Goal: Task Accomplishment & Management: Complete application form

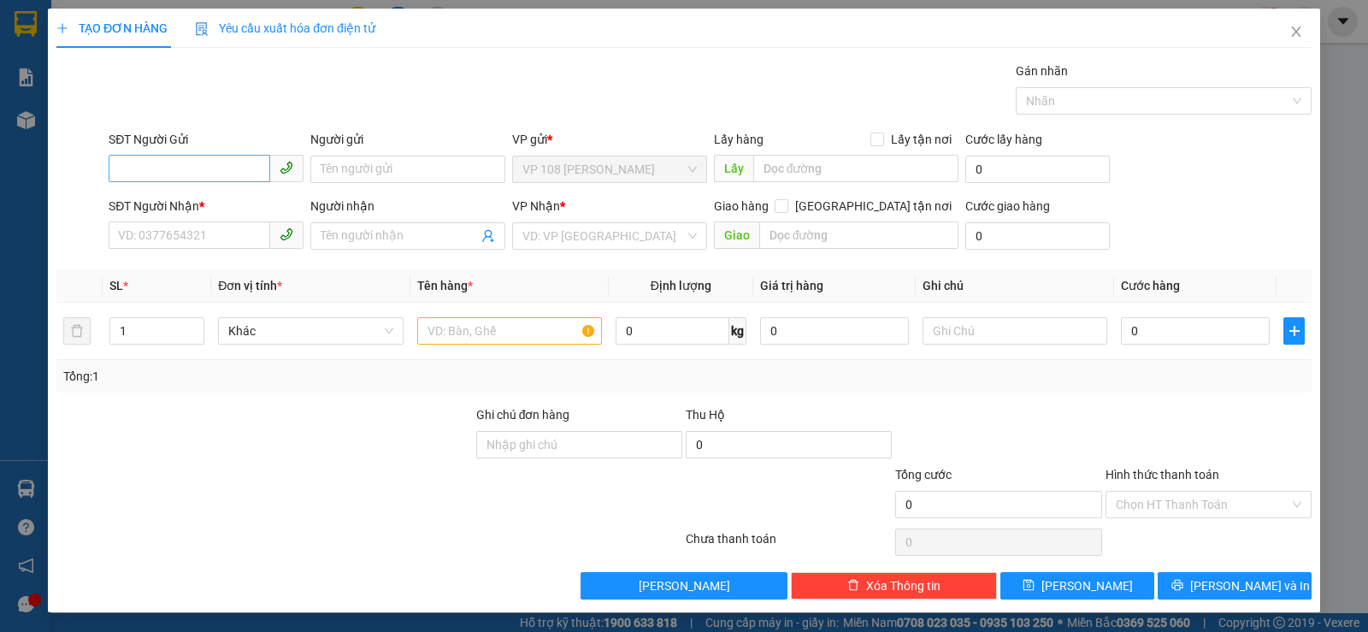
click at [164, 161] on input "SĐT Người Gửi" at bounding box center [190, 168] width 162 height 27
click at [348, 162] on input "Người gửi" at bounding box center [407, 169] width 195 height 27
type input "C THẮM"
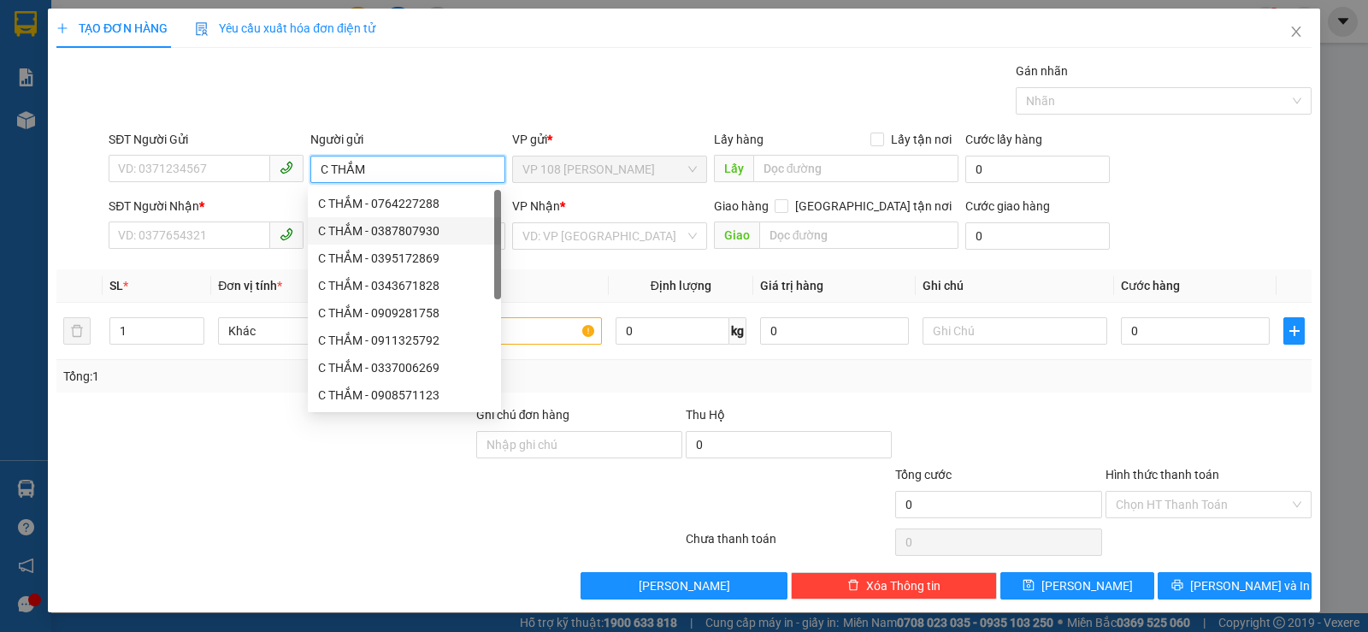
scroll to position [55, 0]
click at [403, 171] on input "C THẮM" at bounding box center [407, 169] width 195 height 27
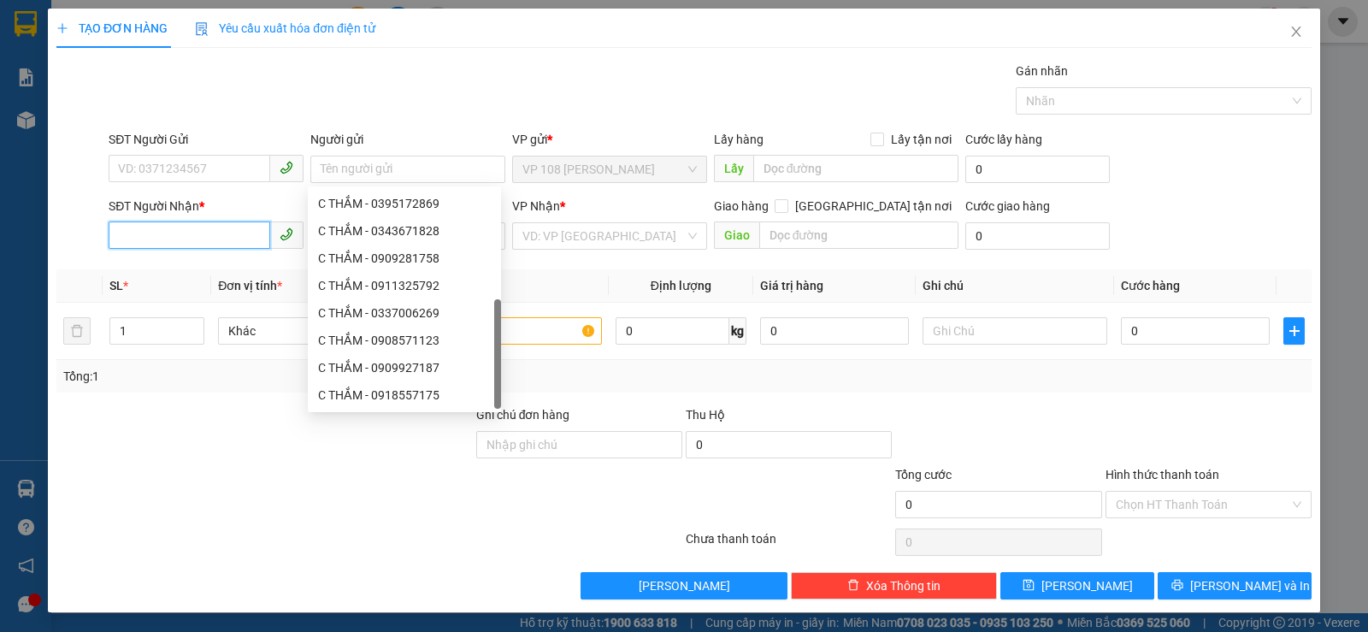
click at [179, 236] on input "SĐT Người Nhận *" at bounding box center [190, 234] width 162 height 27
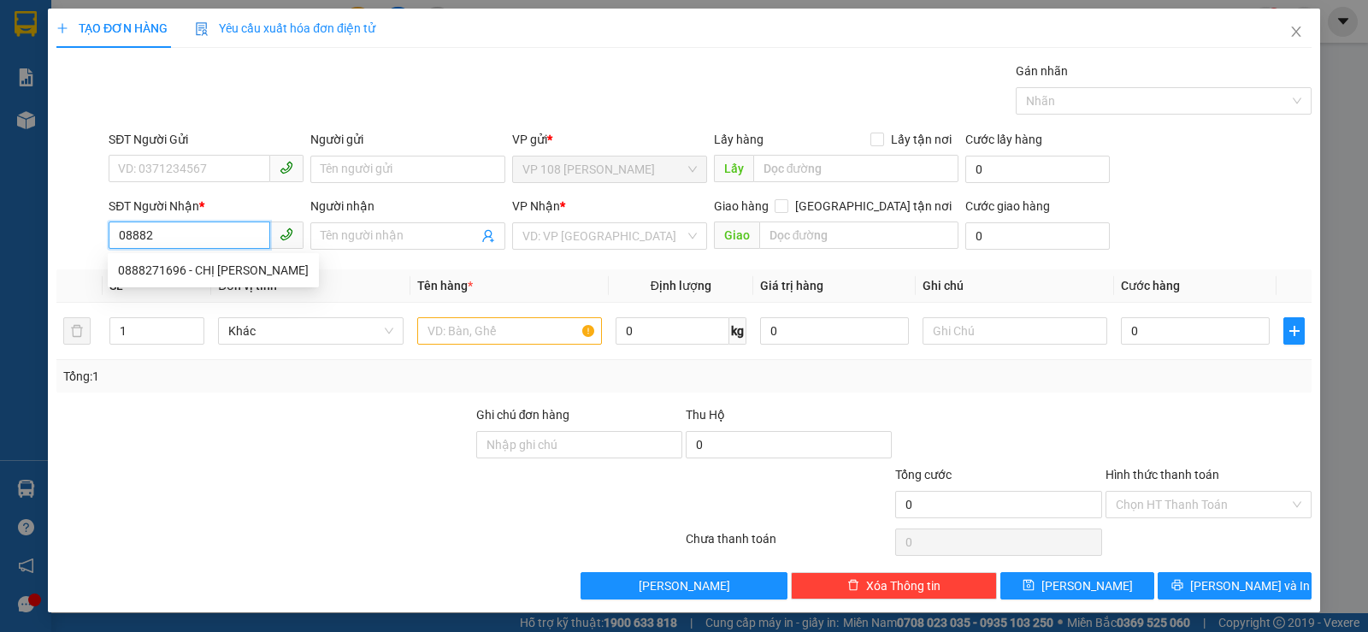
click at [182, 237] on input "08882" at bounding box center [190, 234] width 162 height 27
click at [180, 258] on div "0888271696 - CHỊ [PERSON_NAME]" at bounding box center [213, 269] width 211 height 27
type input "0888271696"
type input "CHỊ [PERSON_NAME]"
type input "VP184"
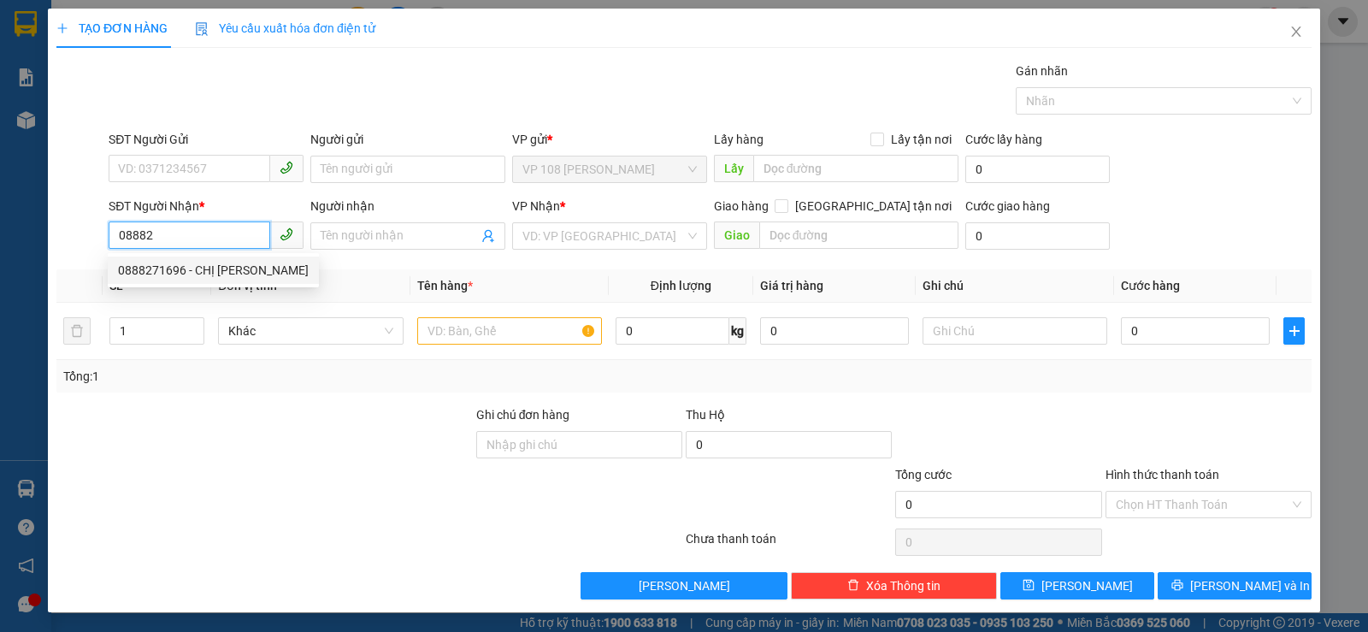
type input "TM 12/9 THỦY"
type input "30.000"
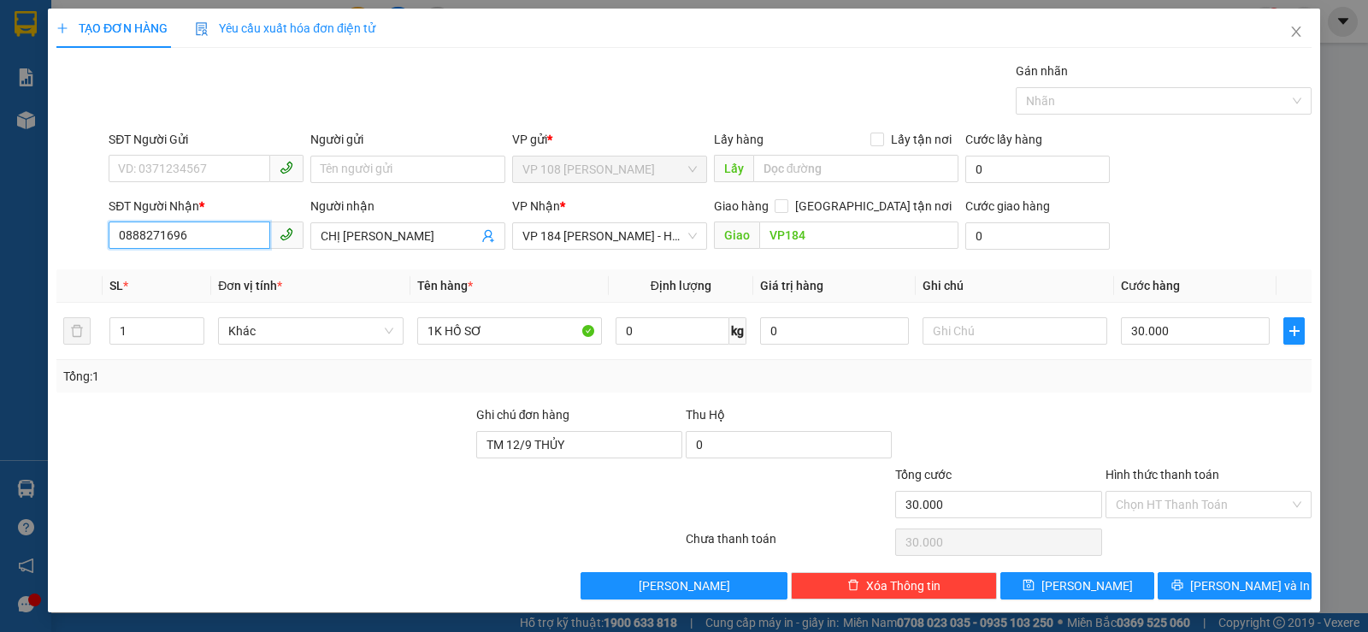
type input "0888271696"
click at [198, 188] on div "SĐT Người Gửi VD: 0371234567" at bounding box center [206, 160] width 195 height 60
click at [202, 180] on input "SĐT Người Gửi" at bounding box center [190, 168] width 162 height 27
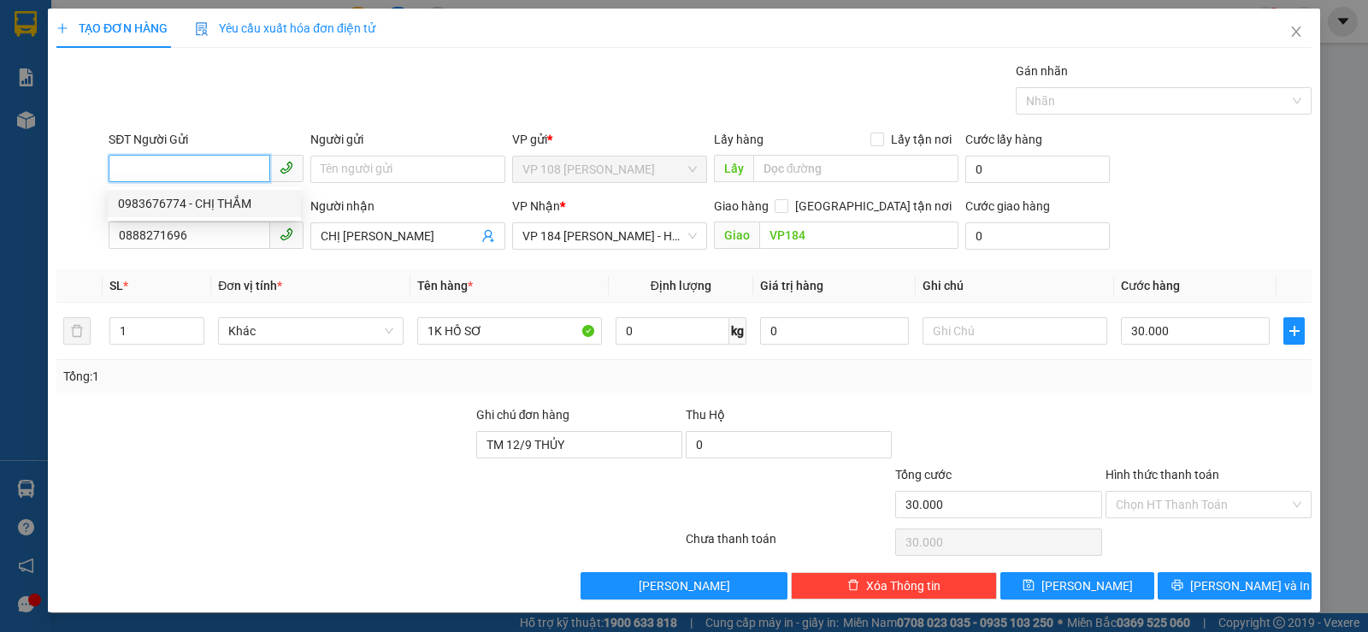
click at [203, 193] on div "0983676774 - CHỊ THẮM" at bounding box center [204, 203] width 193 height 27
type input "0983676774"
type input "CHỊ THẮM"
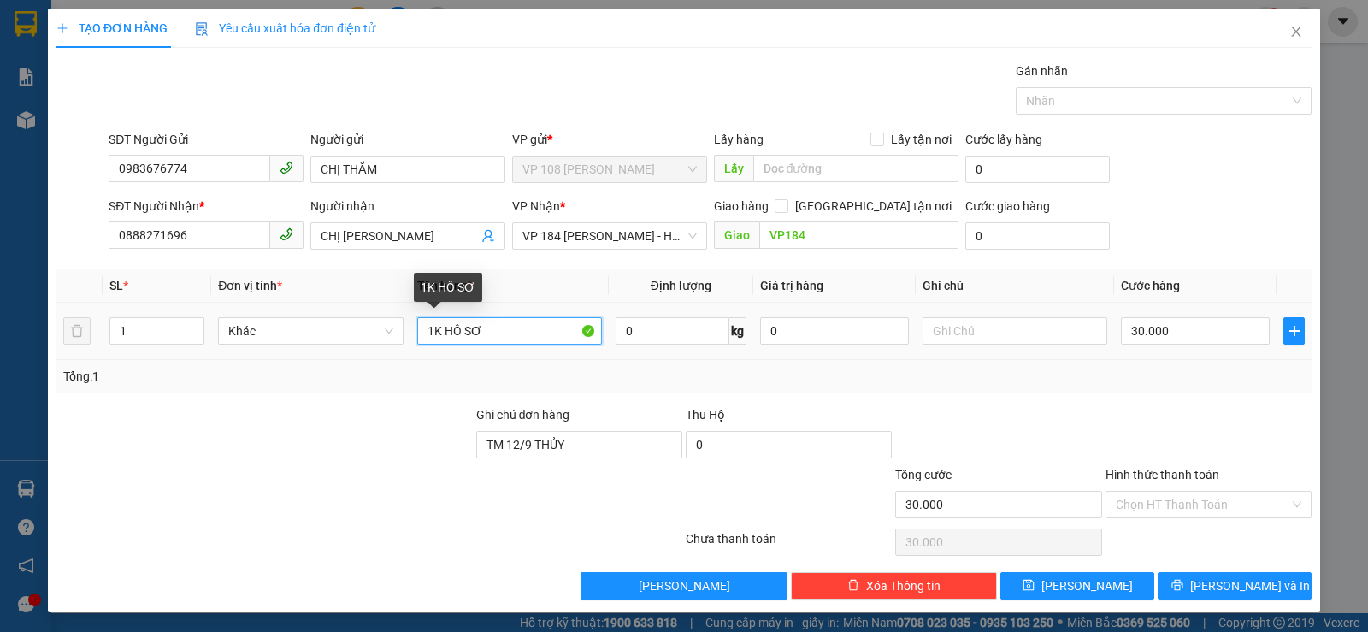
click at [515, 324] on input "1K HỒ SƠ" at bounding box center [509, 330] width 185 height 27
click at [571, 428] on div "Ghi chú đơn hàng" at bounding box center [579, 418] width 206 height 26
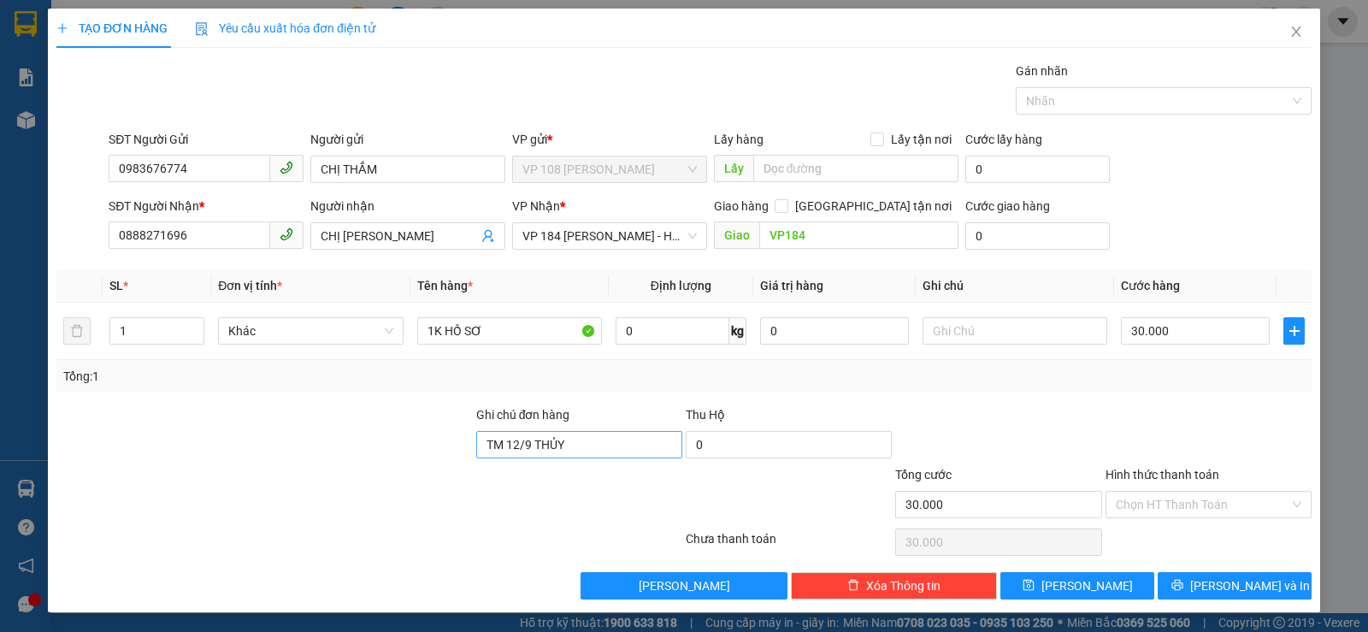
drag, startPoint x: 571, startPoint y: 428, endPoint x: 558, endPoint y: 447, distance: 22.8
click at [568, 433] on div "Ghi chú đơn hàng TM 12/9 THỦY" at bounding box center [579, 435] width 206 height 60
click at [559, 447] on input "TM 12/9 THỦY" at bounding box center [579, 444] width 206 height 27
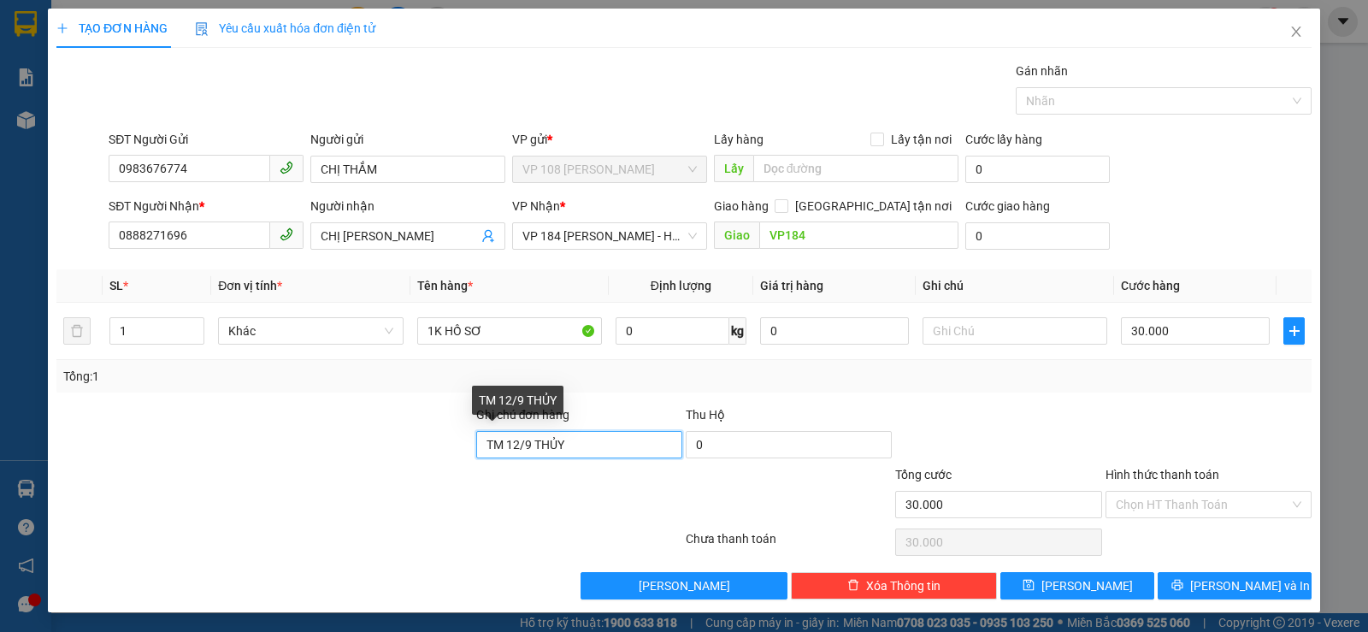
click at [559, 447] on input "TM 12/9 THỦY" at bounding box center [579, 444] width 206 height 27
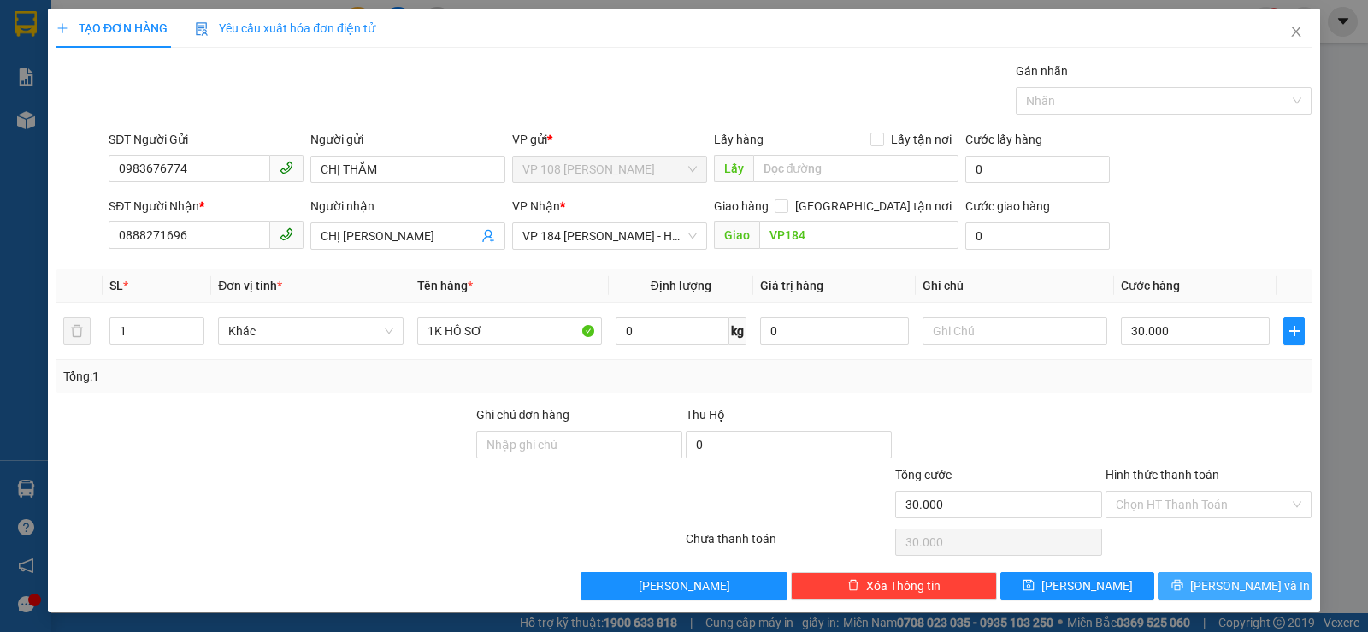
click at [1185, 577] on button "[PERSON_NAME] và In" at bounding box center [1234, 585] width 154 height 27
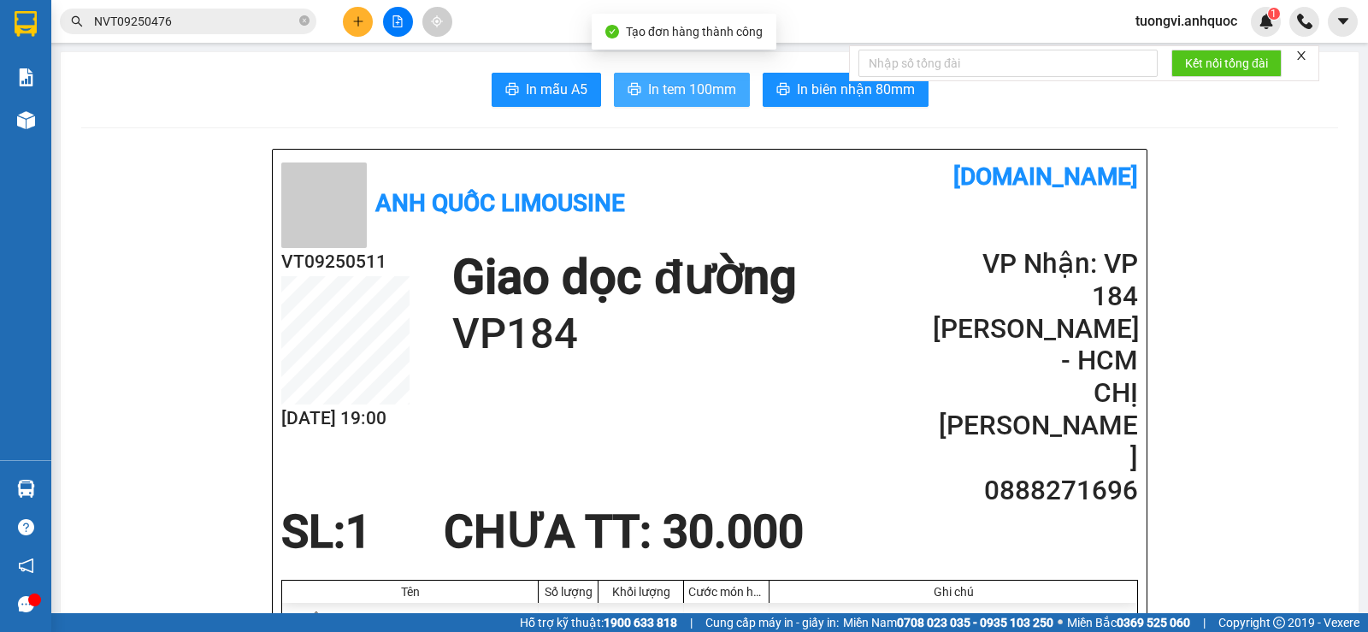
click at [658, 93] on span "In tem 100mm" at bounding box center [692, 89] width 88 height 21
click at [37, 124] on div at bounding box center [26, 120] width 30 height 30
click at [37, 118] on div at bounding box center [26, 120] width 30 height 30
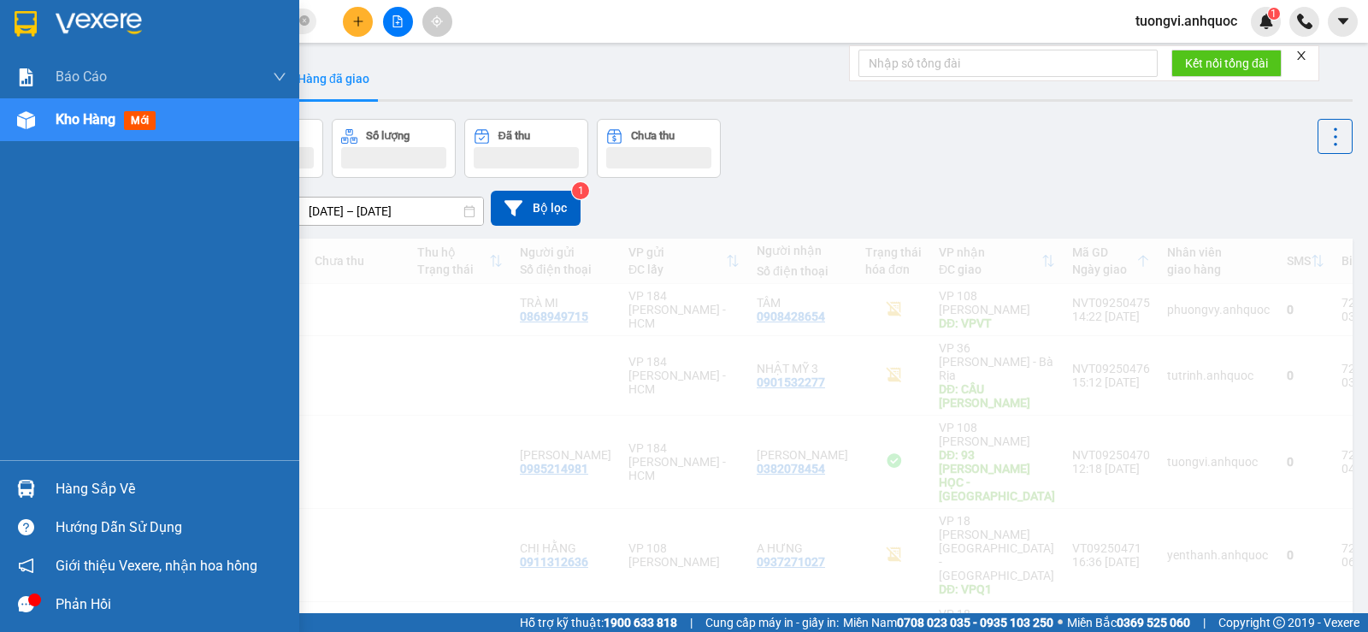
click at [34, 118] on div at bounding box center [26, 120] width 30 height 30
click at [33, 118] on img at bounding box center [26, 120] width 18 height 18
click at [32, 118] on img at bounding box center [26, 120] width 18 height 18
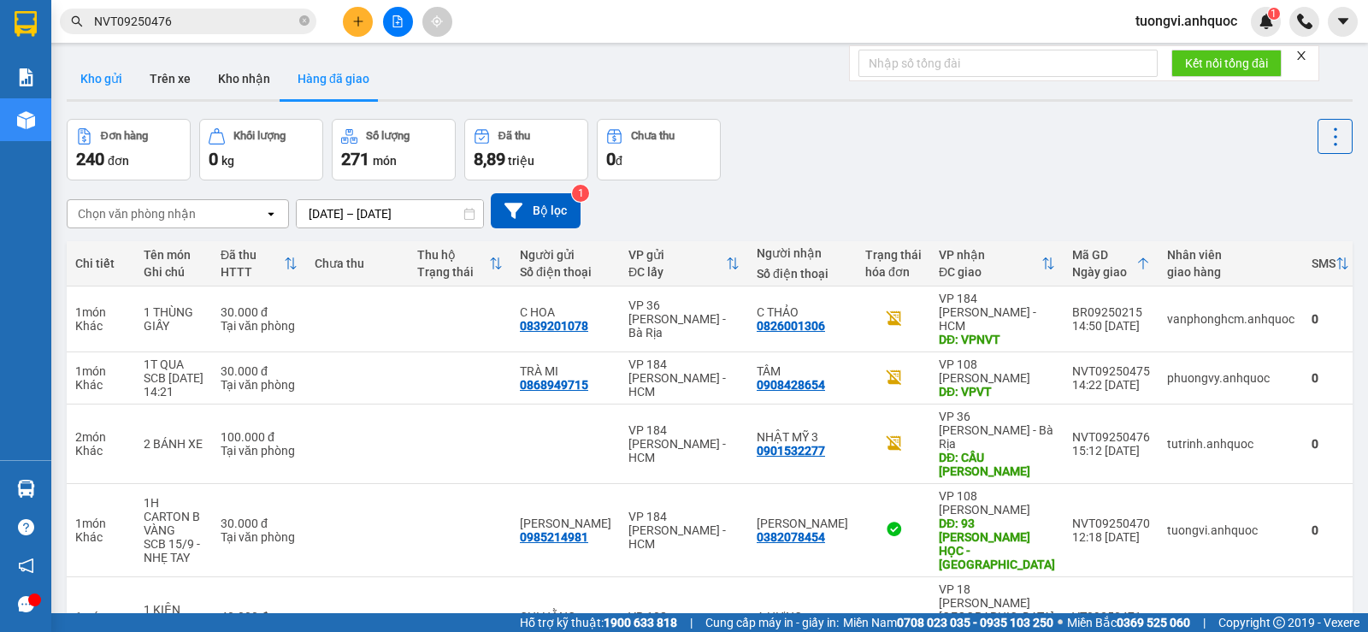
click at [103, 74] on button "Kho gửi" at bounding box center [101, 78] width 69 height 41
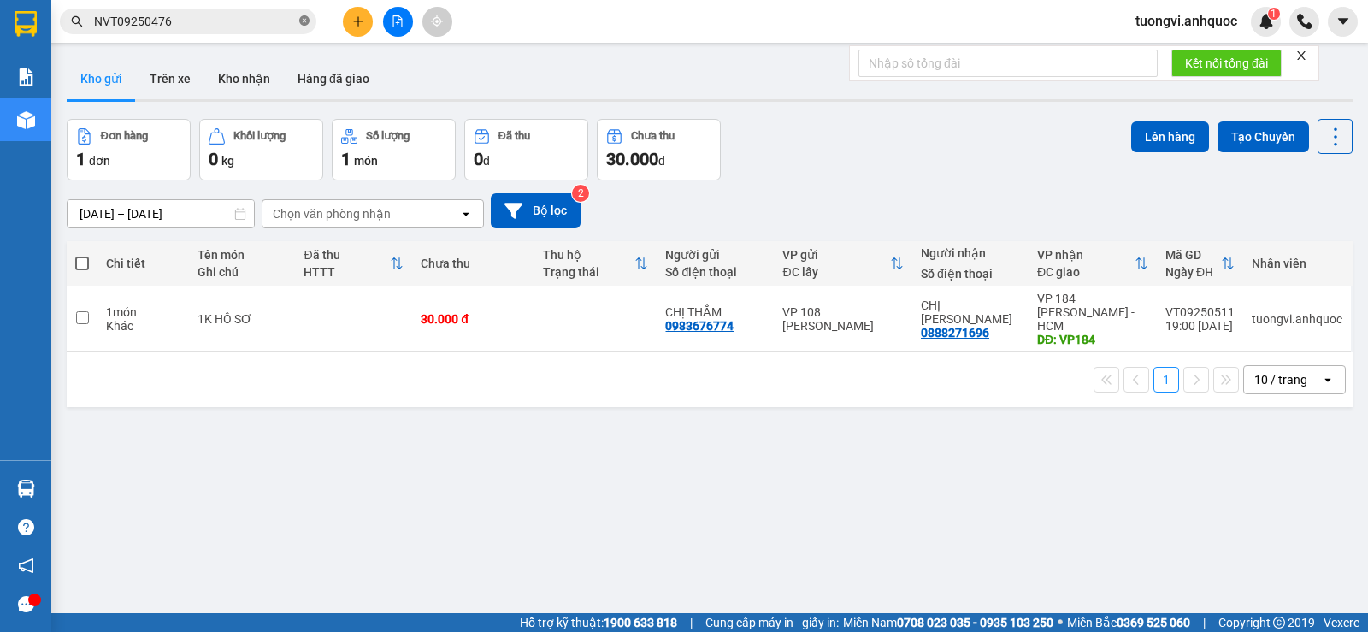
click at [306, 22] on icon "close-circle" at bounding box center [304, 20] width 10 height 10
click at [580, 315] on td at bounding box center [595, 319] width 122 height 66
checkbox input "true"
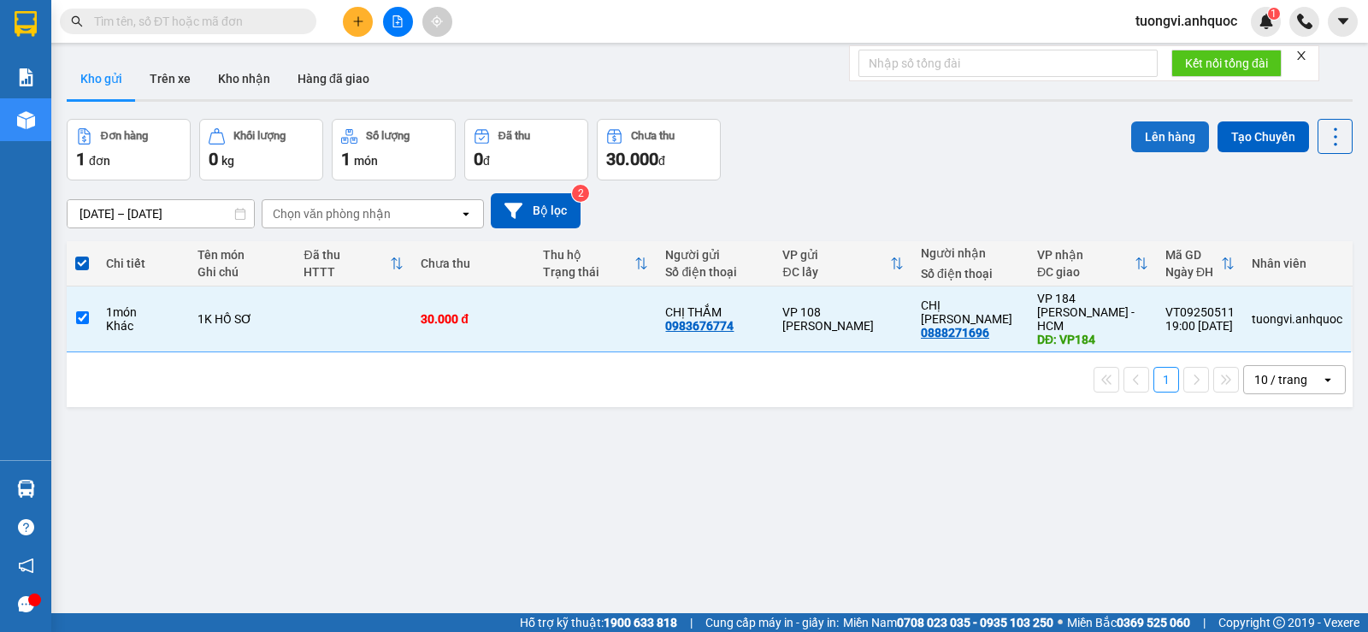
click at [1155, 137] on button "Lên hàng" at bounding box center [1170, 136] width 78 height 31
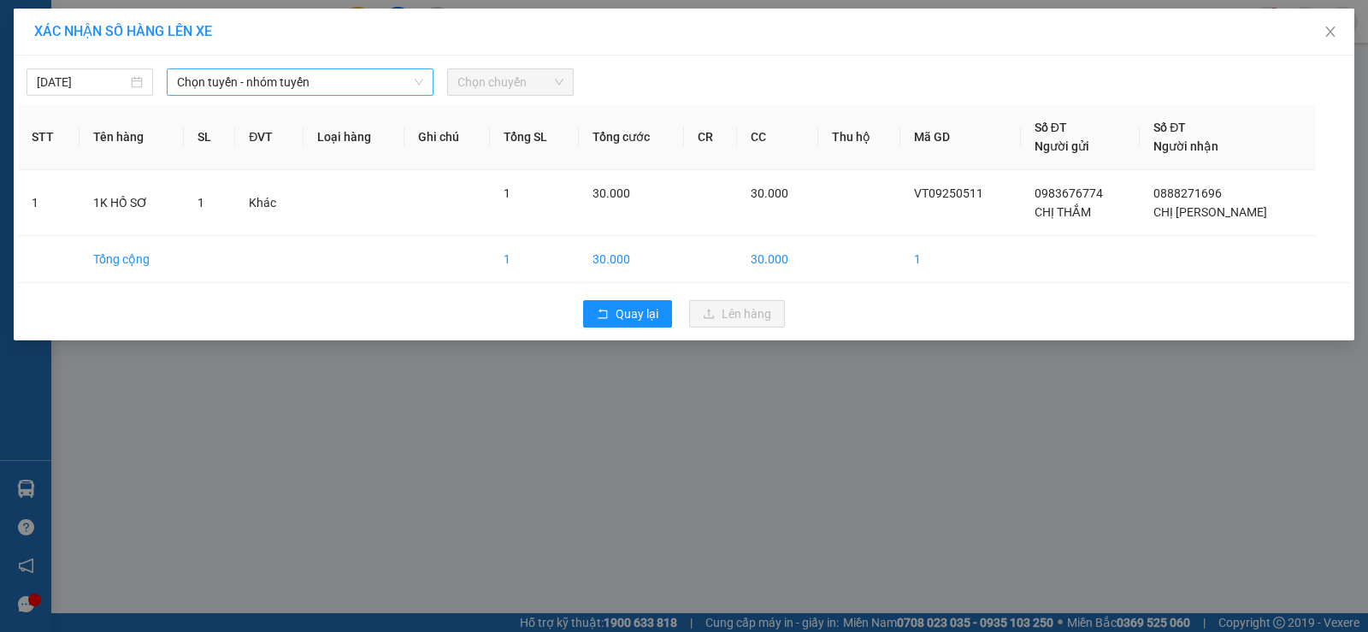
click at [279, 78] on span "Chọn tuyến - nhóm tuyến" at bounding box center [300, 82] width 246 height 26
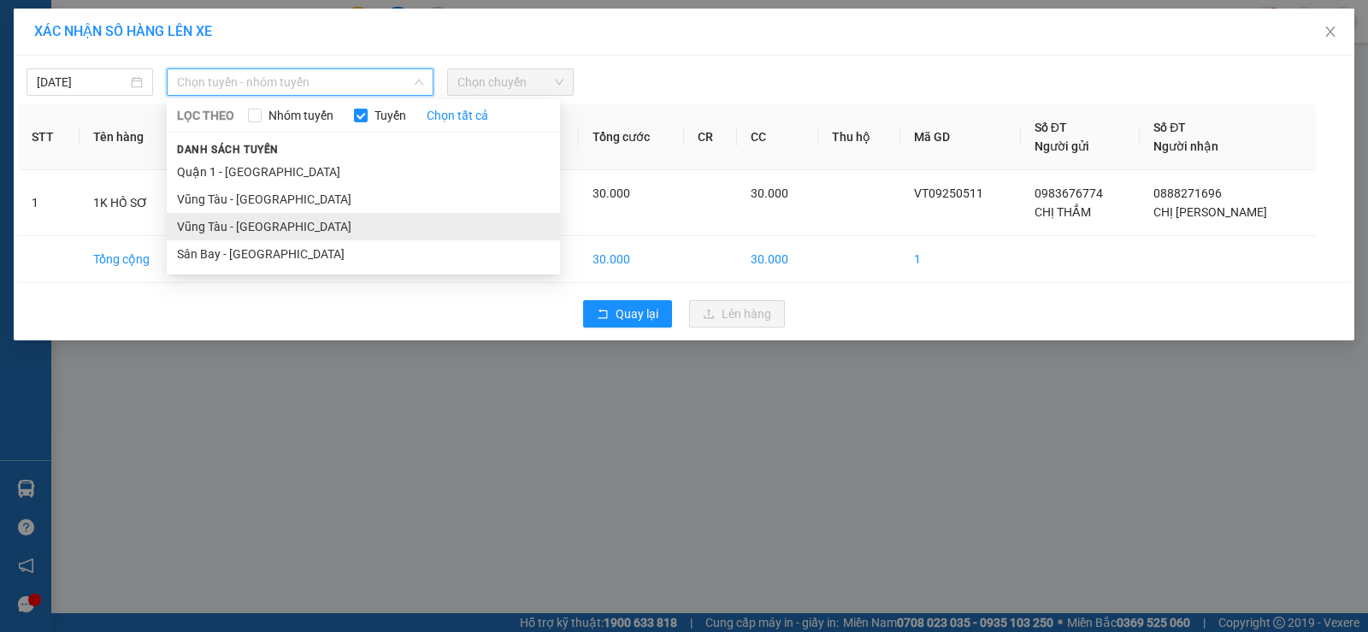
click at [260, 214] on li "Vũng Tàu - [GEOGRAPHIC_DATA]" at bounding box center [363, 226] width 393 height 27
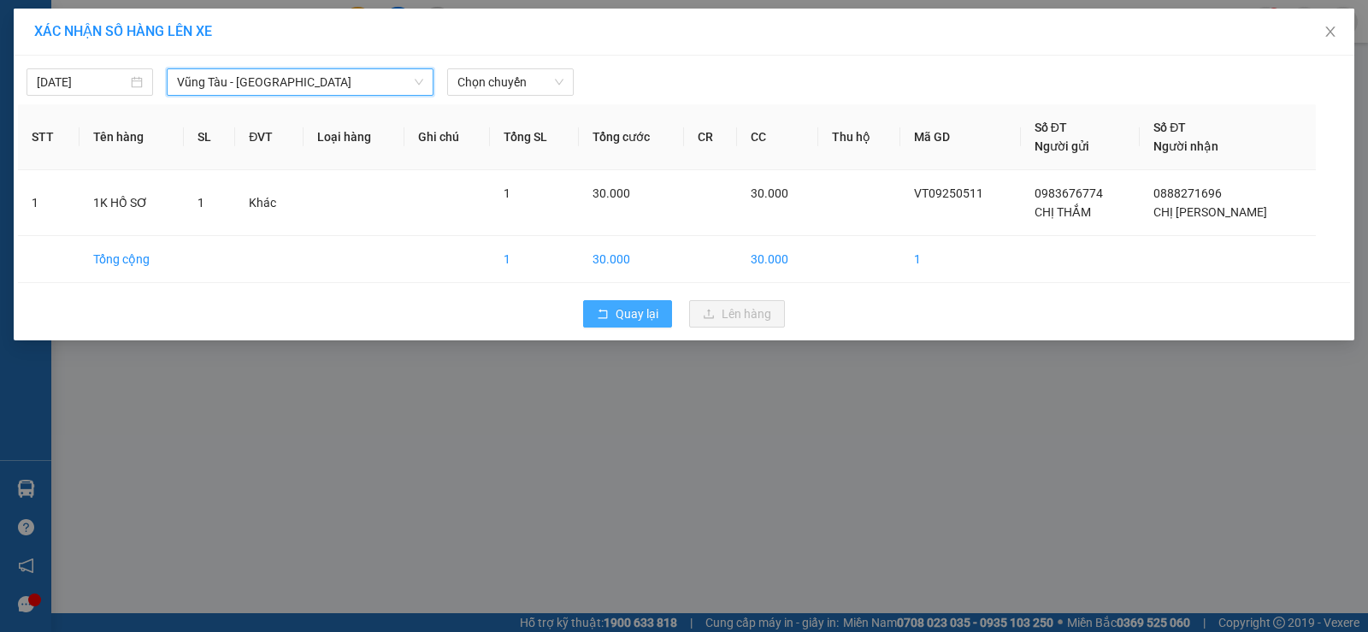
click at [611, 309] on button "Quay lại" at bounding box center [627, 313] width 89 height 27
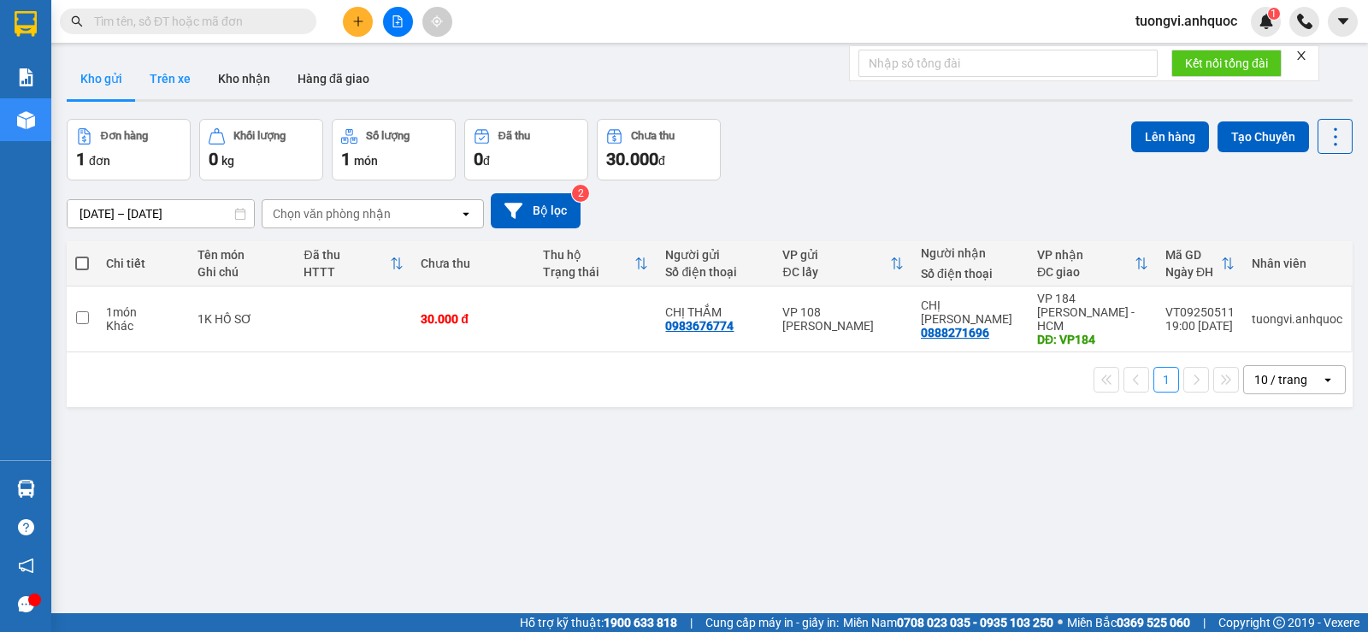
drag, startPoint x: 186, startPoint y: 79, endPoint x: 279, endPoint y: 625, distance: 554.1
click at [185, 79] on button "Trên xe" at bounding box center [170, 78] width 68 height 41
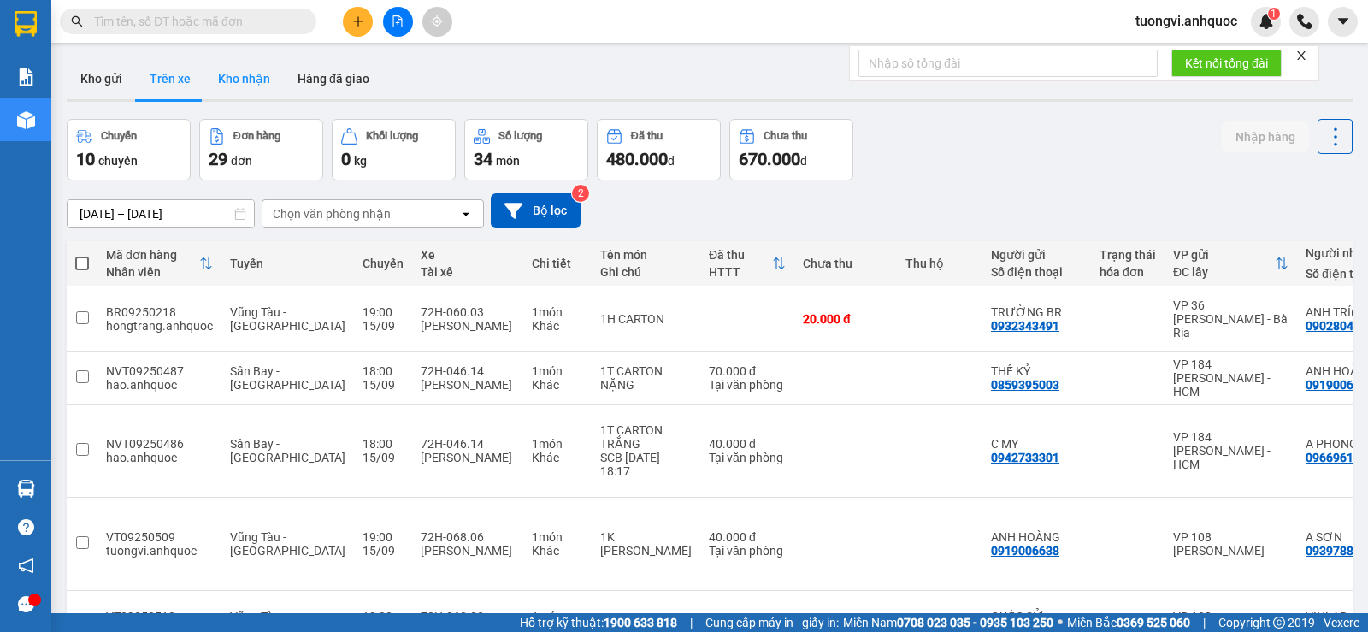
click at [275, 62] on button "Kho nhận" at bounding box center [244, 78] width 80 height 41
click at [254, 76] on button "Kho nhận" at bounding box center [244, 78] width 80 height 41
click at [254, 77] on button "Kho nhận" at bounding box center [244, 78] width 80 height 41
click at [252, 77] on button "Kho nhận" at bounding box center [244, 78] width 80 height 41
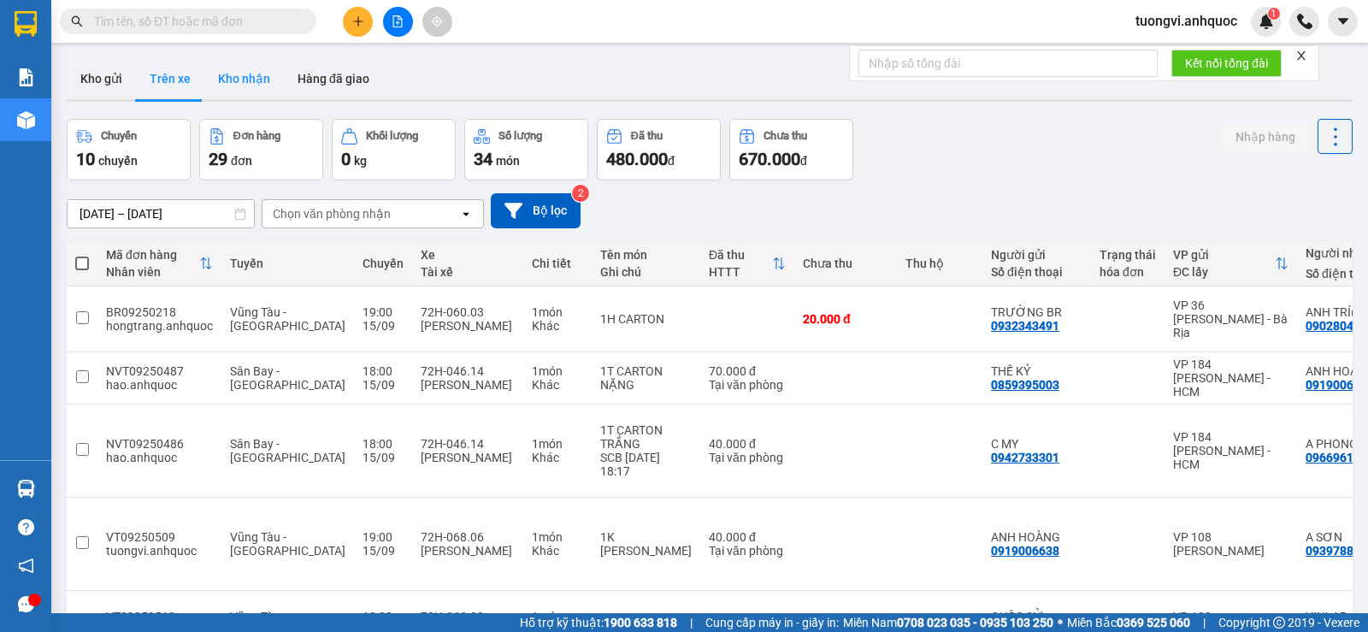
click at [250, 76] on button "Kho nhận" at bounding box center [244, 78] width 80 height 41
type input "[DATE] – [DATE]"
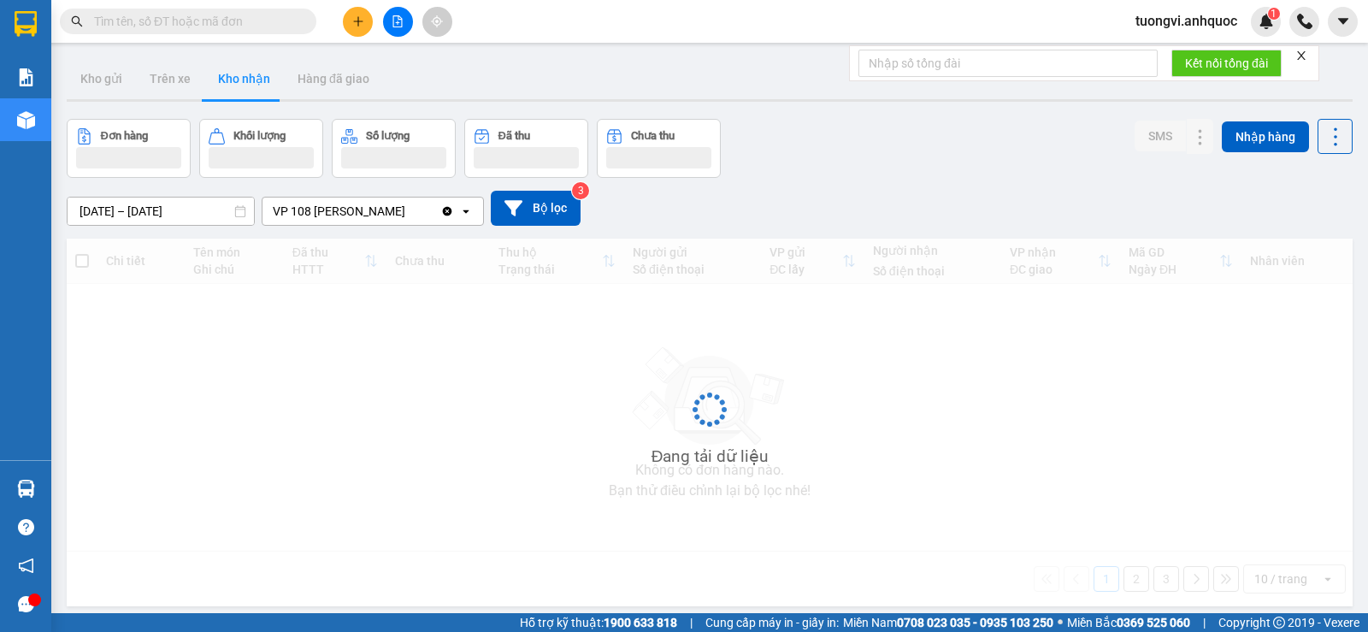
drag, startPoint x: 250, startPoint y: 76, endPoint x: 408, endPoint y: 103, distance: 159.7
click at [325, 103] on div "ver 1.8.145 Kho gửi Trên xe Kho nhận Hàng đã giao Đơn hàng Khối lượng Số lượng …" at bounding box center [709, 367] width 1299 height 632
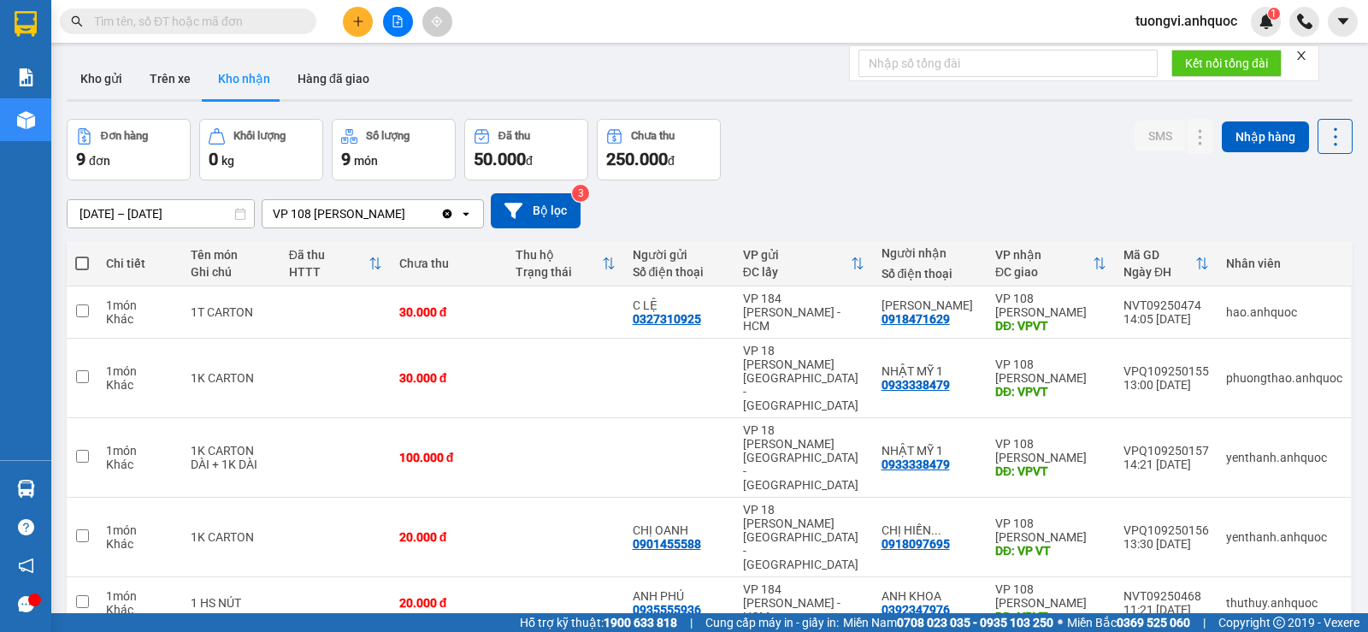
click at [221, 15] on input "text" at bounding box center [195, 21] width 202 height 19
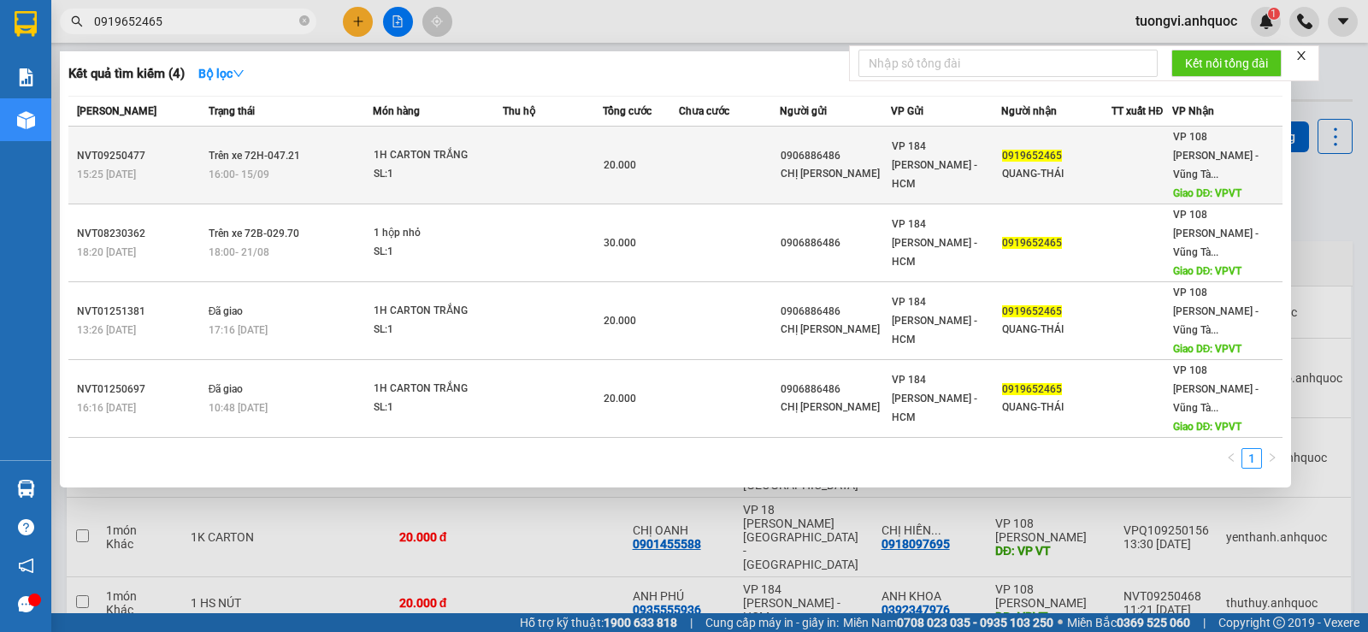
type input "0919652465"
click at [410, 165] on div "SL: 1" at bounding box center [438, 174] width 128 height 19
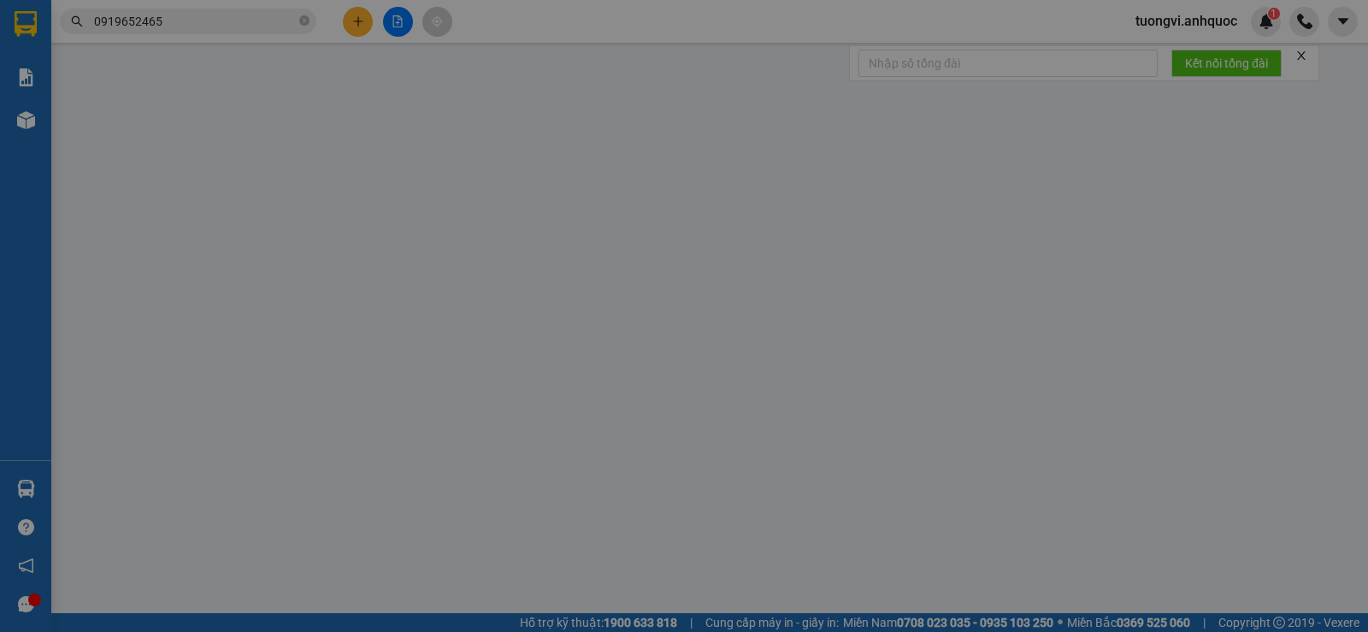
type input "0906886486"
type input "CHỊ [PERSON_NAME]"
type input "0919652465"
type input "QUANG-THÁI"
type input "VPVT"
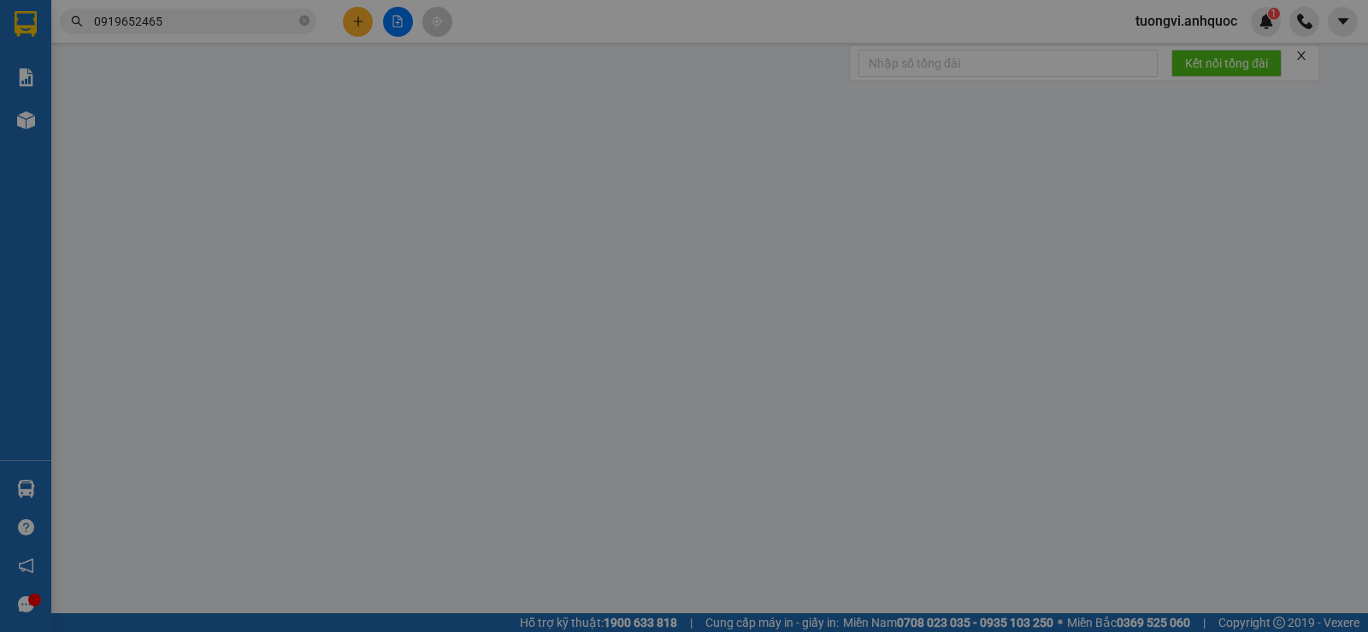
type input "TM 15/9 VP 184 HẢO"
type input "20.000"
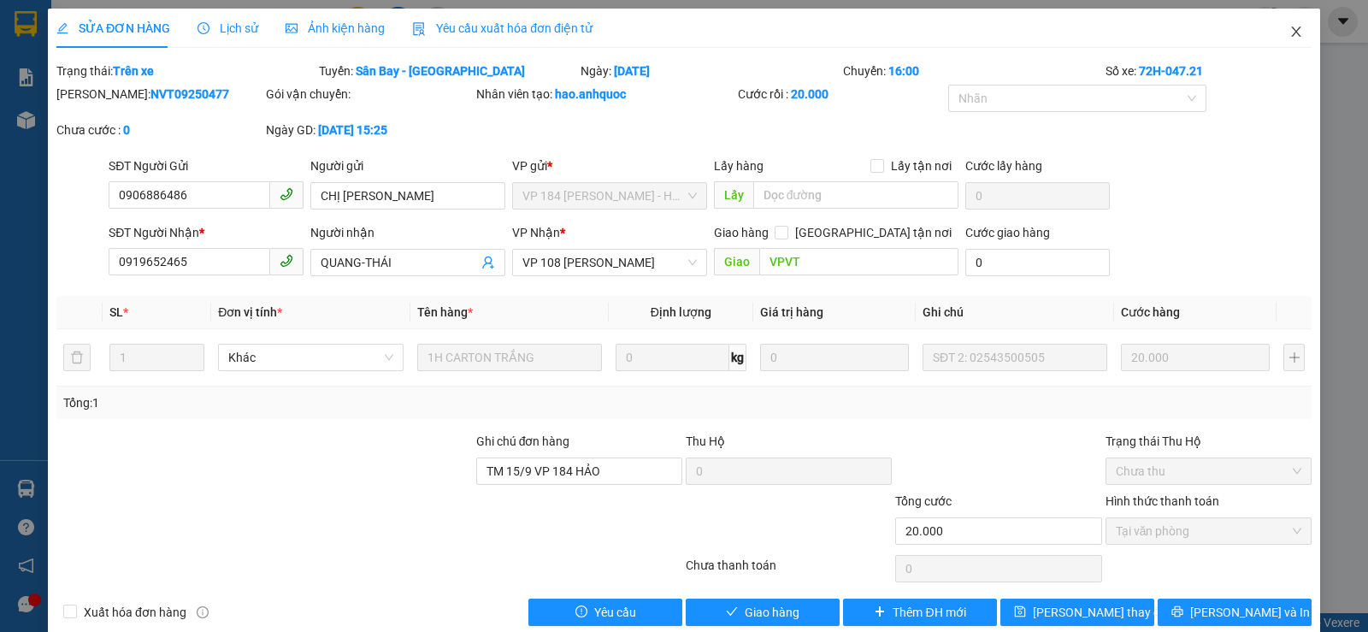
click at [1289, 26] on icon "close" at bounding box center [1296, 32] width 14 height 14
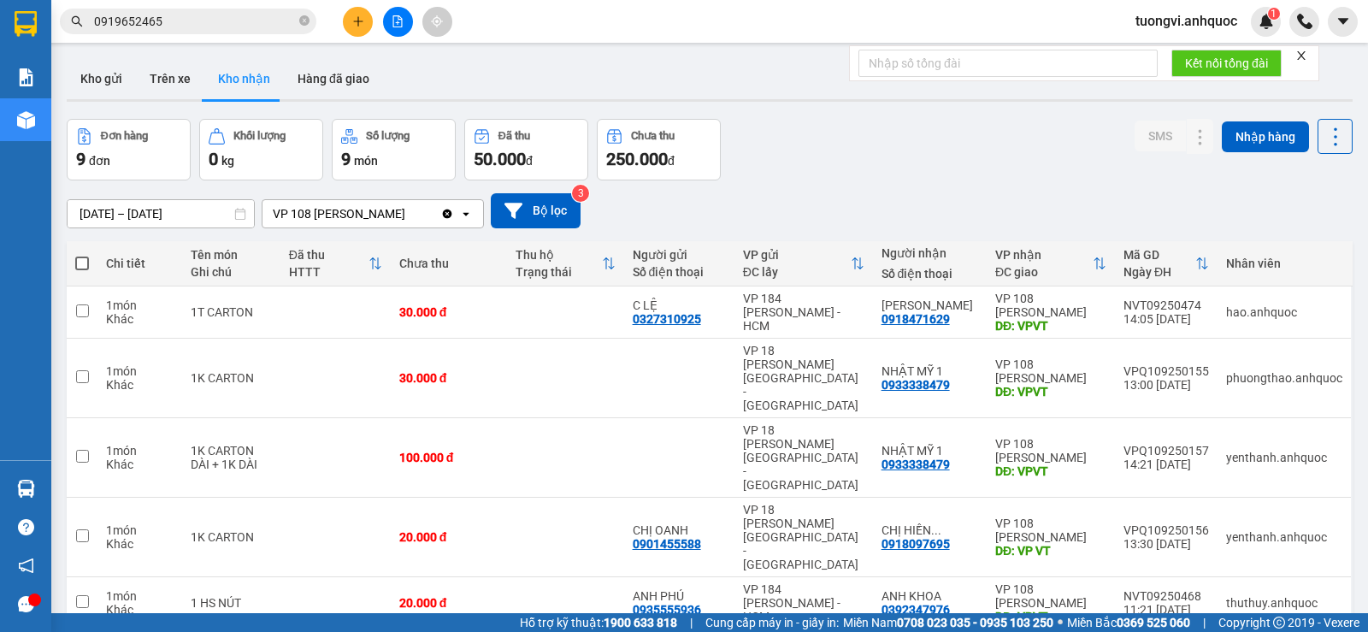
click at [153, 34] on div "Kết quả tìm kiếm ( 4 ) Bộ lọc Mã ĐH Trạng thái Món hàng Thu hộ Tổng cước Chưa c…" at bounding box center [166, 22] width 333 height 30
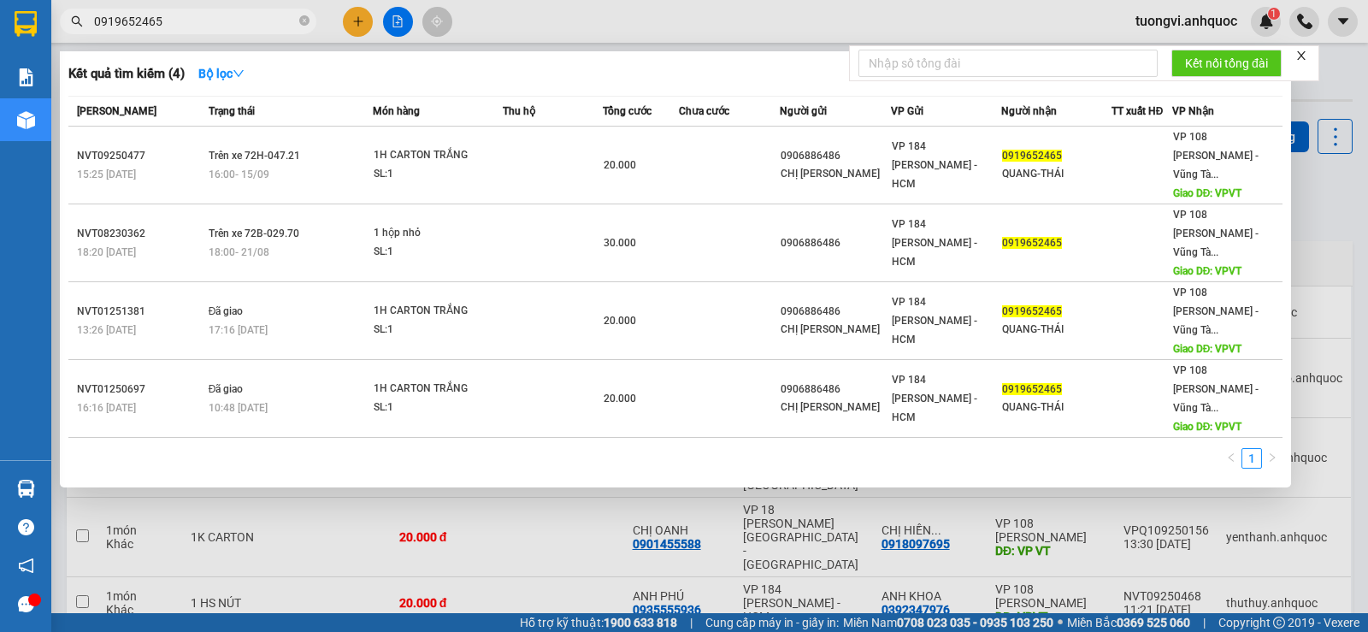
click at [159, 27] on input "0919652465" at bounding box center [195, 21] width 202 height 19
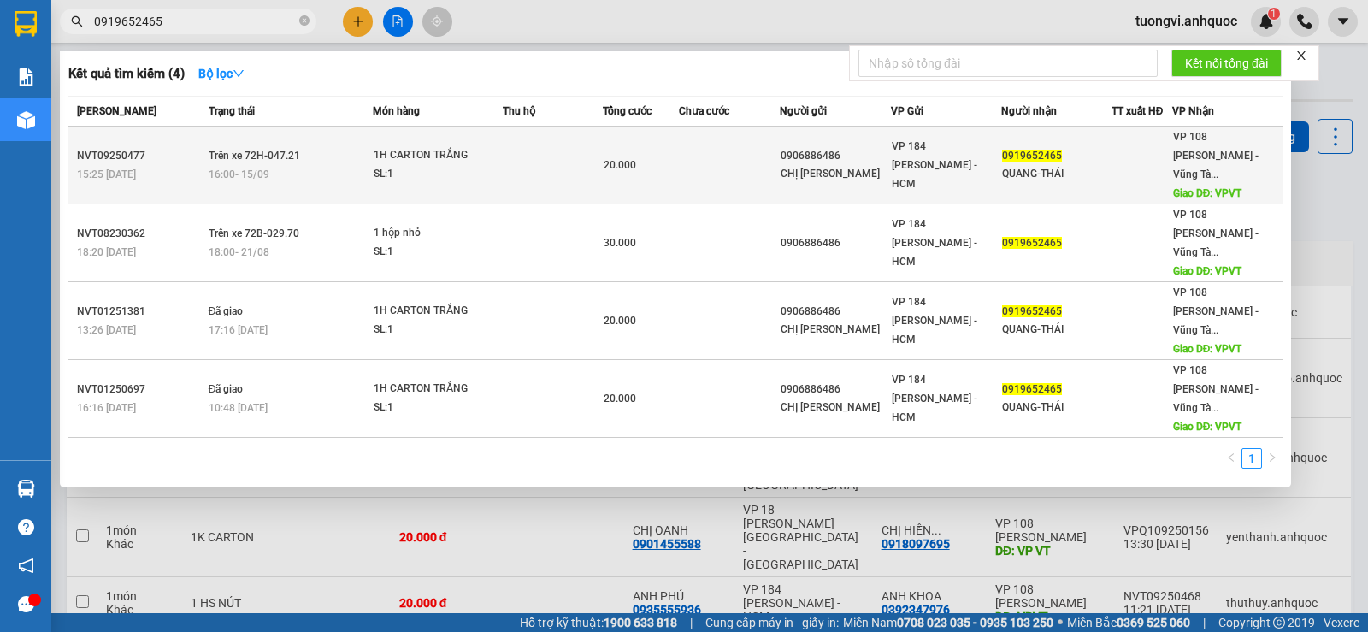
click at [189, 135] on td "NVT09250477 15:25 [DATE]" at bounding box center [136, 166] width 136 height 78
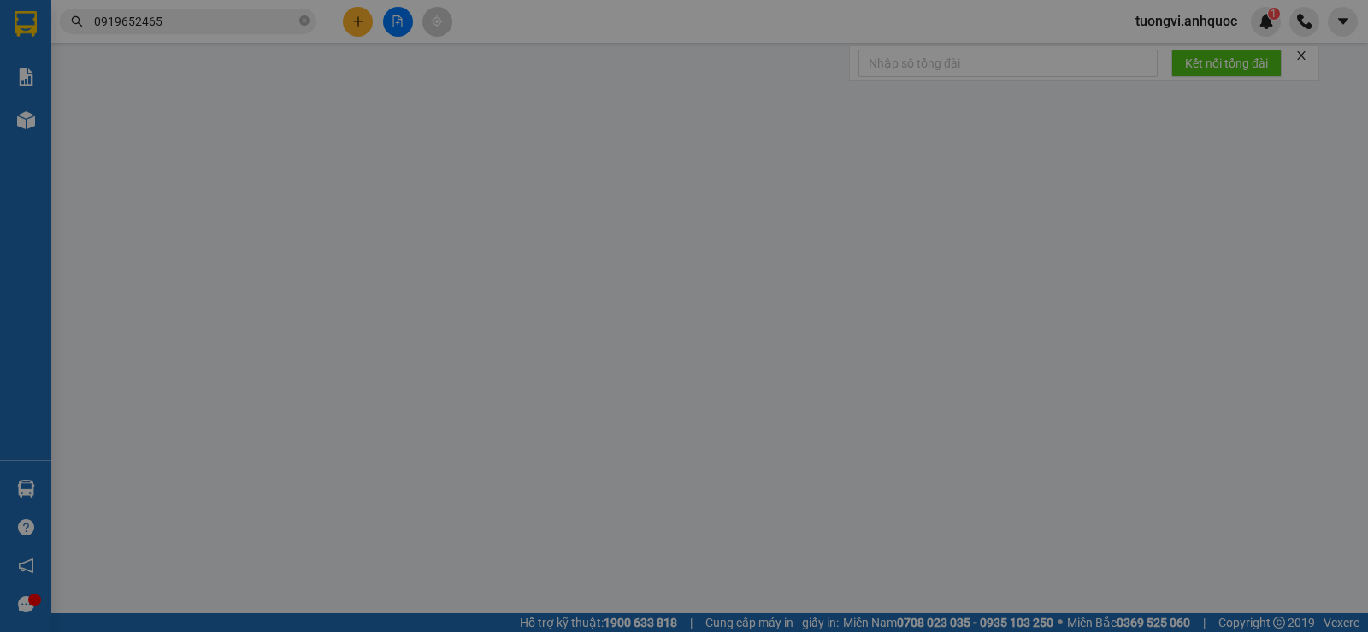
type input "0906886486"
type input "CHỊ [PERSON_NAME]"
type input "0919652465"
type input "QUANG-THÁI"
type input "VPVT"
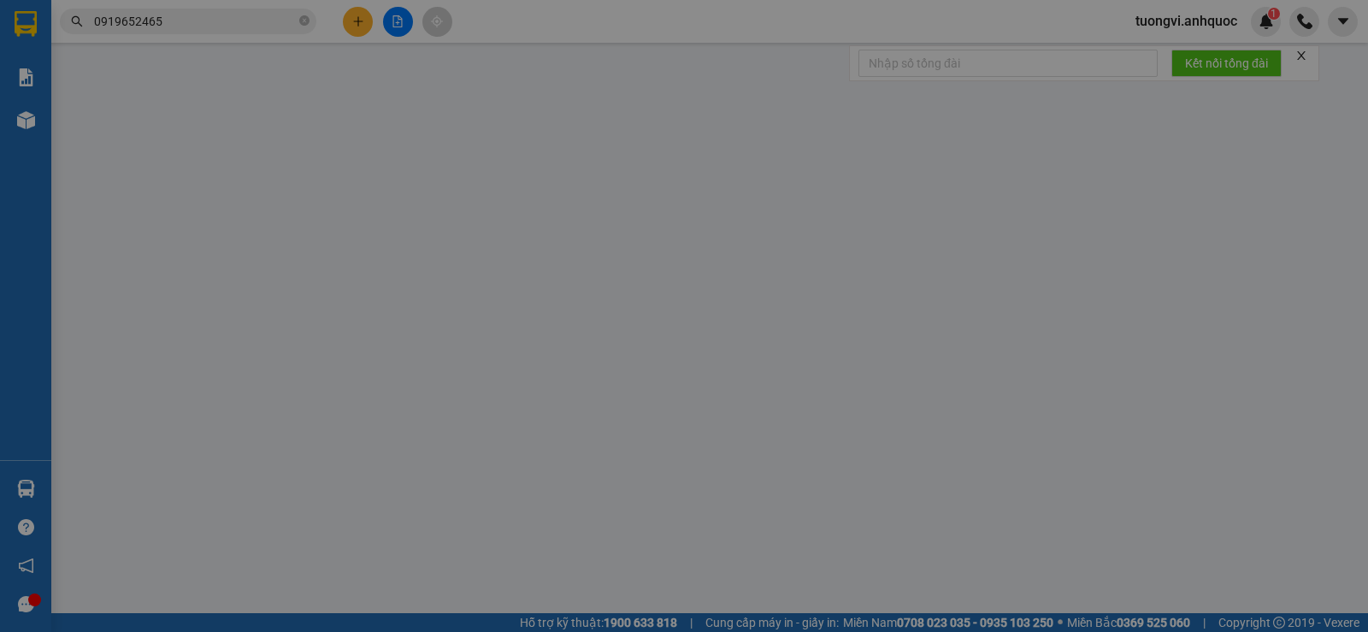
type input "TM 15/9 VP 184 HẢO"
type input "20.000"
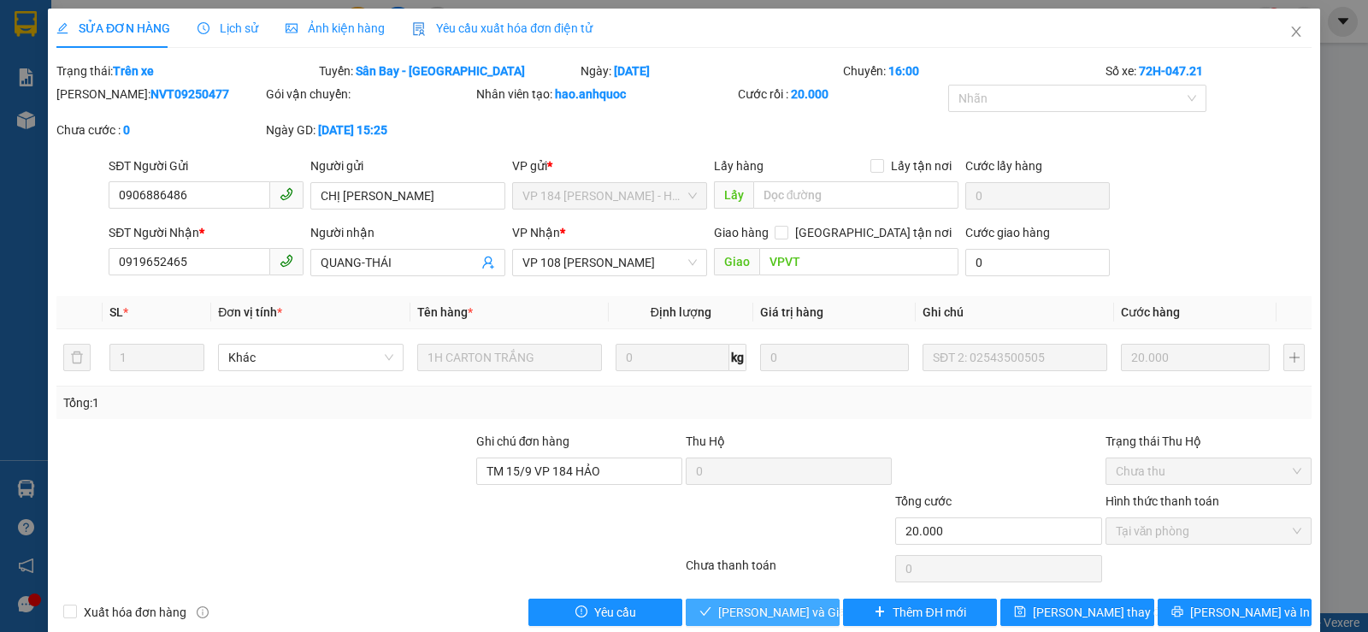
click at [727, 615] on span "[PERSON_NAME] và Giao hàng" at bounding box center [800, 612] width 164 height 19
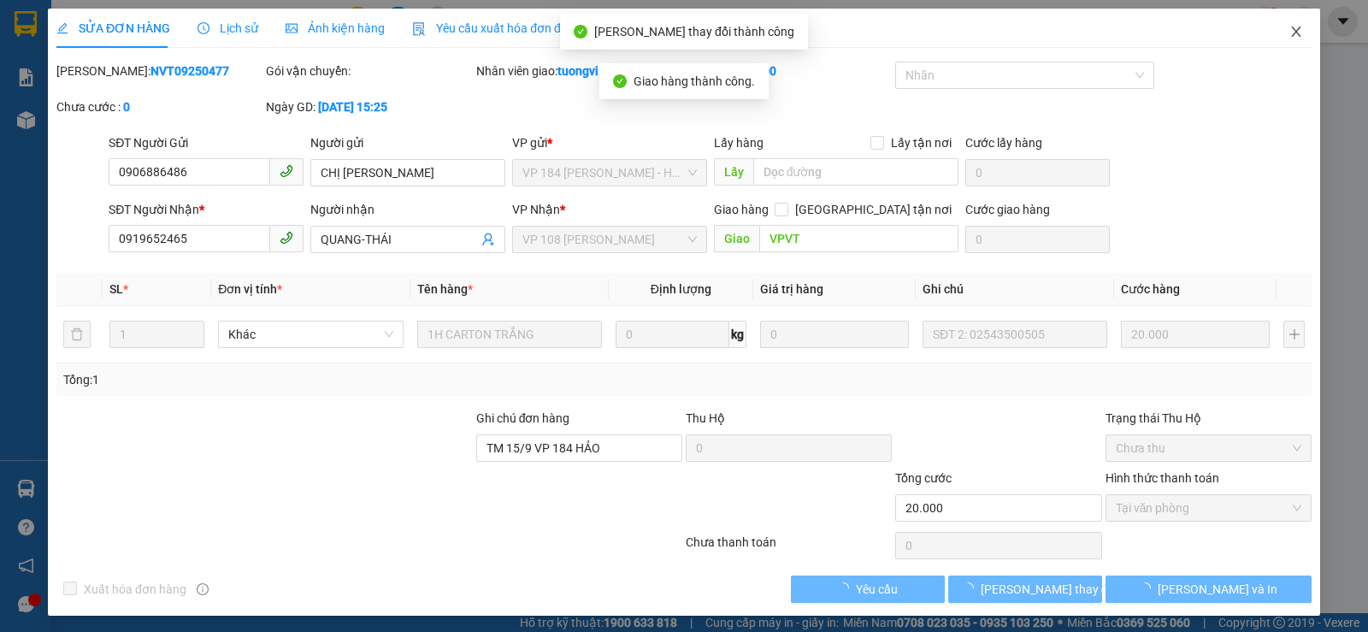
click at [1278, 41] on span "Close" at bounding box center [1296, 33] width 48 height 48
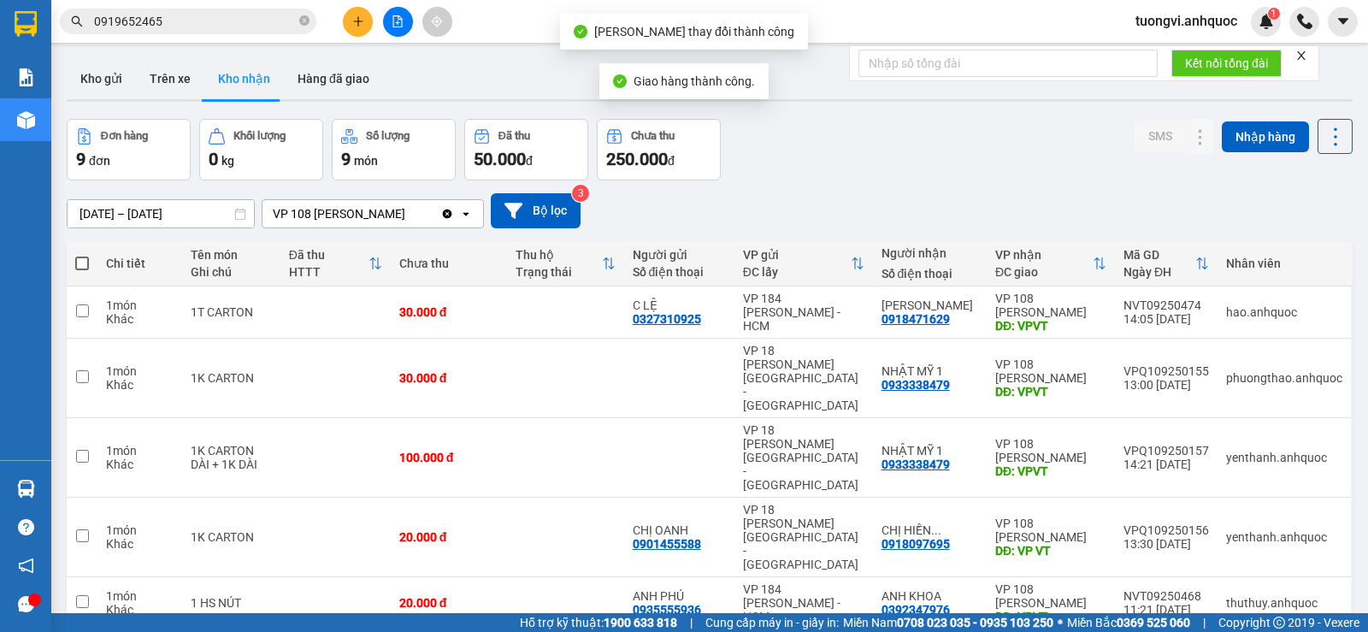
click at [255, 23] on input "0919652465" at bounding box center [195, 21] width 202 height 19
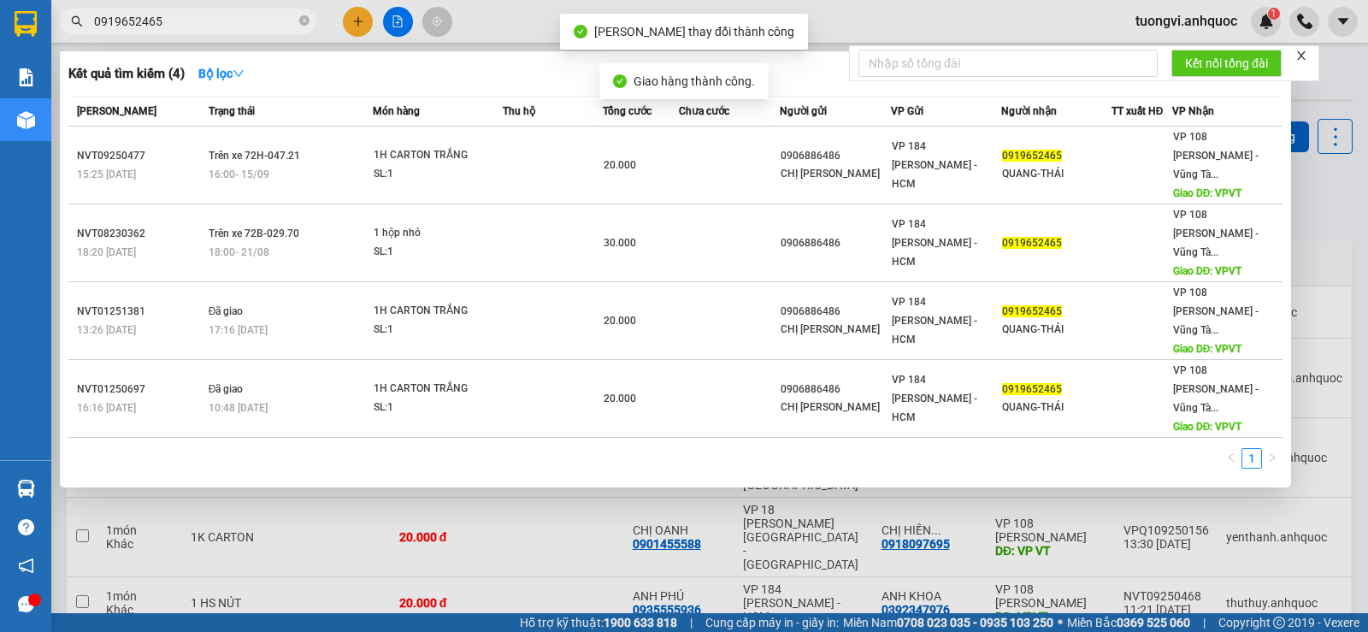
click at [255, 23] on input "0919652465" at bounding box center [195, 21] width 202 height 19
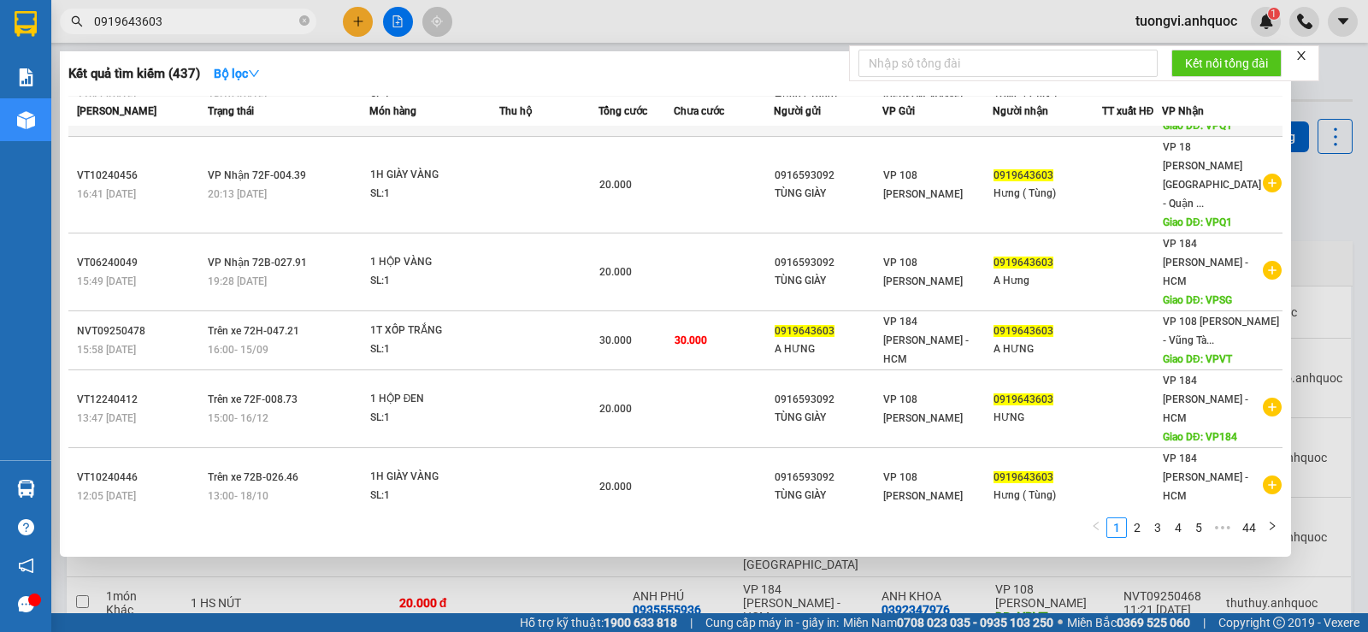
scroll to position [171, 0]
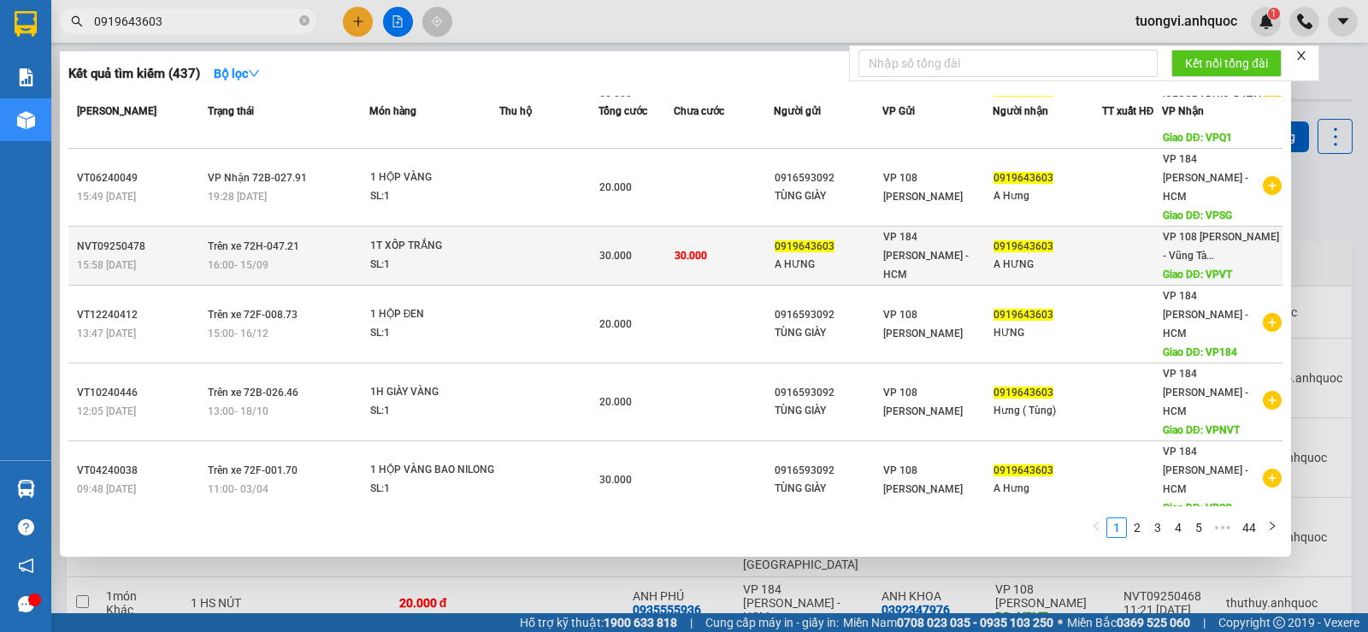
type input "0919643603"
click at [399, 256] on div "SL: 1" at bounding box center [434, 265] width 128 height 19
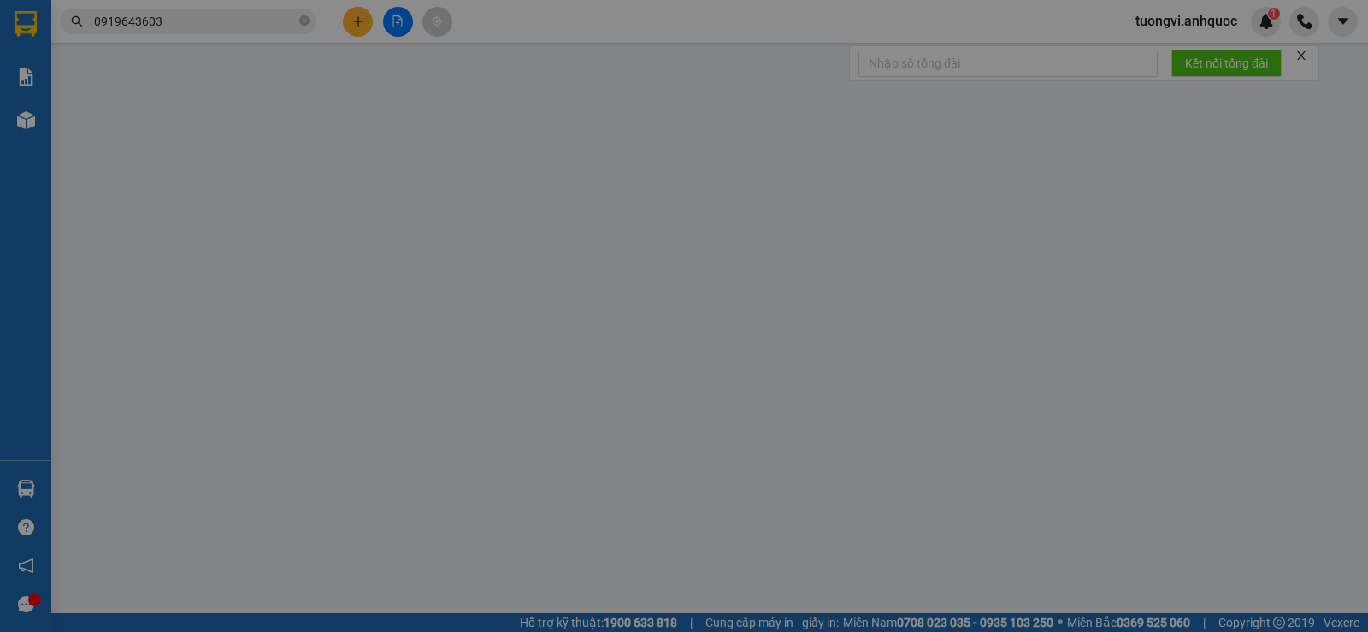
type input "0919643603"
type input "A HƯNG"
type input "0919643603"
type input "A HƯNG"
type input "VPVT"
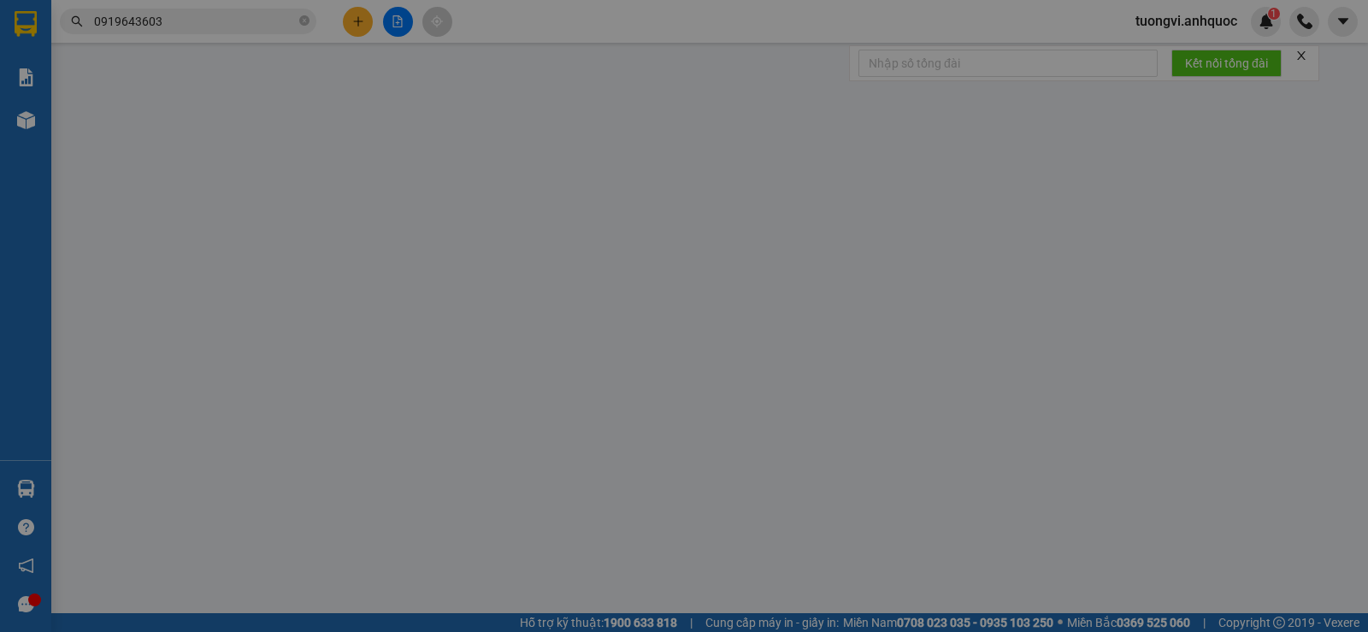
type input "30.000"
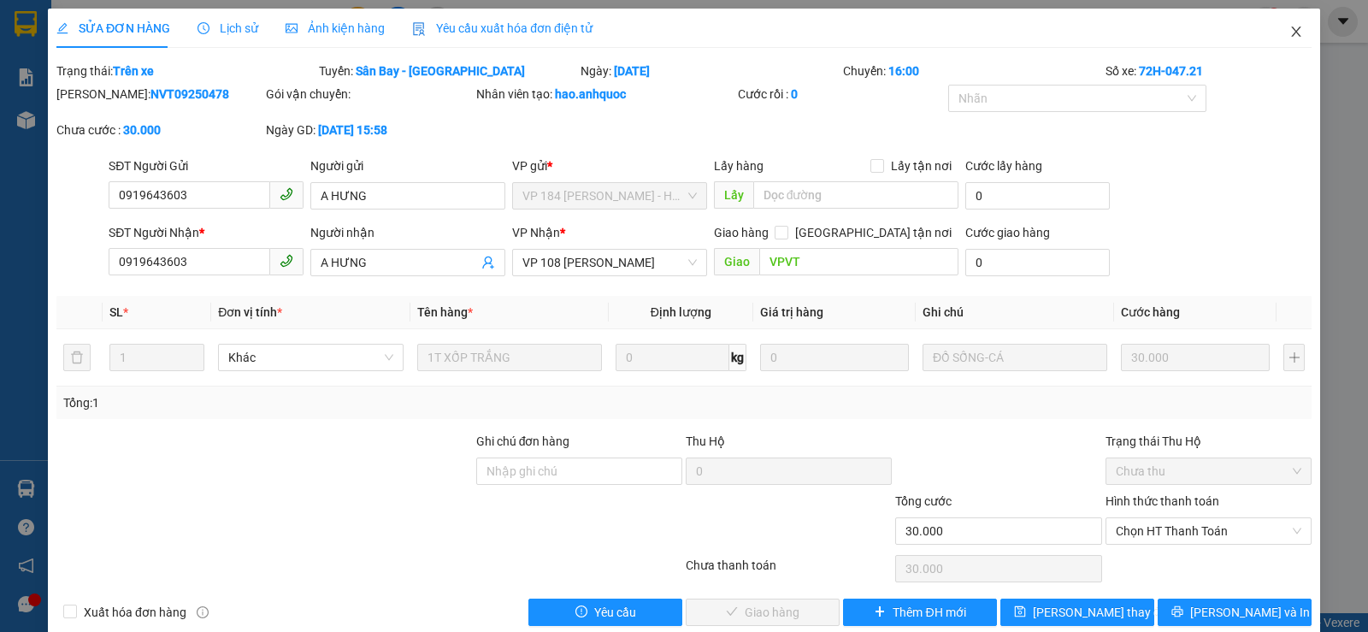
drag, startPoint x: 1278, startPoint y: 35, endPoint x: 250, endPoint y: 627, distance: 1186.1
click at [1289, 35] on icon "close" at bounding box center [1296, 32] width 14 height 14
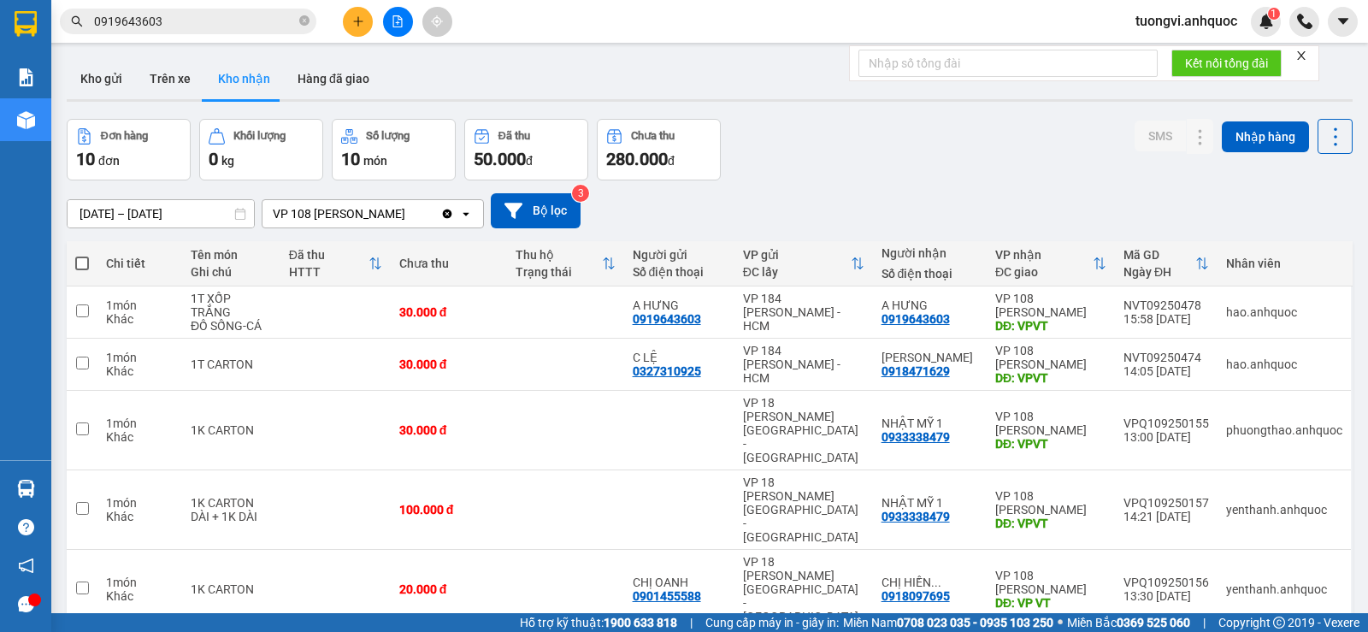
click at [115, 76] on button "Kho gửi" at bounding box center [101, 78] width 69 height 41
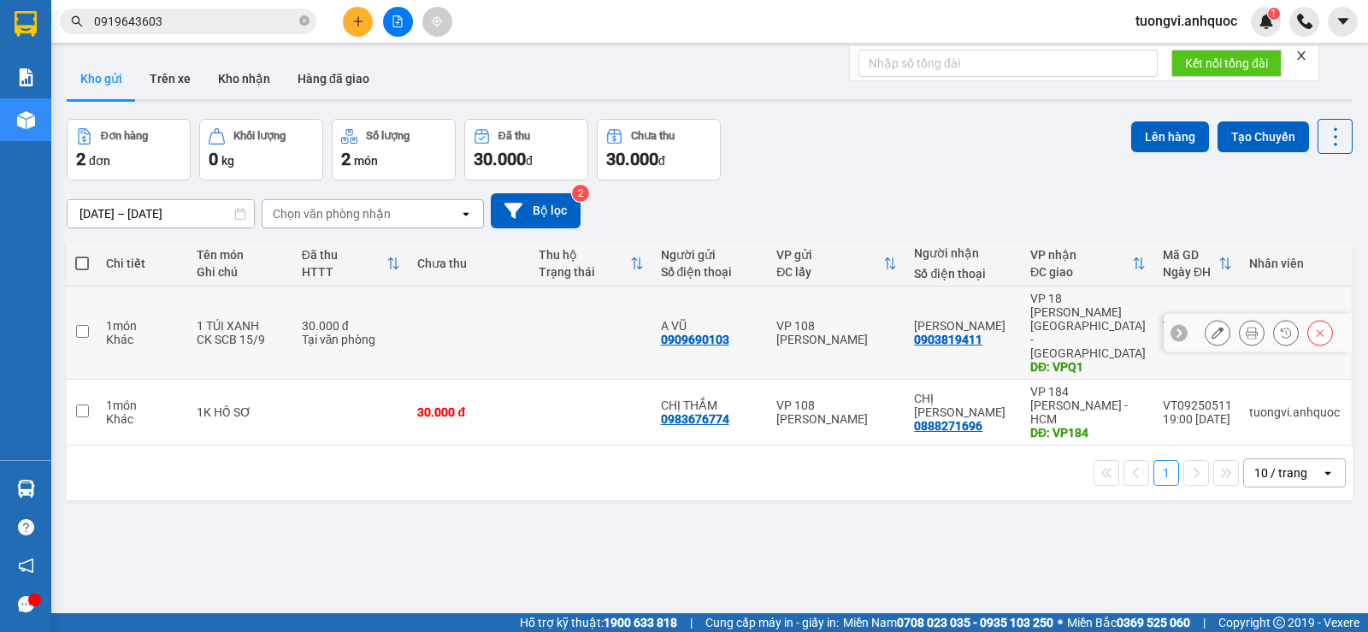
click at [1211, 327] on icon at bounding box center [1217, 333] width 12 height 12
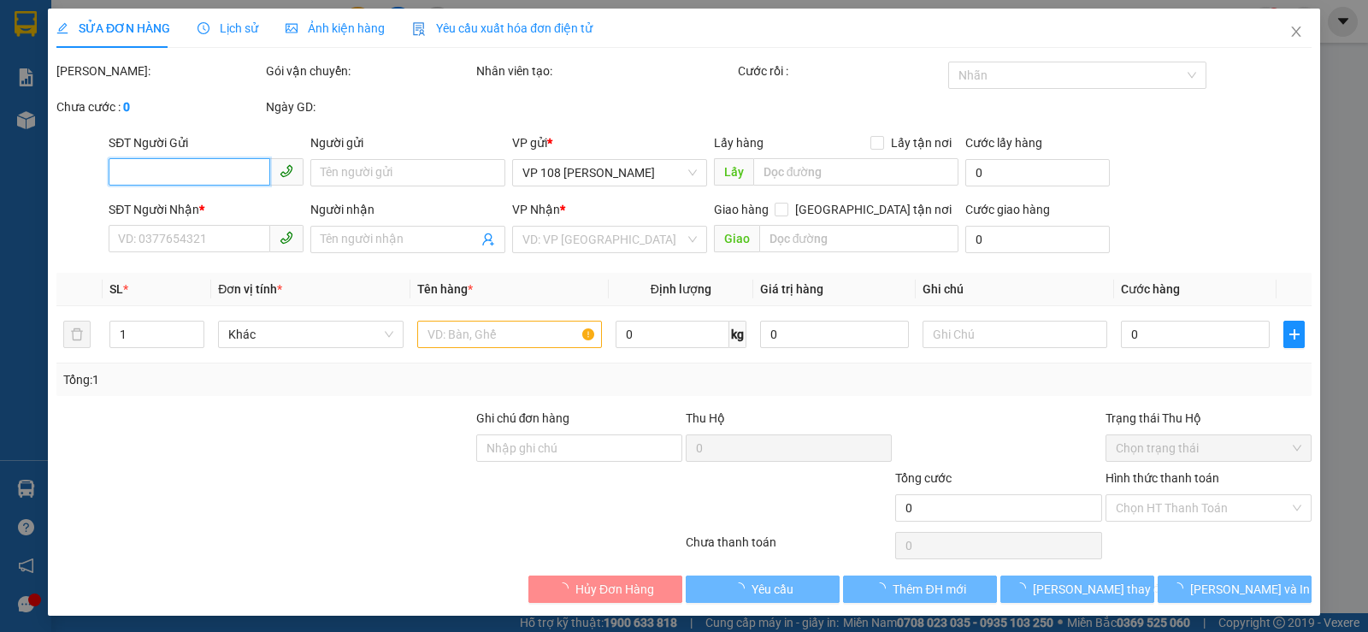
type input "0909690103"
type input "A VŨ"
type input "0903819411"
type input "[PERSON_NAME]"
type input "VPQ1"
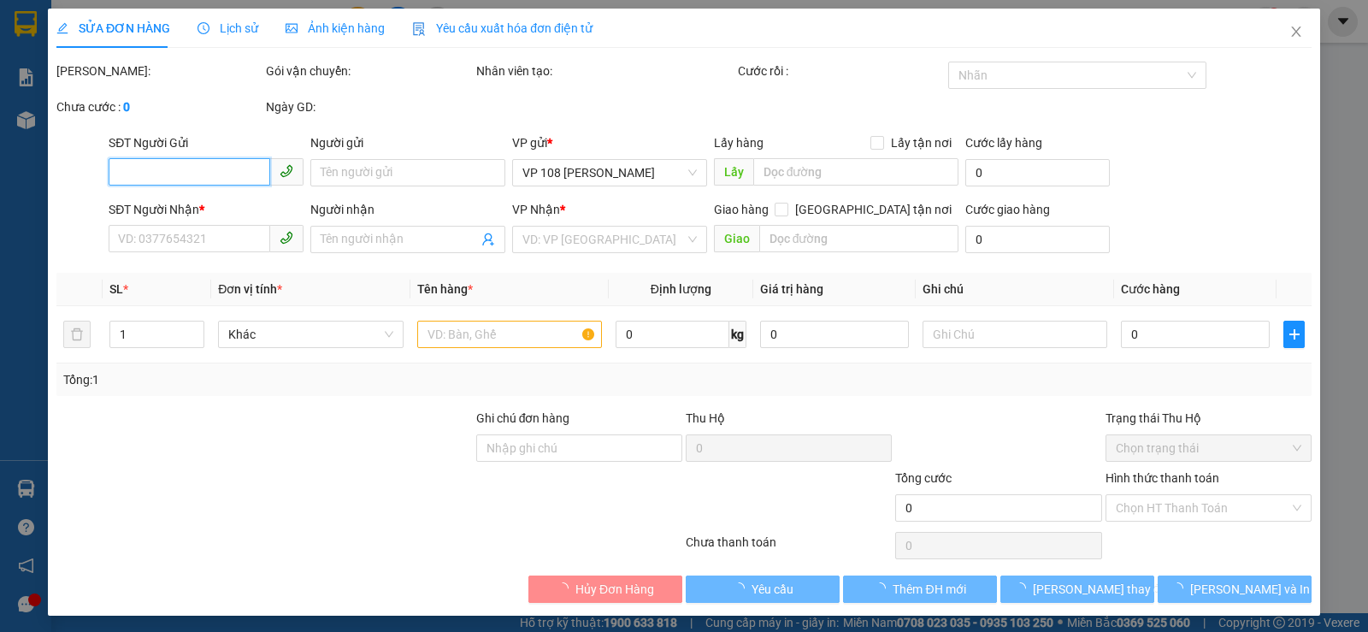
type input "30.000"
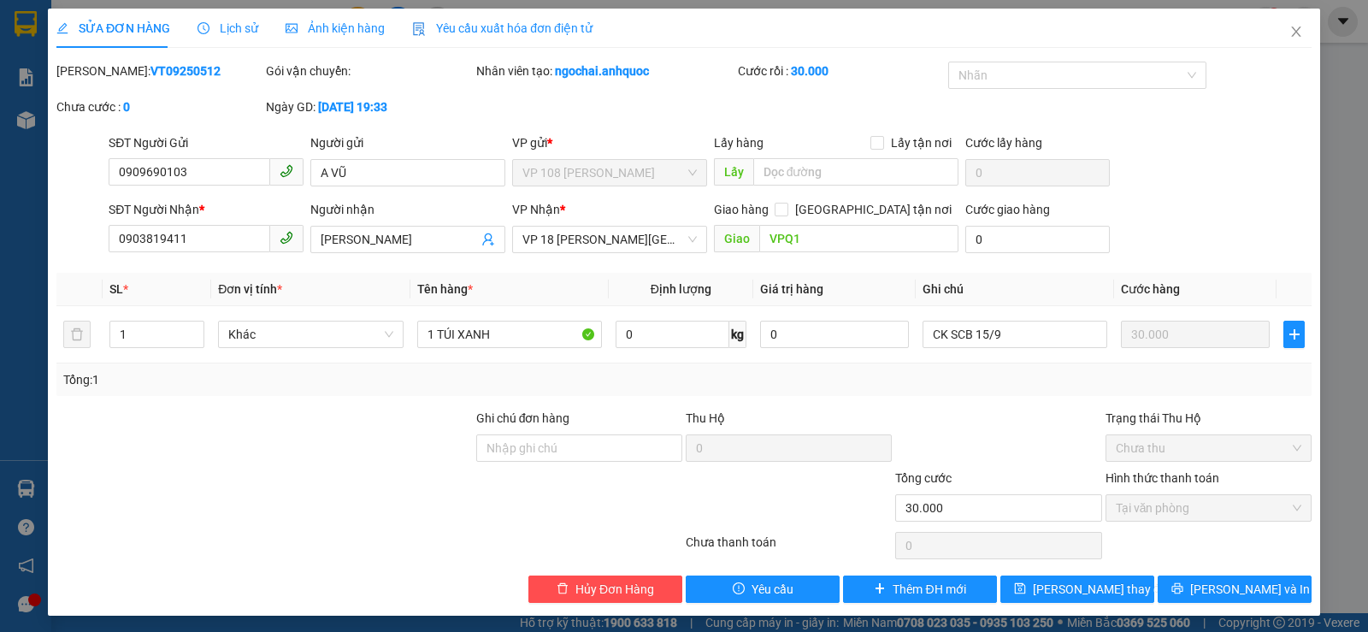
drag, startPoint x: 183, startPoint y: 65, endPoint x: 101, endPoint y: 64, distance: 82.1
click at [101, 64] on div "Mã ĐH: VT09250512" at bounding box center [159, 71] width 206 height 19
copy b "VT09250512"
click at [256, 240] on input "0903819411" at bounding box center [190, 238] width 162 height 27
click at [245, 180] on input "0909690103" at bounding box center [190, 171] width 162 height 27
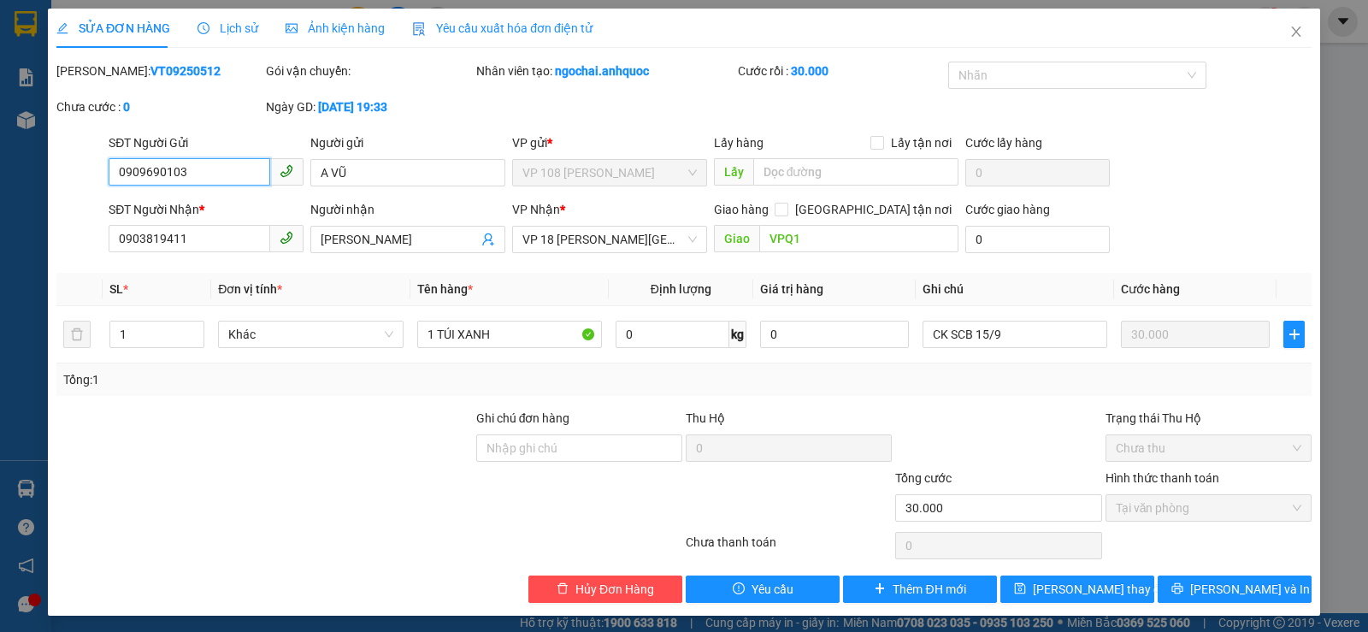
click at [245, 180] on input "0909690103" at bounding box center [190, 171] width 162 height 27
click at [1289, 29] on icon "close" at bounding box center [1296, 32] width 14 height 14
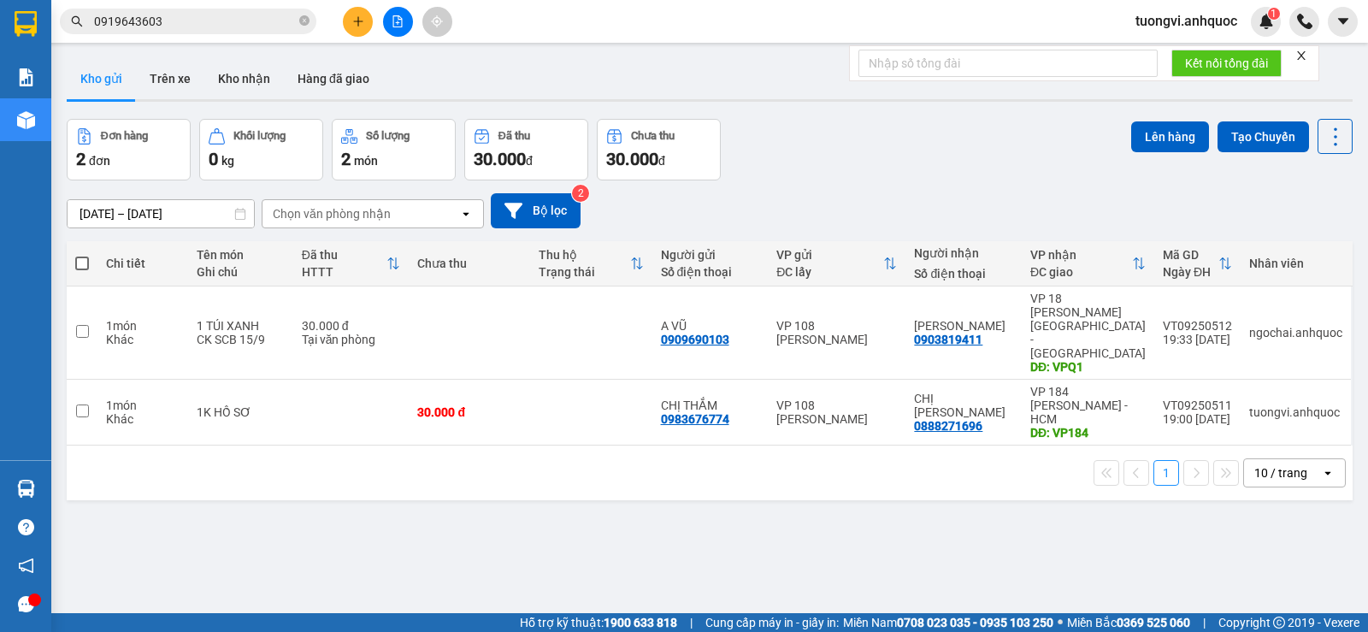
click at [185, 21] on input "0919643603" at bounding box center [195, 21] width 202 height 19
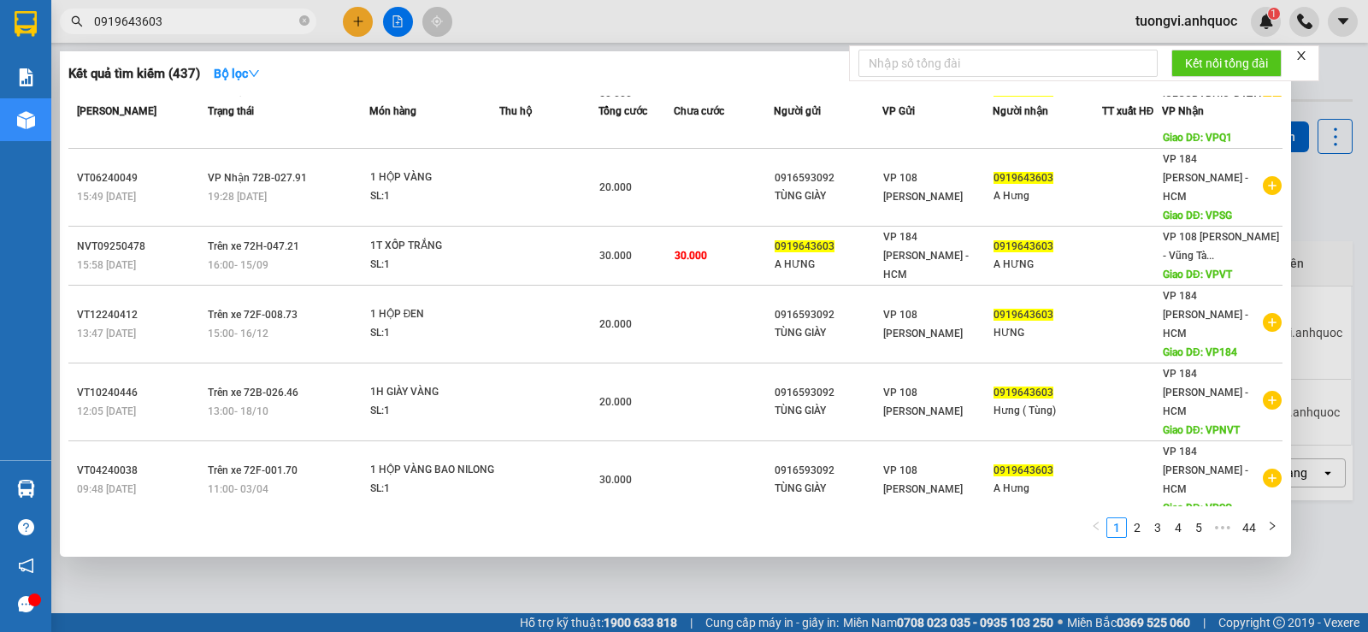
click at [185, 21] on input "0919643603" at bounding box center [195, 21] width 202 height 19
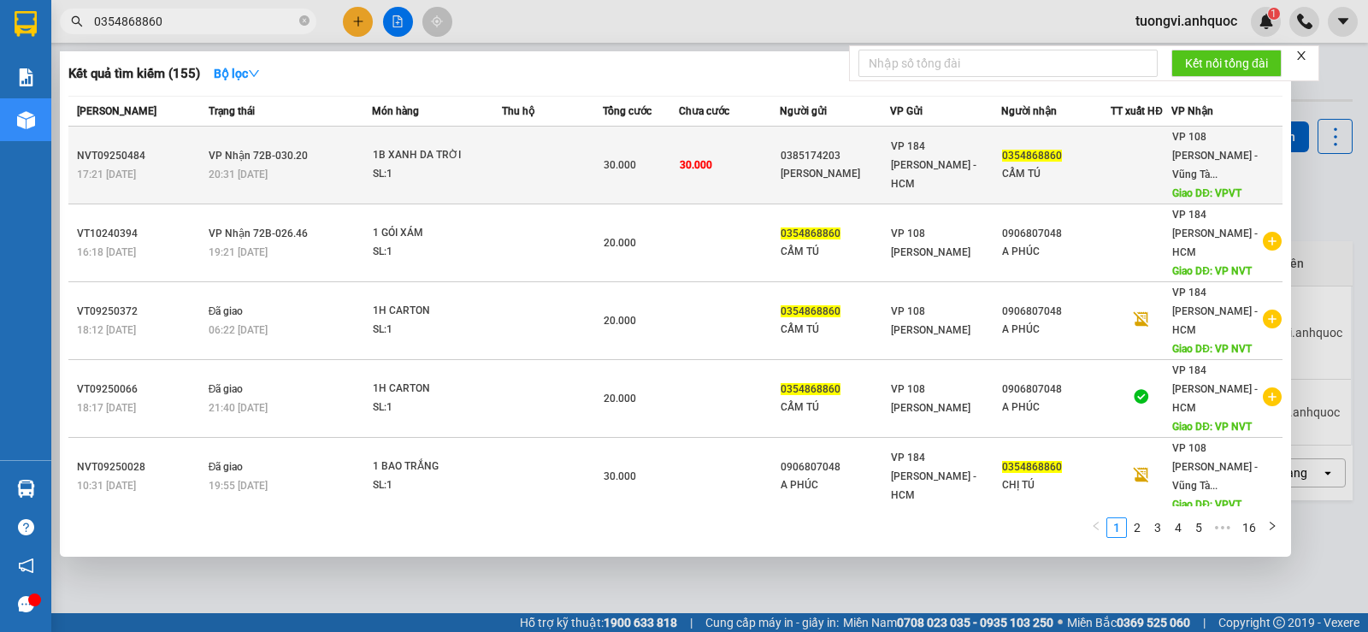
type input "0354868860"
click at [497, 148] on div "1B XANH DA TRỜI" at bounding box center [437, 155] width 128 height 19
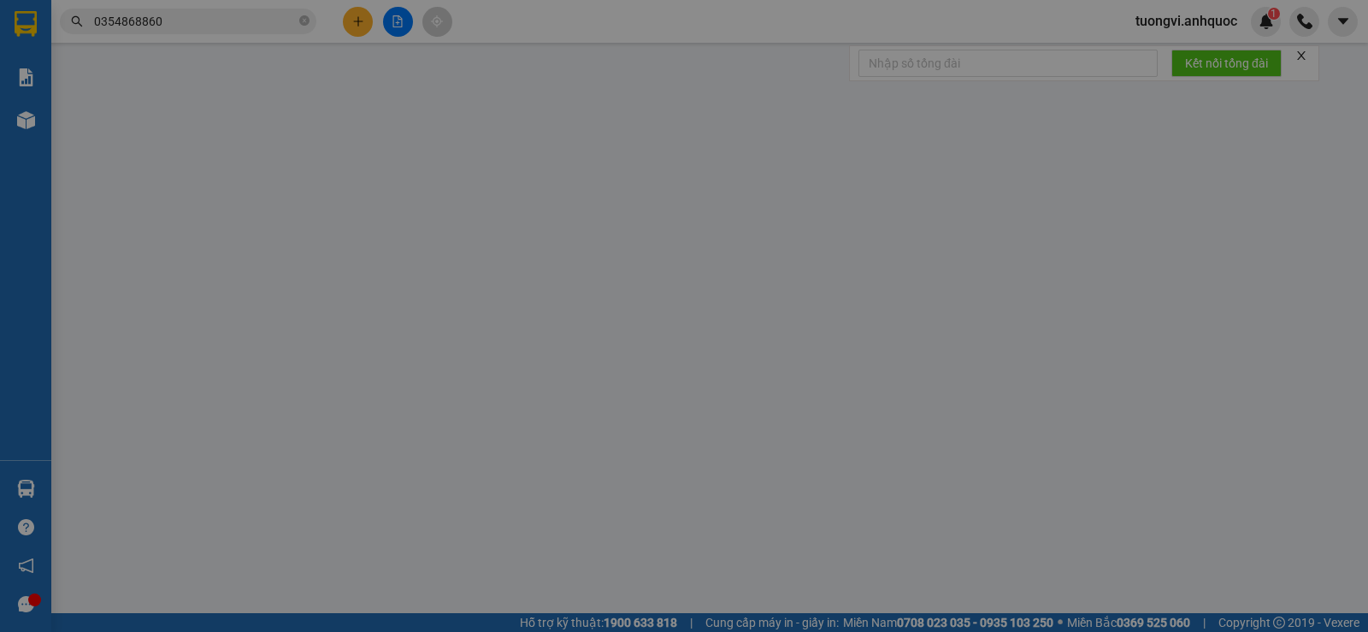
type input "0385174203"
type input "[PERSON_NAME]"
type input "0354868860"
type input "CẨM TÚ"
type input "VPVT"
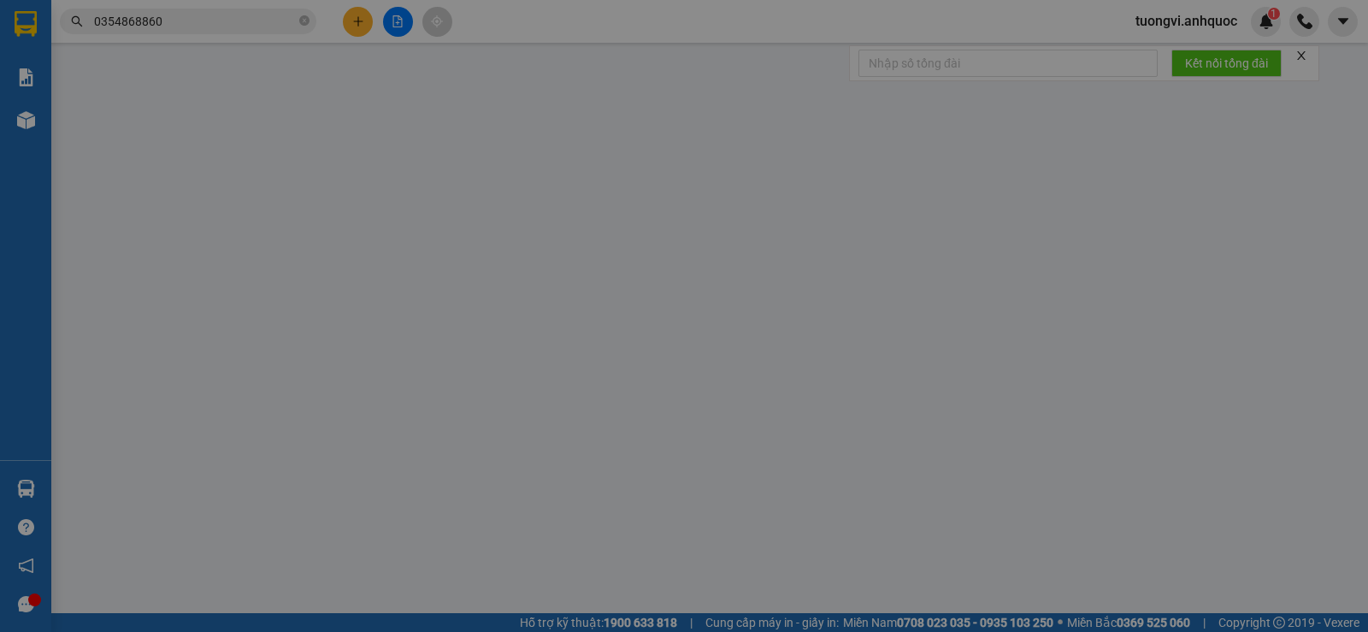
type input "30.000"
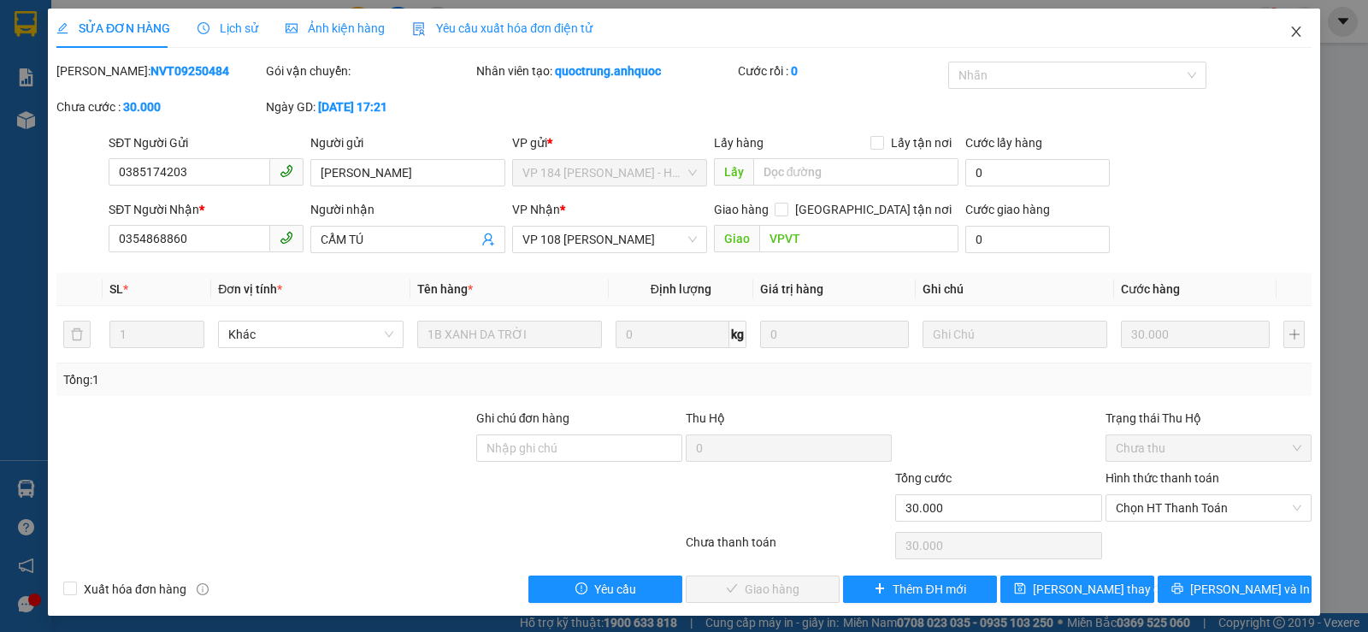
click at [1291, 28] on icon "close" at bounding box center [1295, 32] width 9 height 10
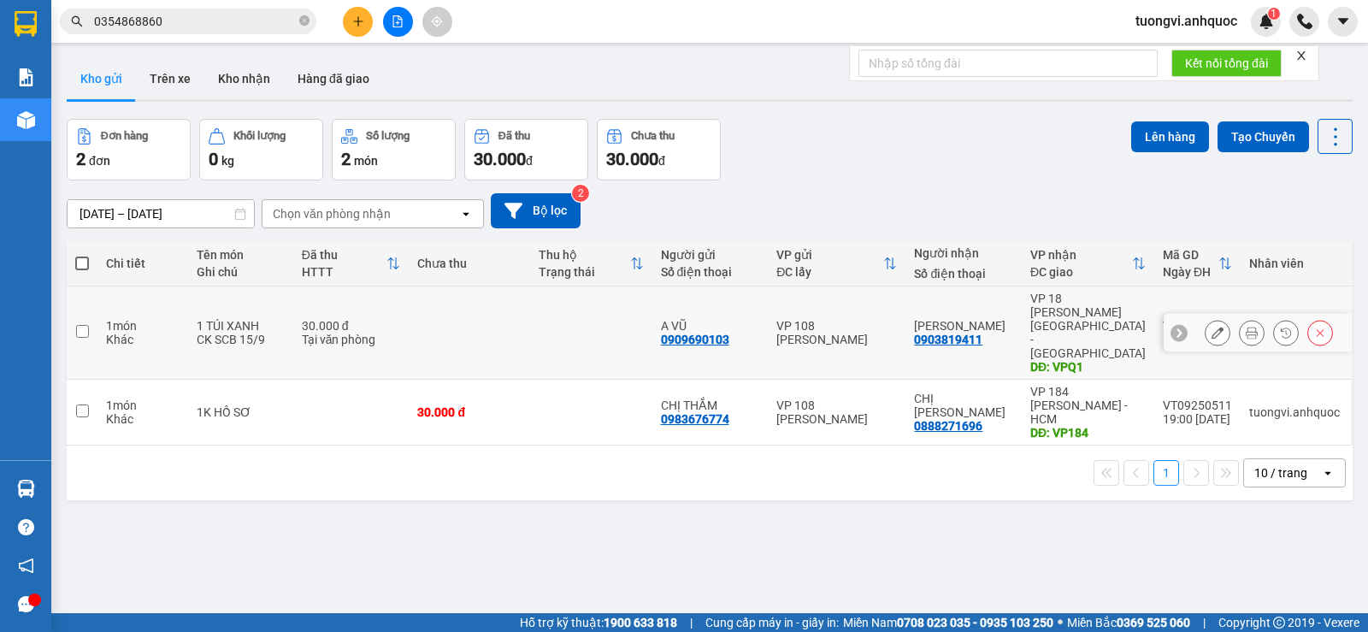
click at [1011, 304] on td "ANH SƠN 0903819411" at bounding box center [963, 332] width 116 height 93
checkbox input "true"
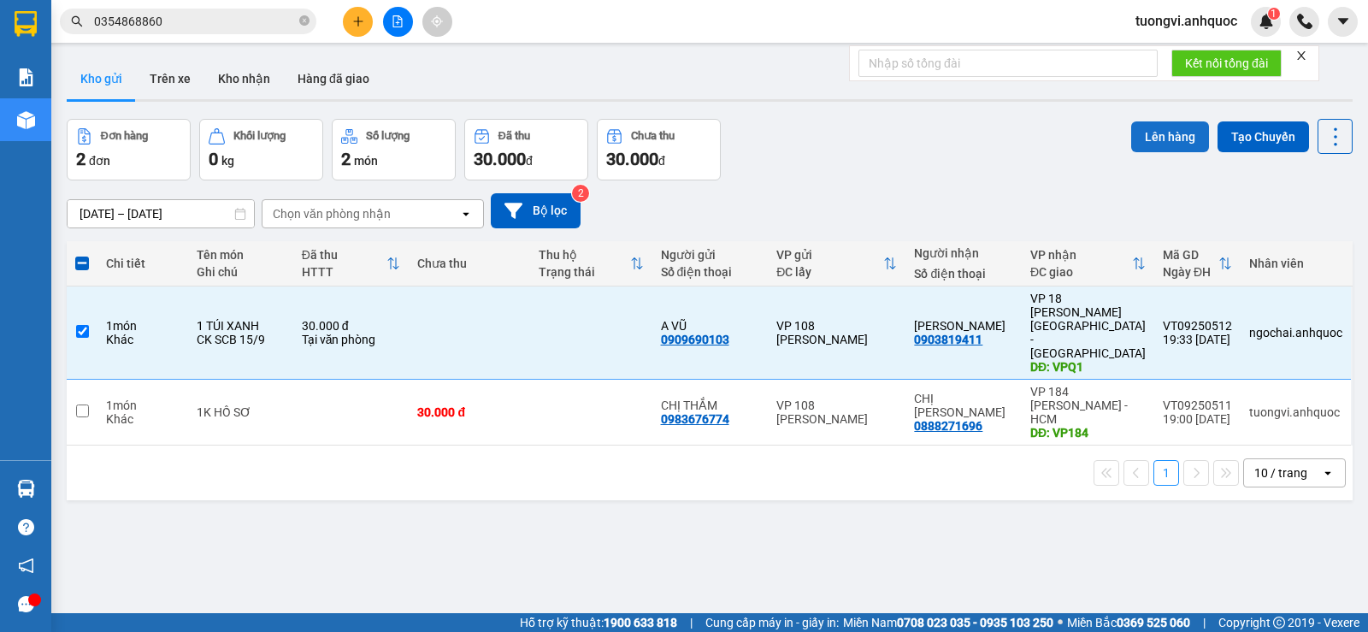
click at [1131, 145] on button "Lên hàng" at bounding box center [1170, 136] width 78 height 31
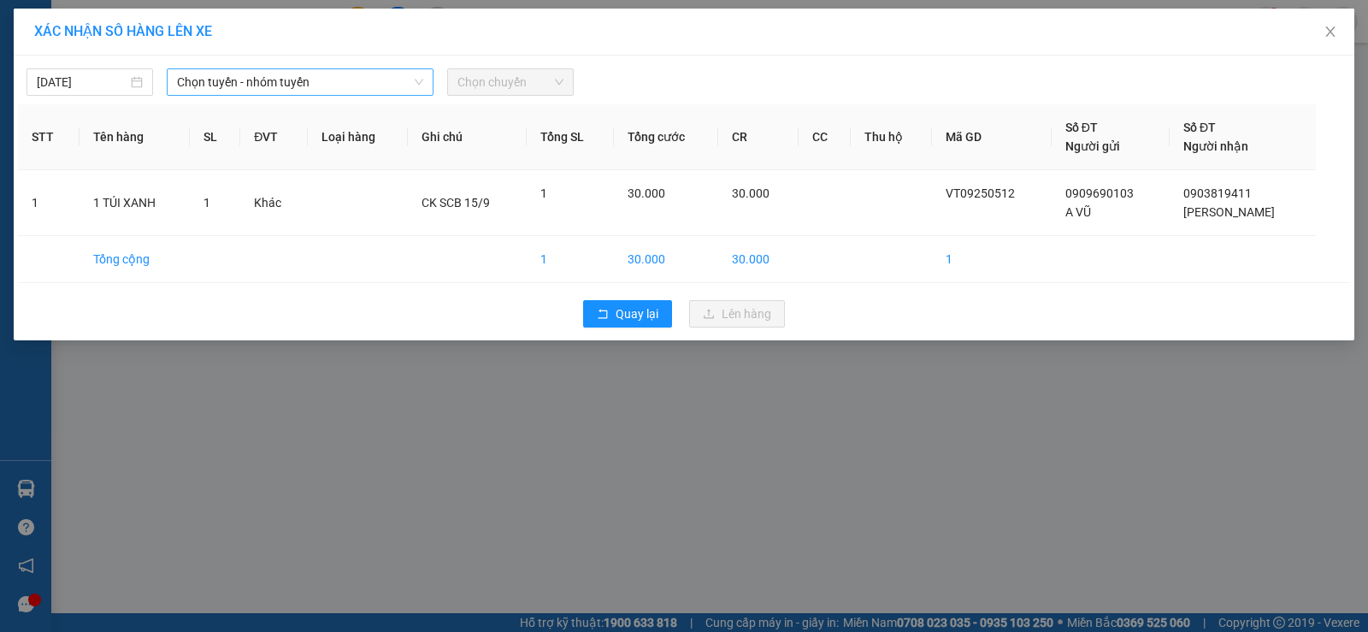
click at [300, 87] on span "Chọn tuyến - nhóm tuyến" at bounding box center [300, 82] width 246 height 26
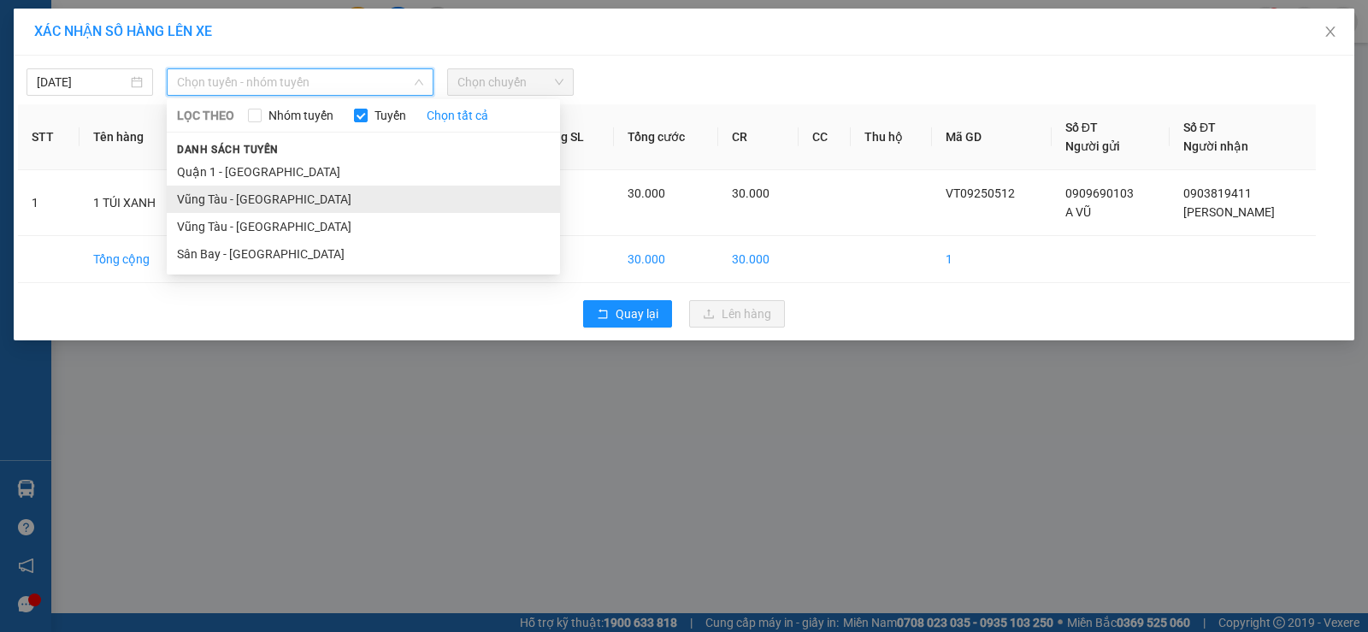
click at [282, 193] on li "Vũng Tàu - [GEOGRAPHIC_DATA]" at bounding box center [363, 199] width 393 height 27
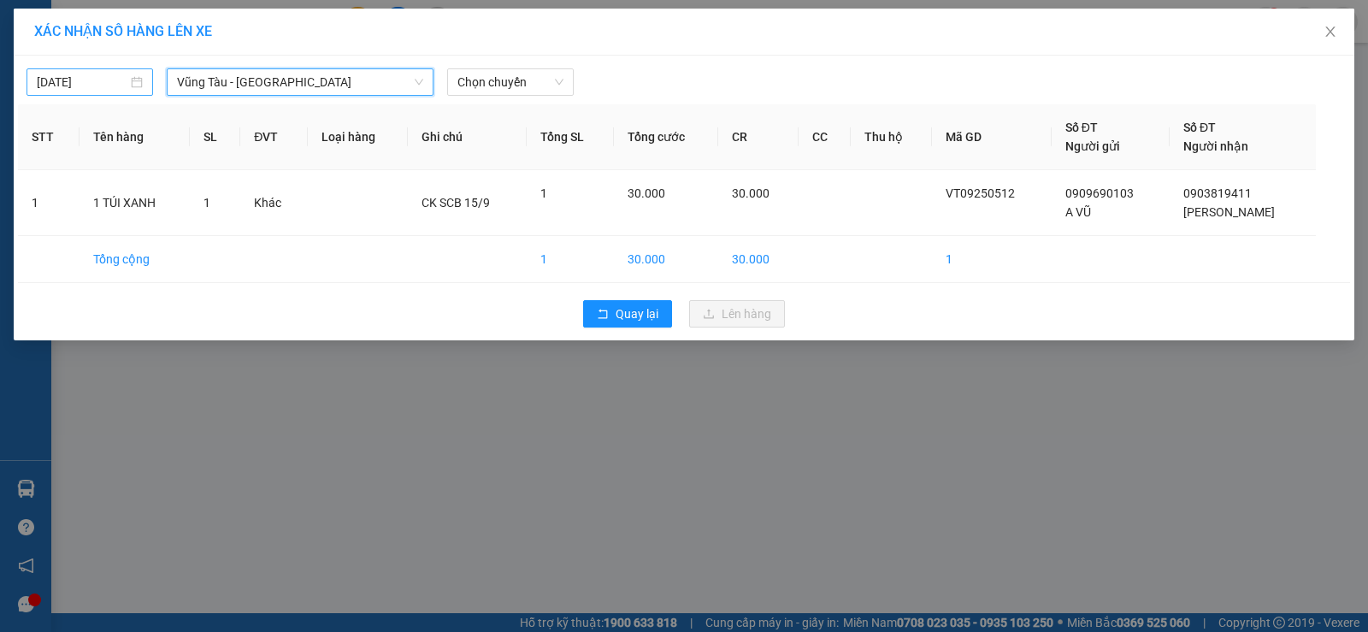
click at [115, 80] on input "[DATE]" at bounding box center [82, 82] width 91 height 19
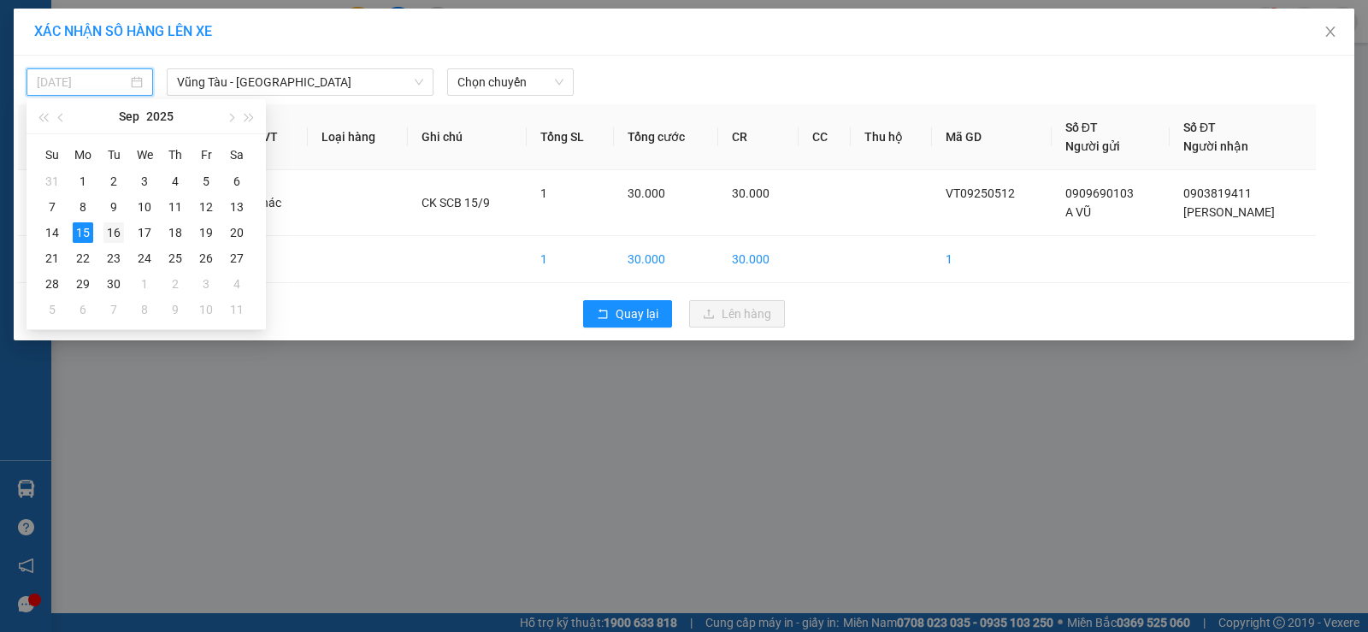
click at [113, 239] on div "16" at bounding box center [113, 232] width 21 height 21
type input "[DATE]"
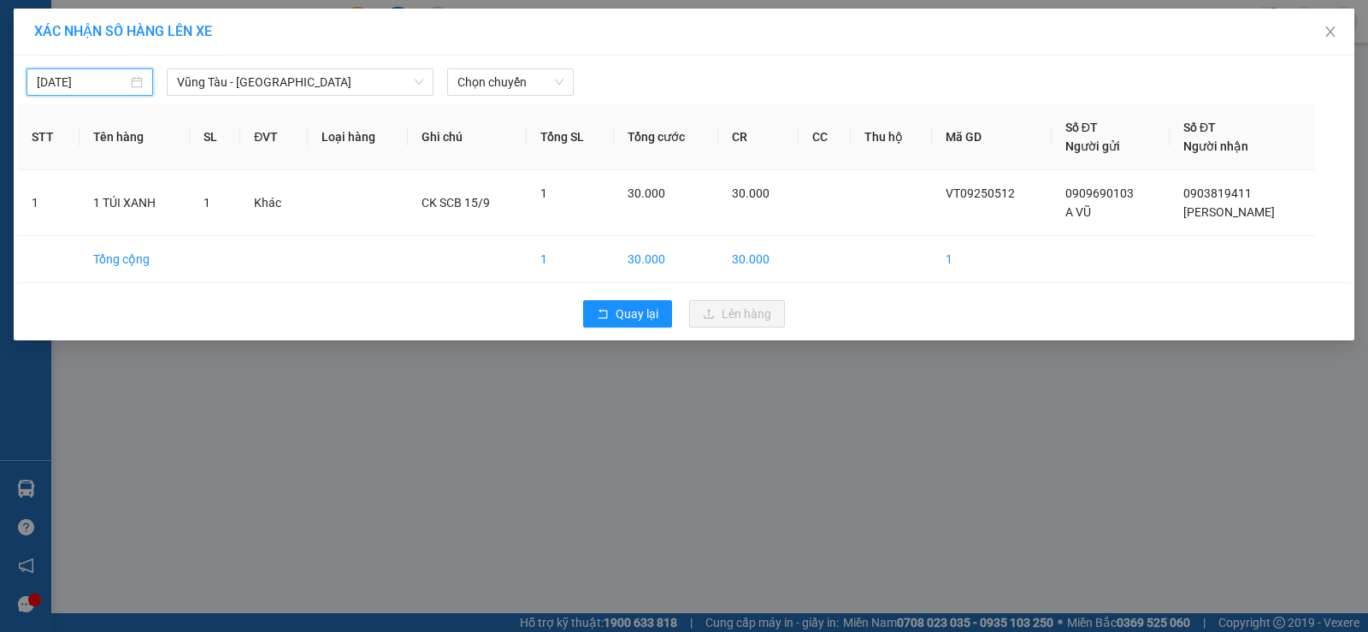
click at [492, 63] on div "[DATE] [GEOGRAPHIC_DATA] - Quận 1 LỌC THEO Nhóm tuyến Tuyến Chọn tất cả Danh sá…" at bounding box center [684, 78] width 1332 height 36
click at [498, 85] on span "Chọn chuyến" at bounding box center [510, 82] width 106 height 26
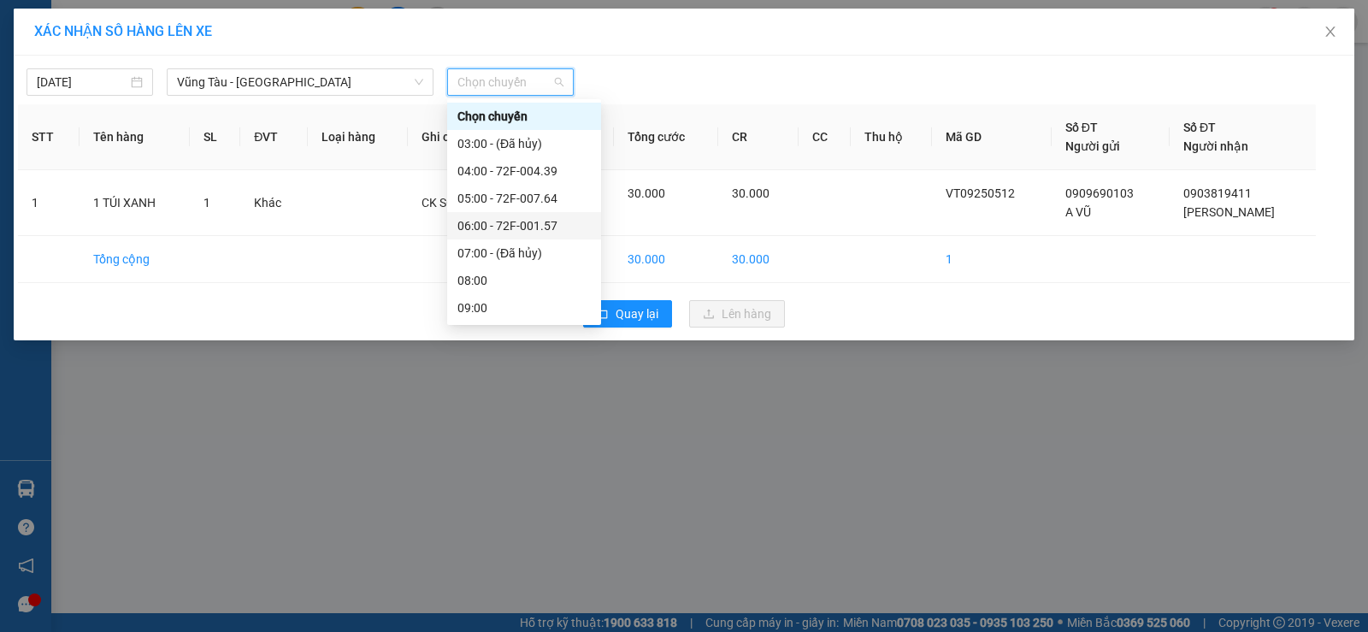
click at [534, 213] on div "06:00 - 72F-001.57" at bounding box center [524, 225] width 154 height 27
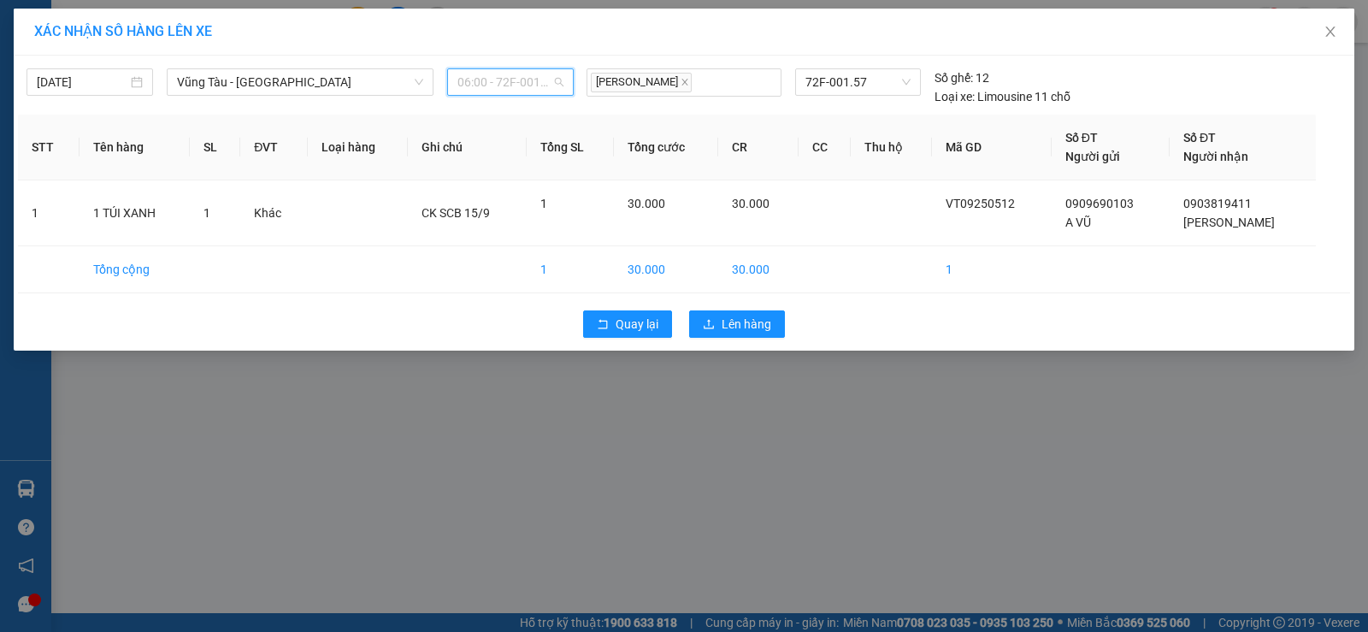
click at [545, 83] on span "06:00 - 72F-001.57" at bounding box center [510, 82] width 106 height 26
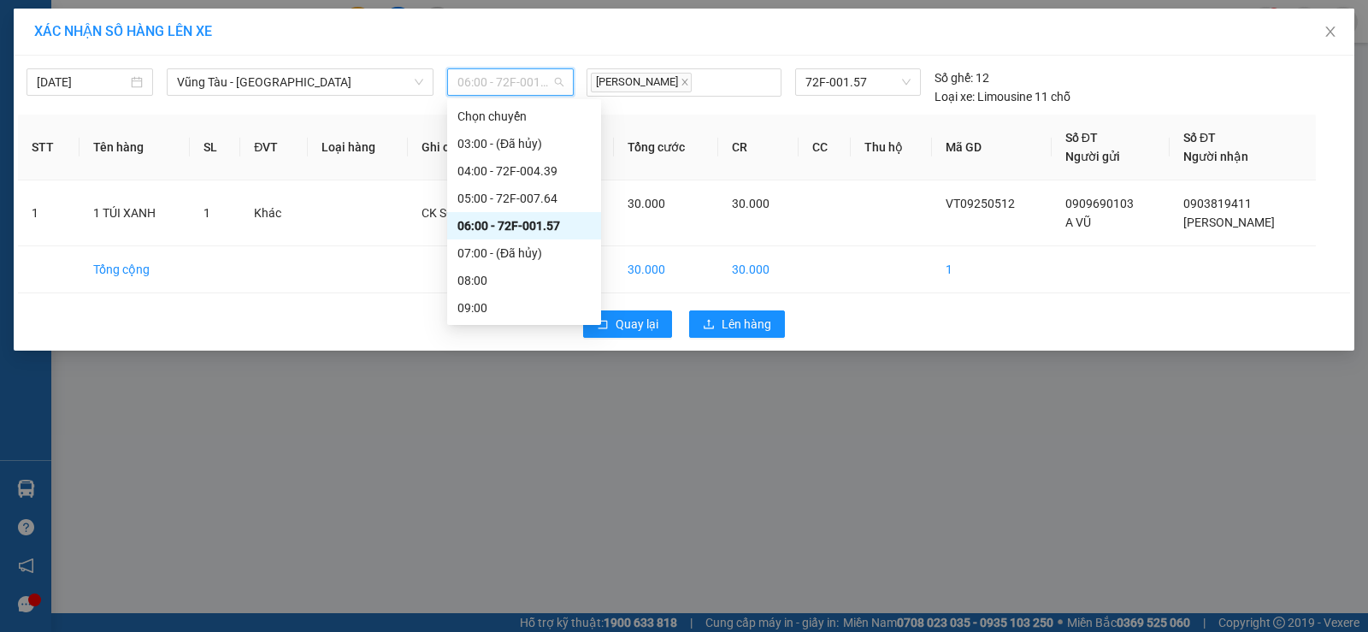
click at [527, 186] on div "05:00 - 72F-007.64" at bounding box center [524, 198] width 154 height 27
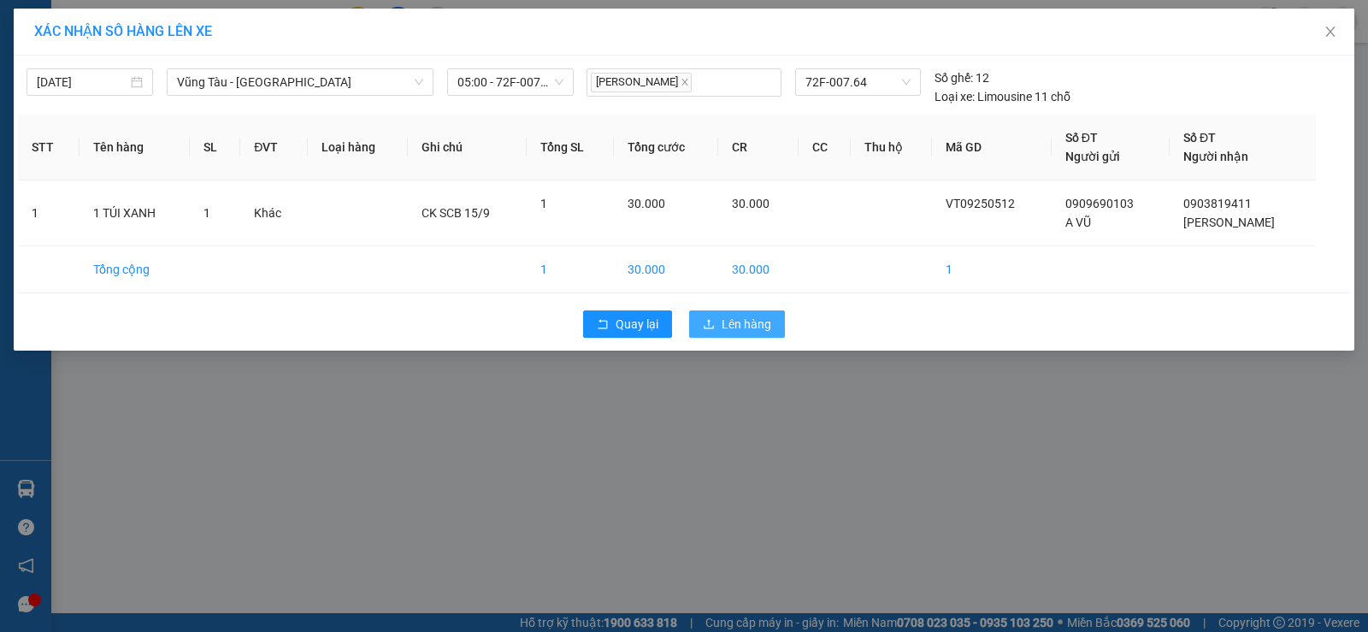
click at [753, 322] on span "Lên hàng" at bounding box center [746, 324] width 50 height 19
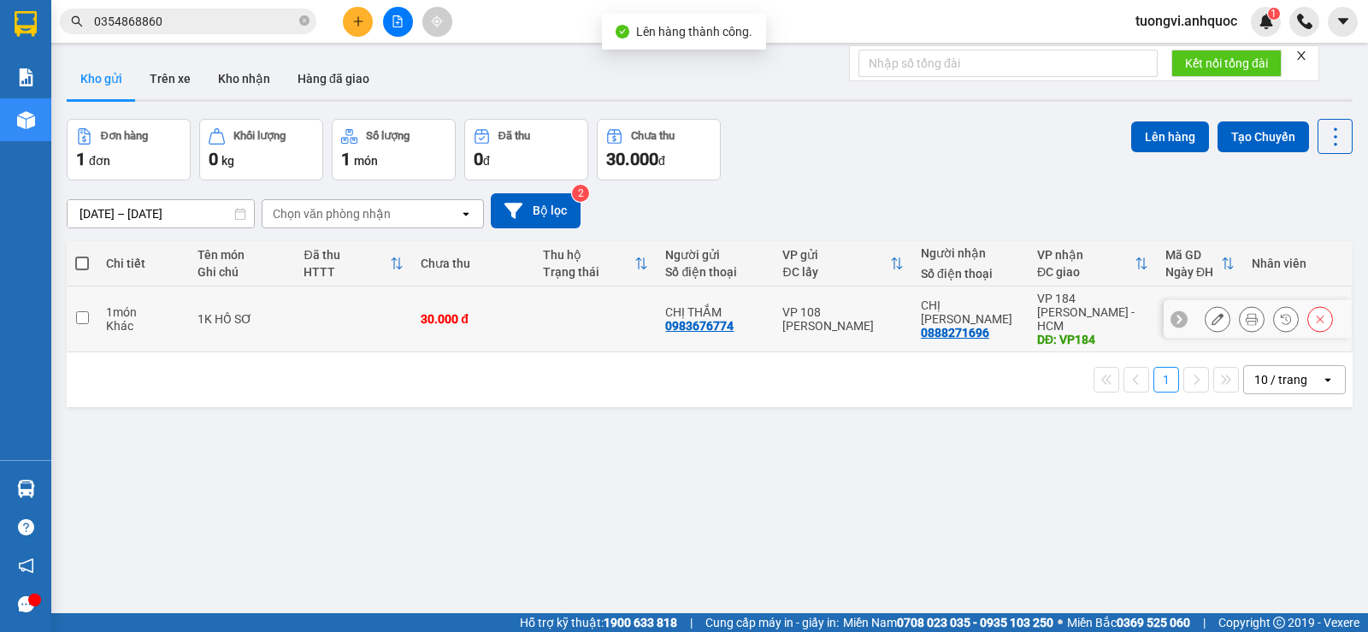
click at [604, 317] on td at bounding box center [595, 319] width 122 height 66
checkbox input "true"
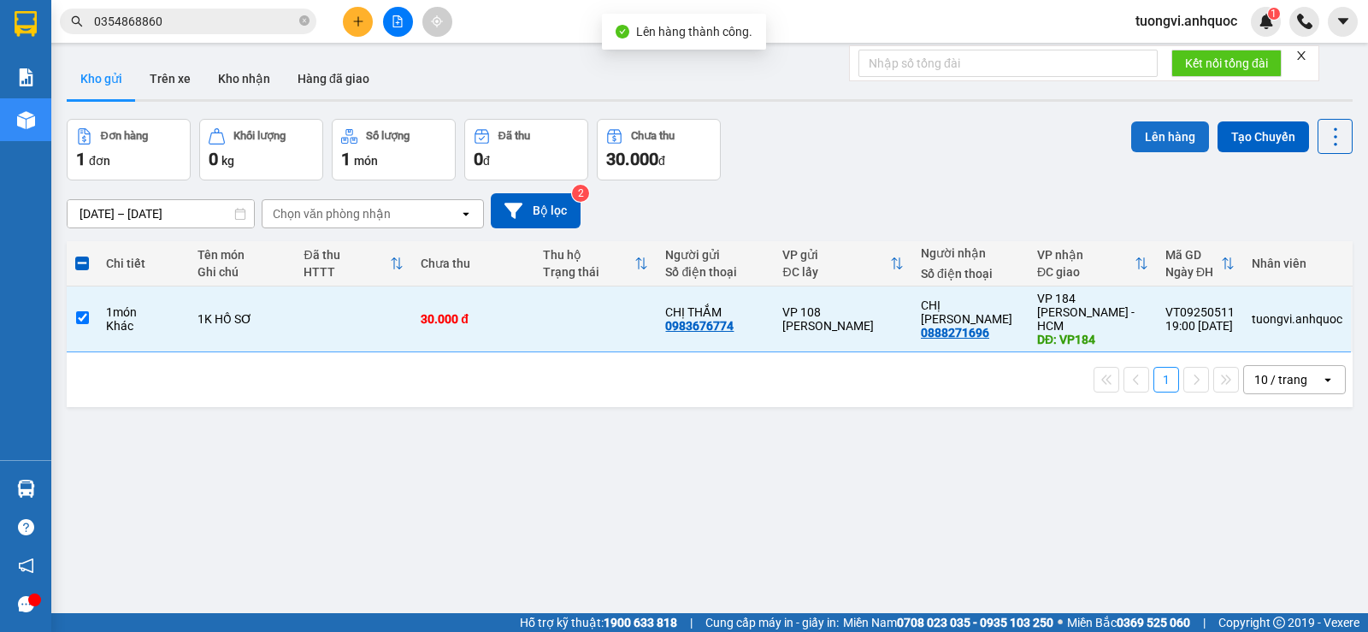
click at [1138, 127] on button "Lên hàng" at bounding box center [1170, 136] width 78 height 31
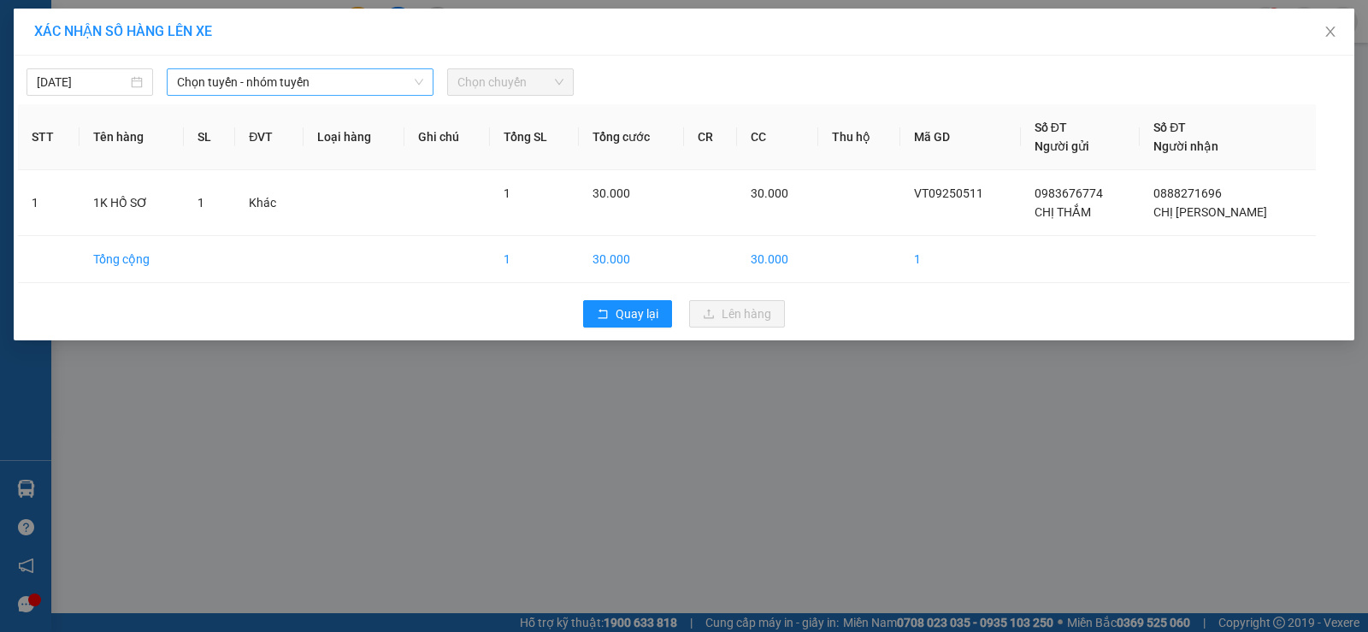
click at [365, 91] on span "Chọn tuyến - nhóm tuyến" at bounding box center [300, 82] width 246 height 26
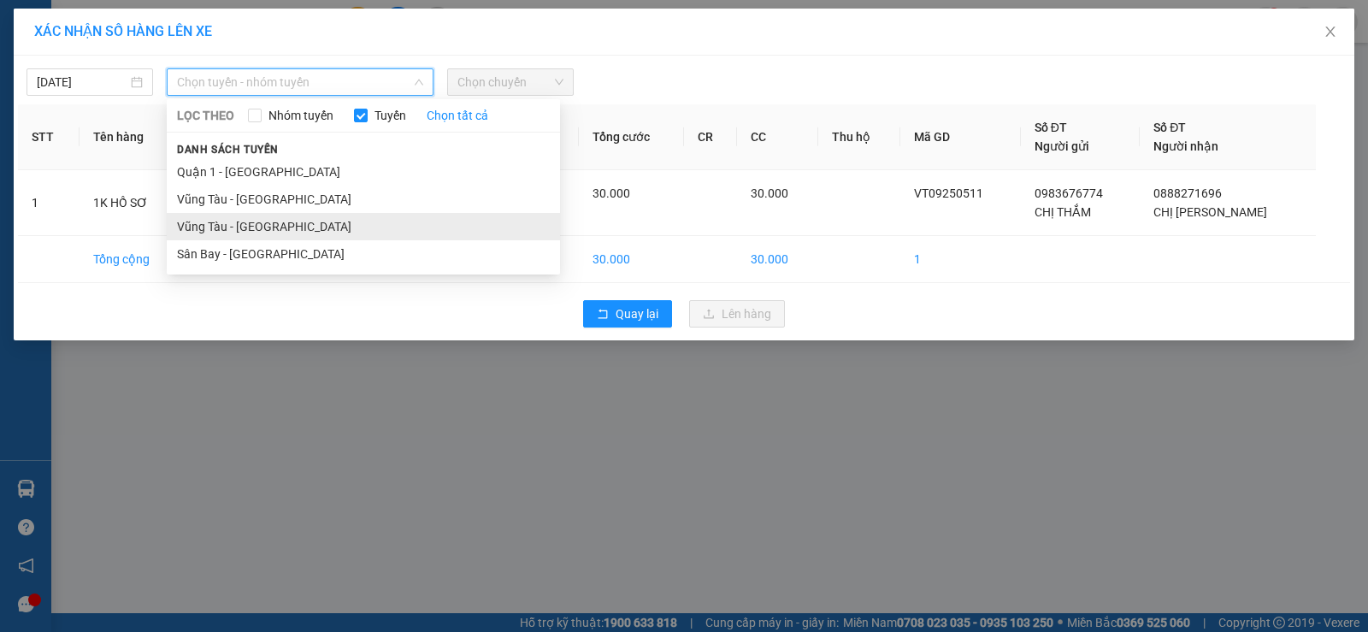
click at [256, 229] on li "Vũng Tàu - [GEOGRAPHIC_DATA]" at bounding box center [363, 226] width 393 height 27
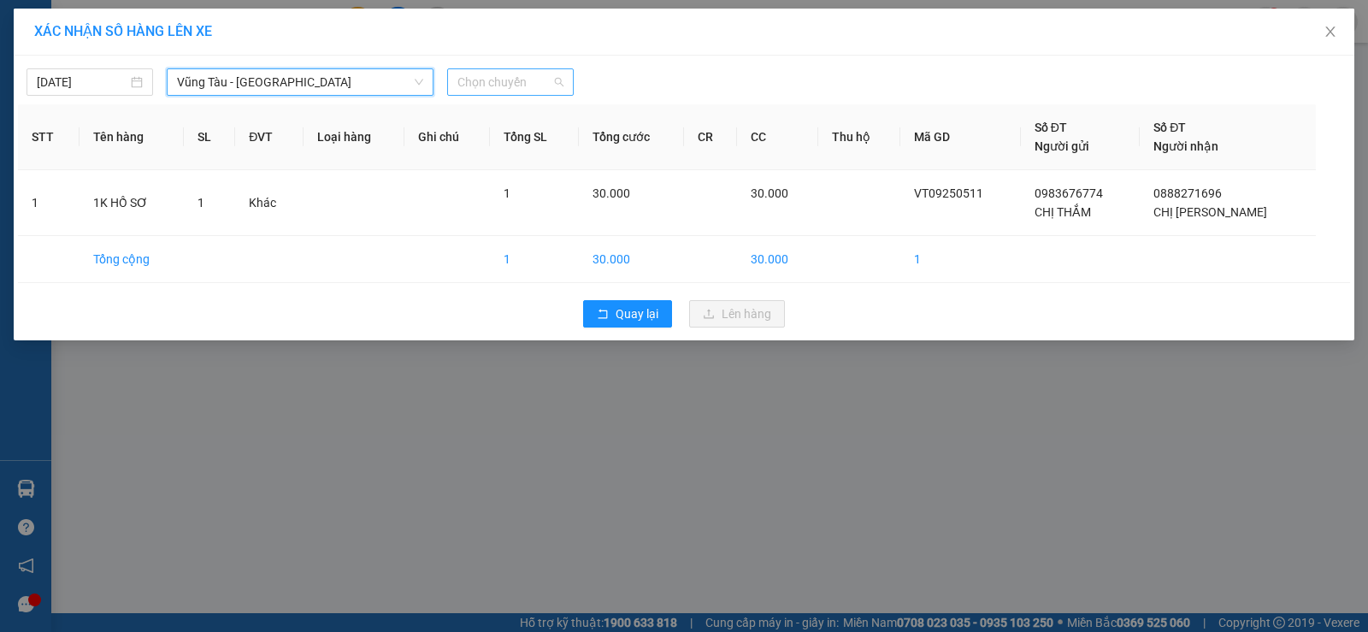
click at [559, 71] on span "Chọn chuyến" at bounding box center [510, 82] width 106 height 26
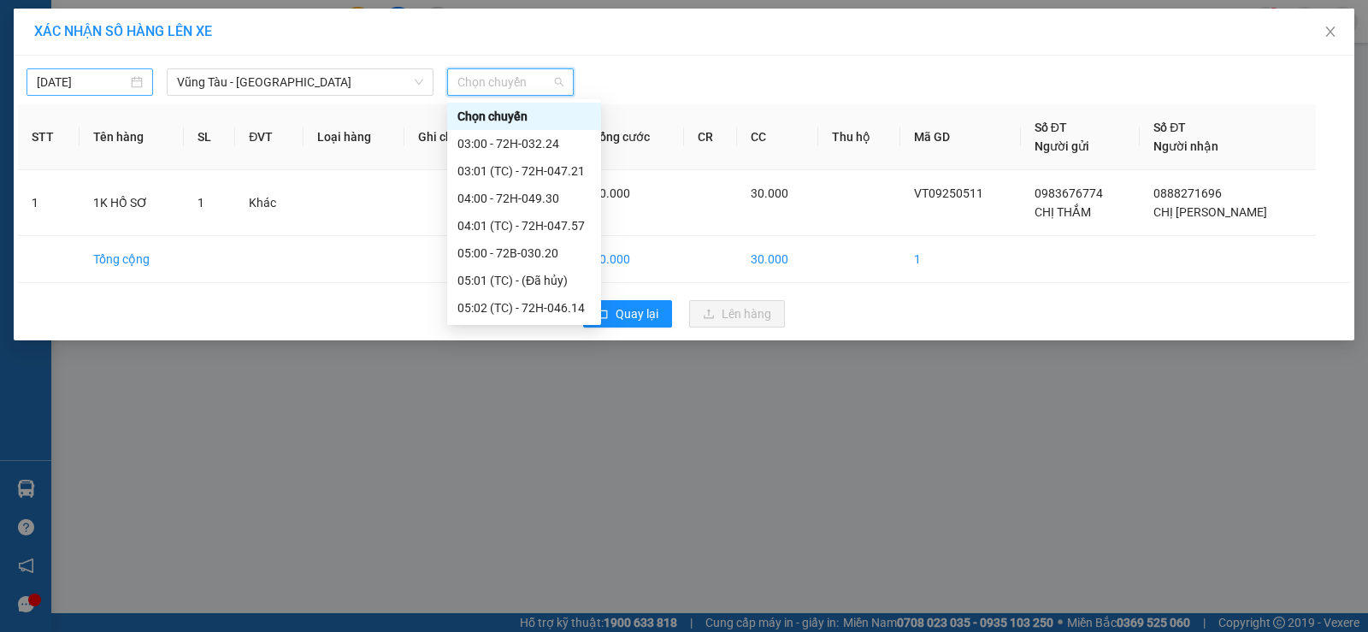
click at [92, 83] on input "[DATE]" at bounding box center [82, 82] width 91 height 19
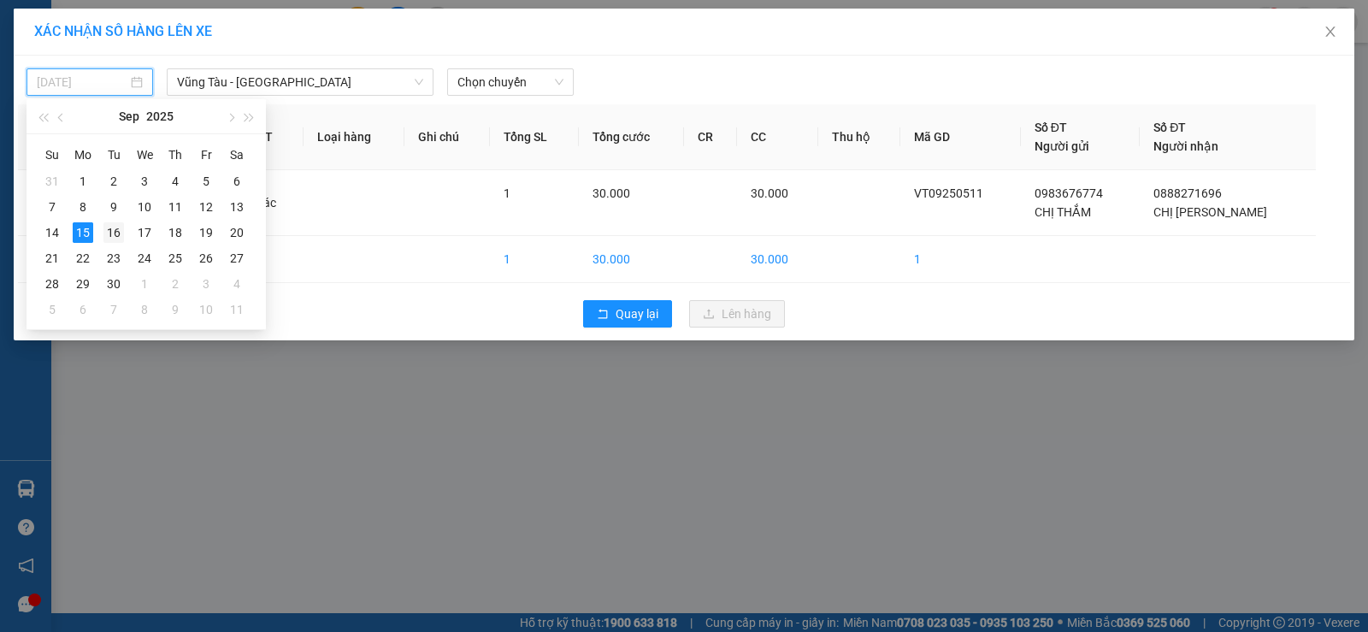
click at [115, 241] on div "16" at bounding box center [113, 232] width 21 height 21
type input "[DATE]"
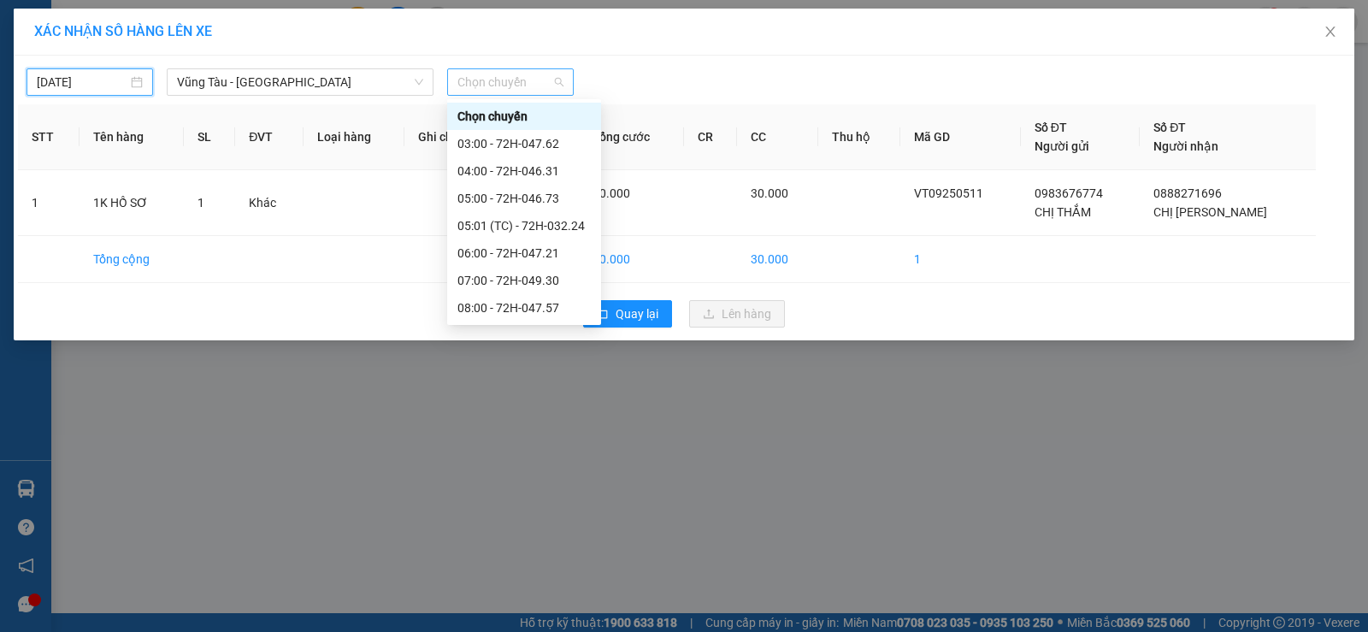
click at [482, 75] on span "Chọn chuyến" at bounding box center [510, 82] width 106 height 26
click at [515, 206] on div "05:00 - 72H-046.73" at bounding box center [523, 198] width 133 height 19
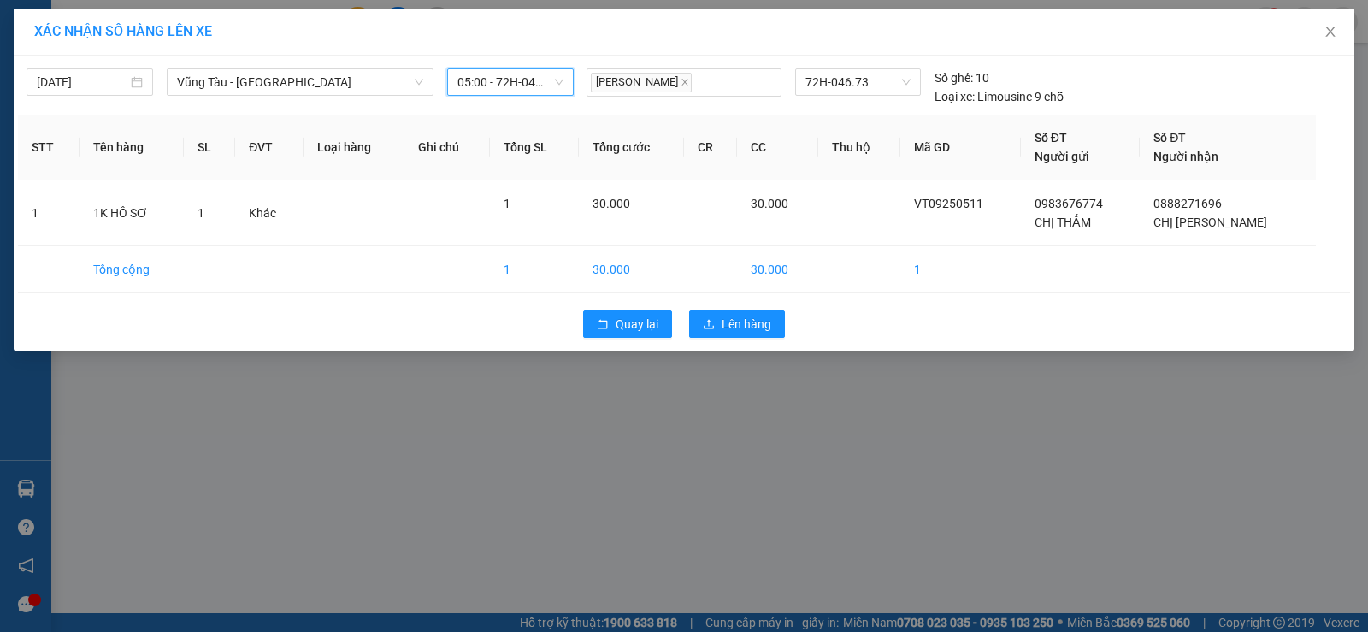
click at [509, 83] on span "05:00 - 72H-046.73" at bounding box center [510, 82] width 106 height 26
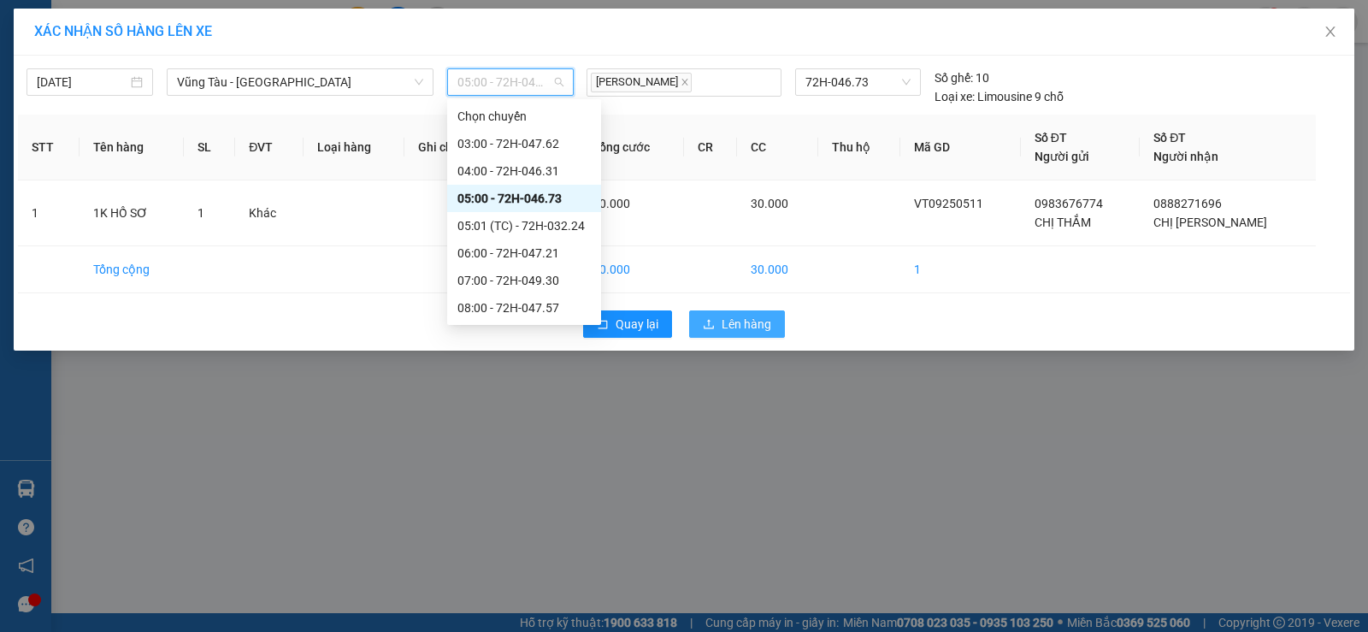
click at [733, 329] on span "Lên hàng" at bounding box center [746, 324] width 50 height 19
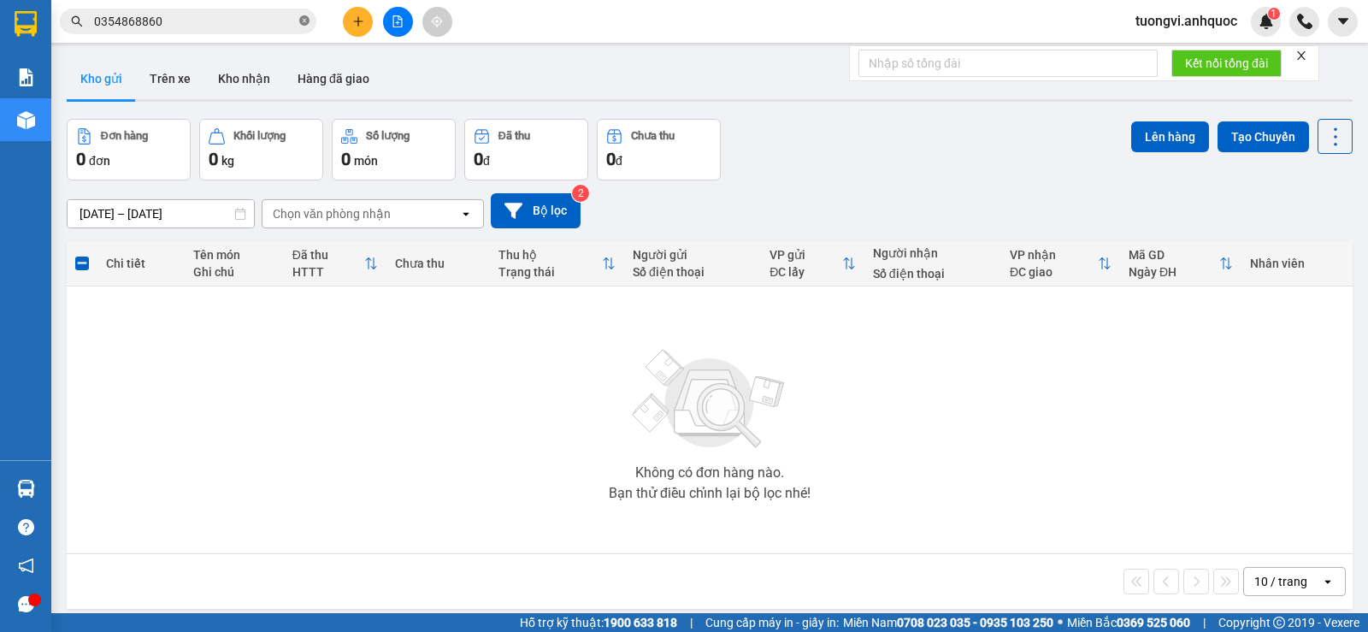
click at [308, 21] on icon "close-circle" at bounding box center [304, 20] width 10 height 10
click at [182, 71] on button "Trên xe" at bounding box center [170, 78] width 68 height 41
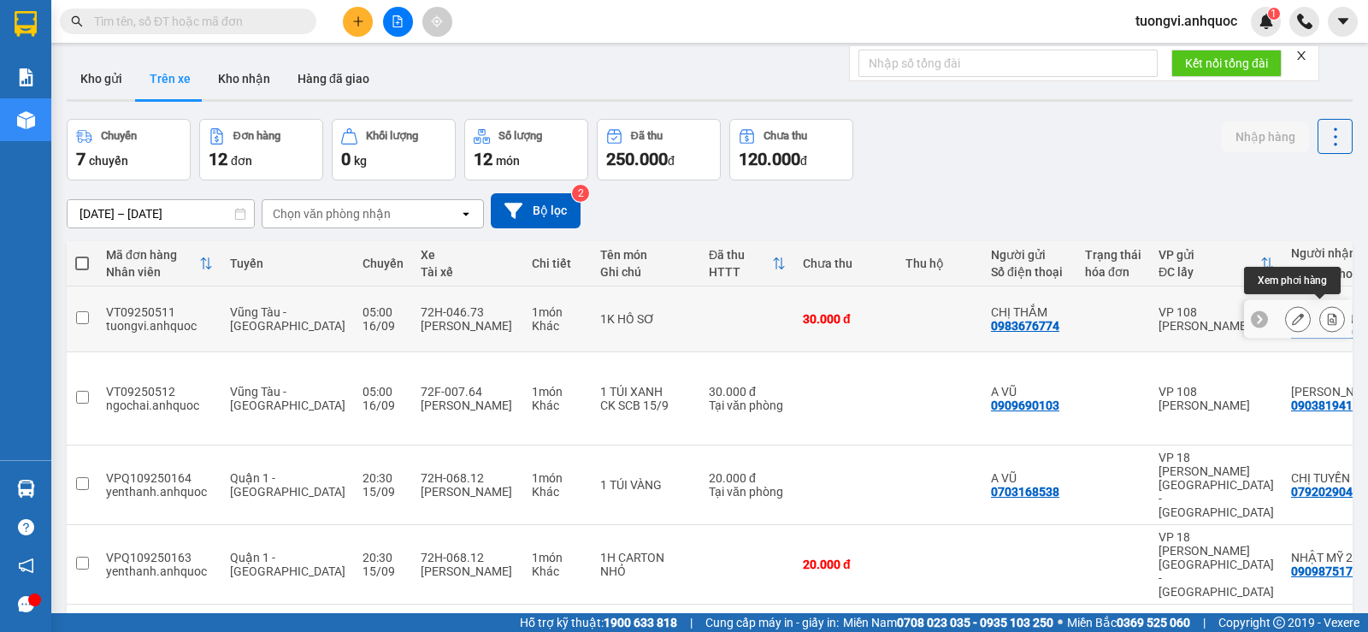
click at [1328, 313] on icon at bounding box center [1332, 319] width 9 height 12
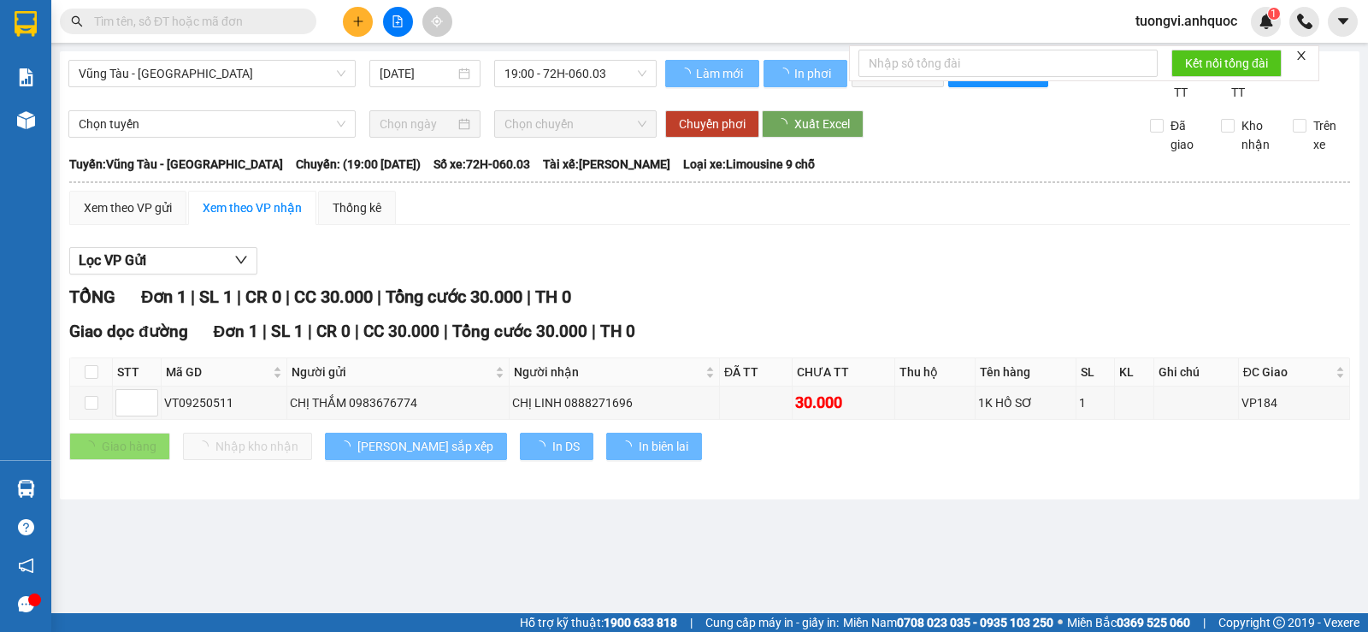
type input "[DATE]"
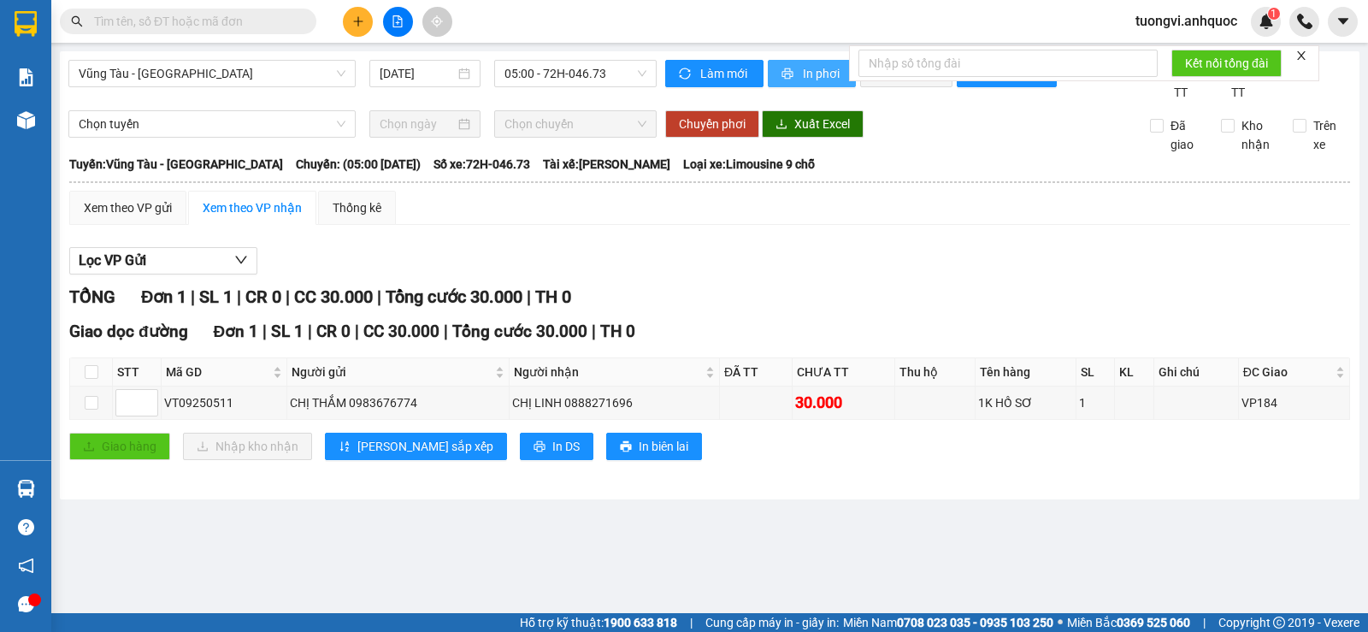
click at [820, 74] on span "In phơi" at bounding box center [822, 73] width 39 height 19
click at [825, 86] on button "In phơi" at bounding box center [812, 73] width 88 height 27
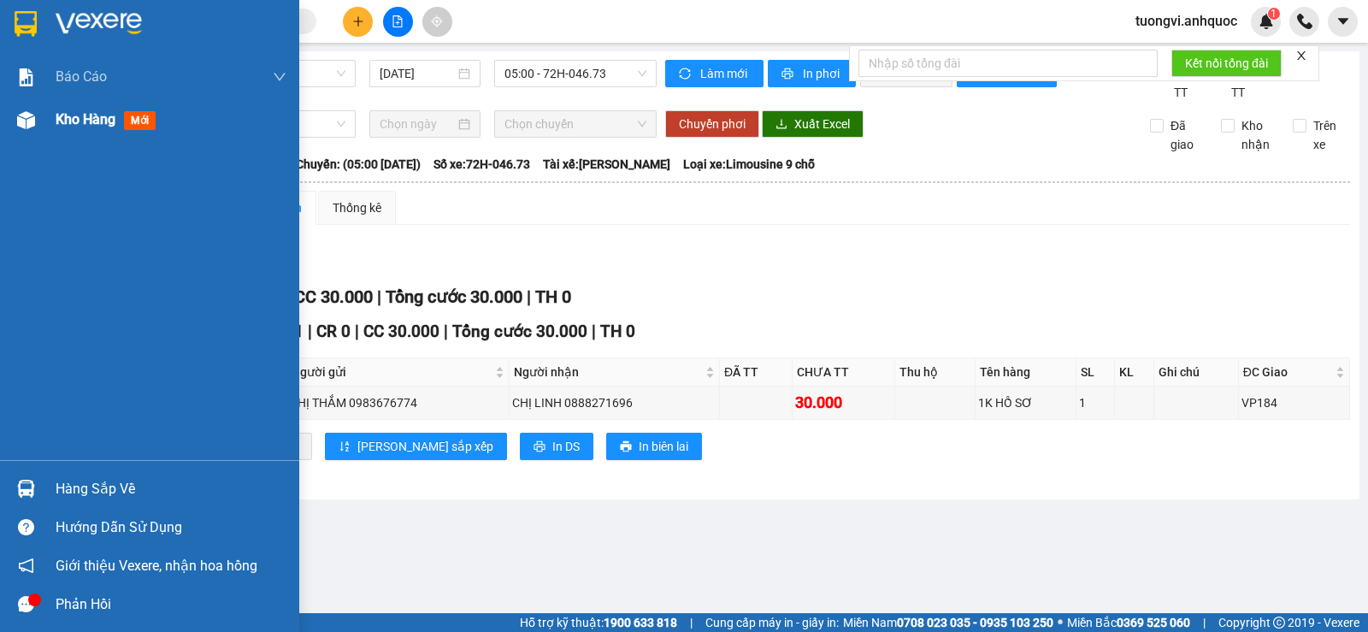
drag, startPoint x: 27, startPoint y: 128, endPoint x: 136, endPoint y: 121, distance: 108.8
click at [28, 128] on img at bounding box center [26, 120] width 18 height 18
click at [136, 121] on span "mới" at bounding box center [140, 120] width 32 height 19
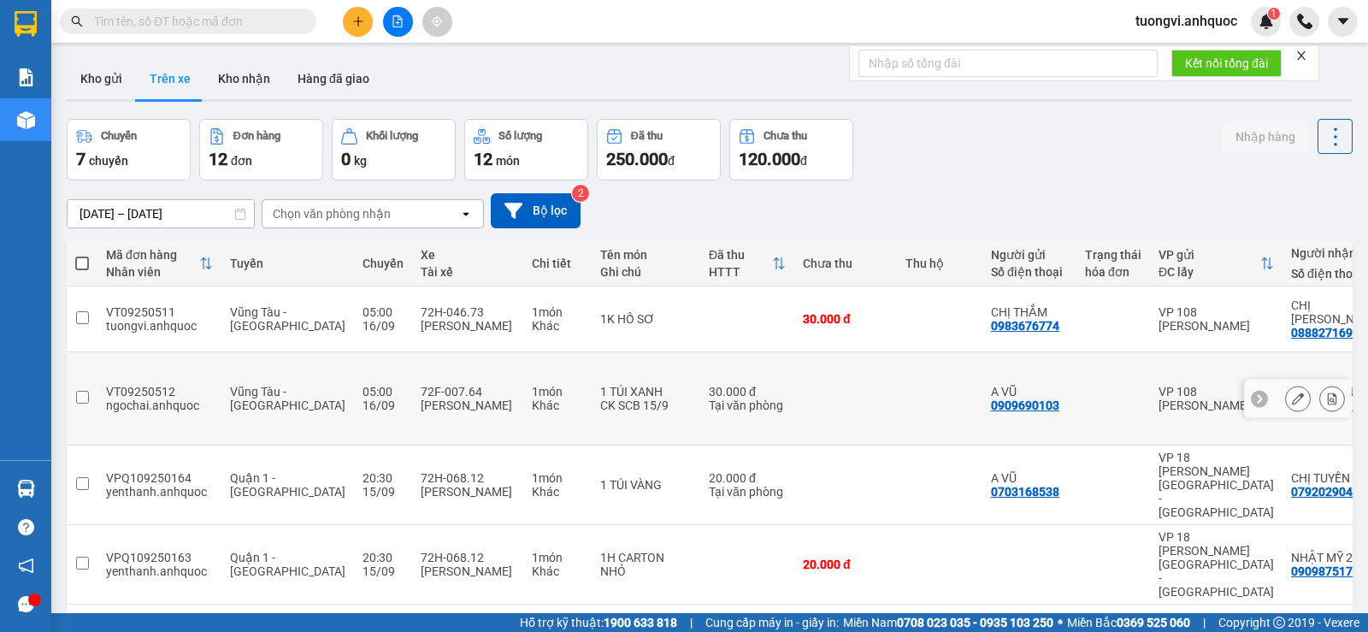
click at [1326, 384] on button at bounding box center [1332, 399] width 24 height 30
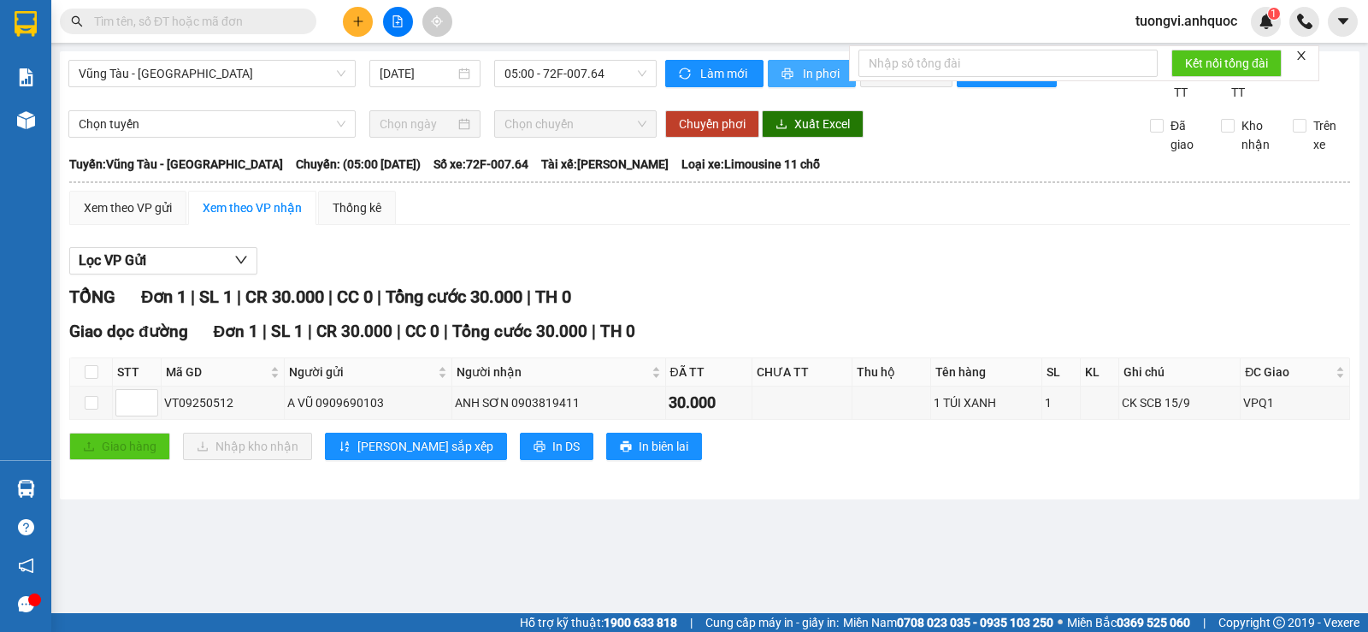
click at [814, 71] on span "In phơi" at bounding box center [822, 73] width 39 height 19
click at [793, 64] on button "In phơi" at bounding box center [812, 73] width 88 height 27
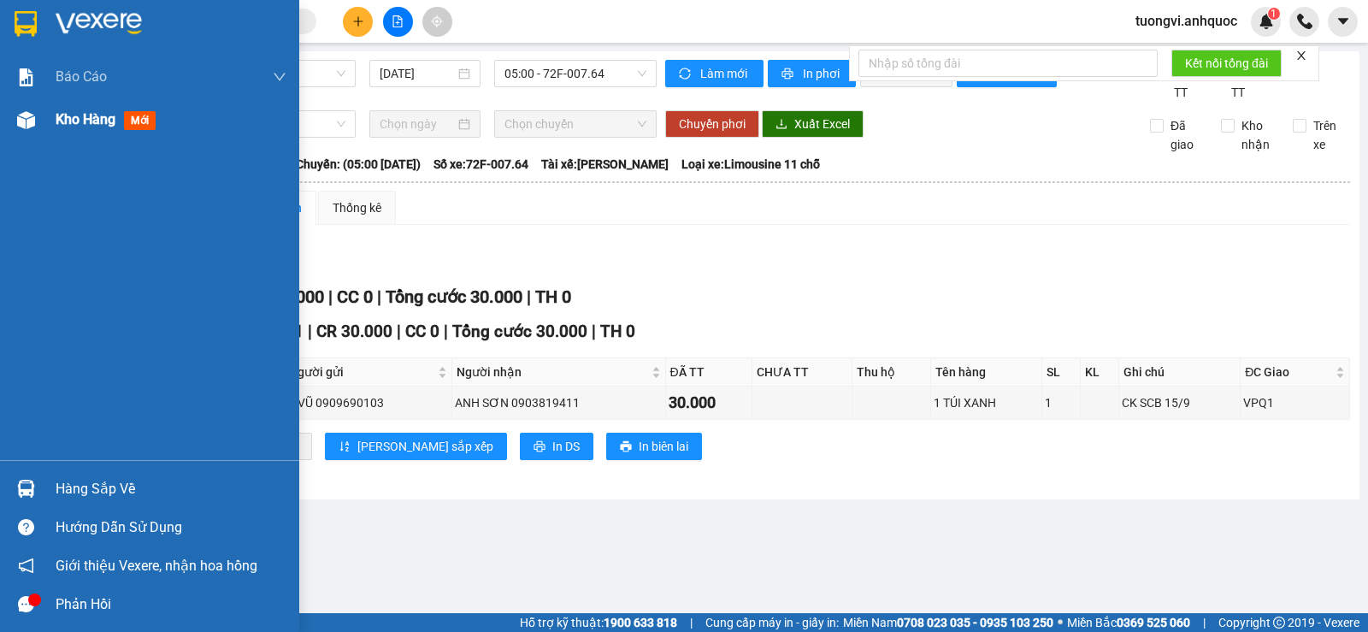
click at [49, 127] on div "Kho hàng mới" at bounding box center [149, 119] width 299 height 43
click at [50, 127] on div "Kho hàng mới" at bounding box center [149, 119] width 299 height 43
click at [51, 127] on div "Kho hàng mới" at bounding box center [149, 119] width 299 height 43
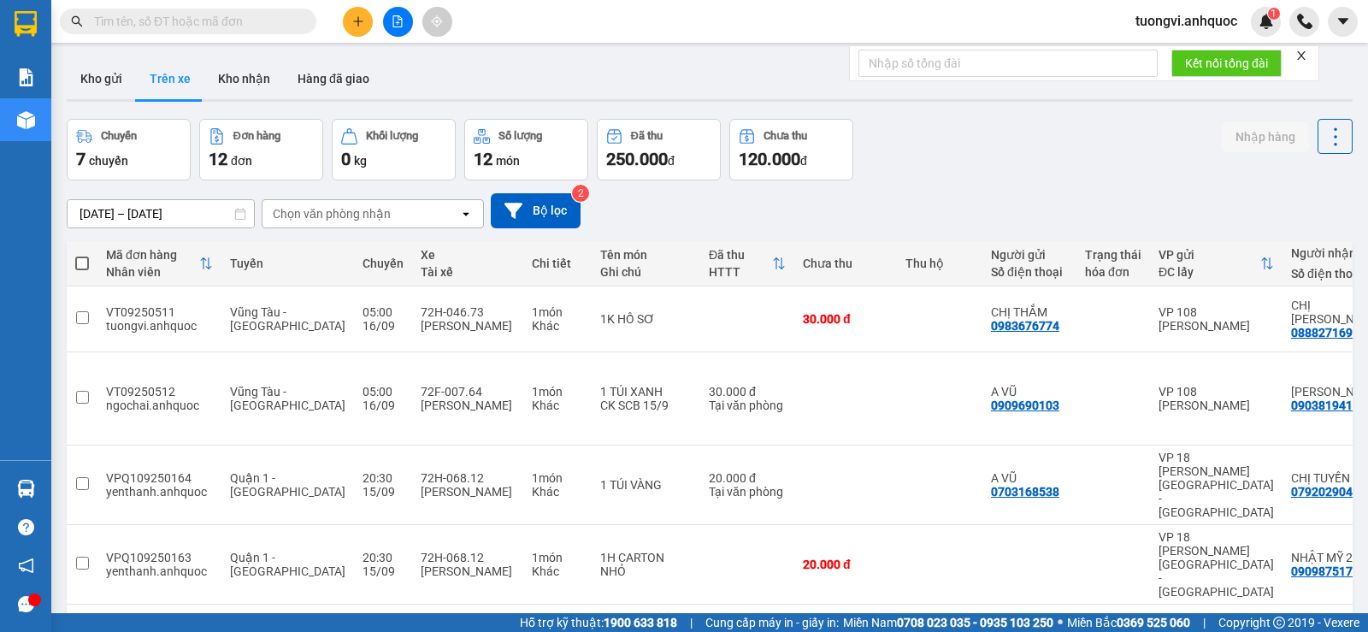
click at [237, 70] on button "Kho nhận" at bounding box center [244, 78] width 80 height 41
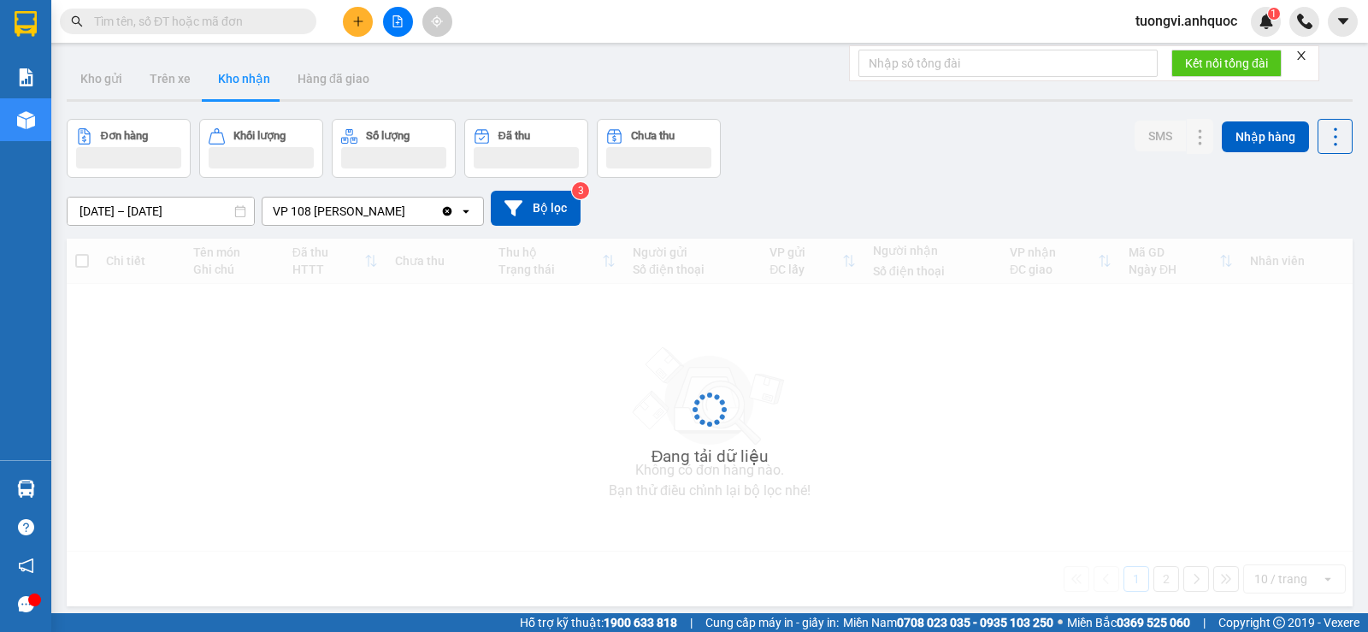
click at [195, 32] on span at bounding box center [188, 22] width 256 height 26
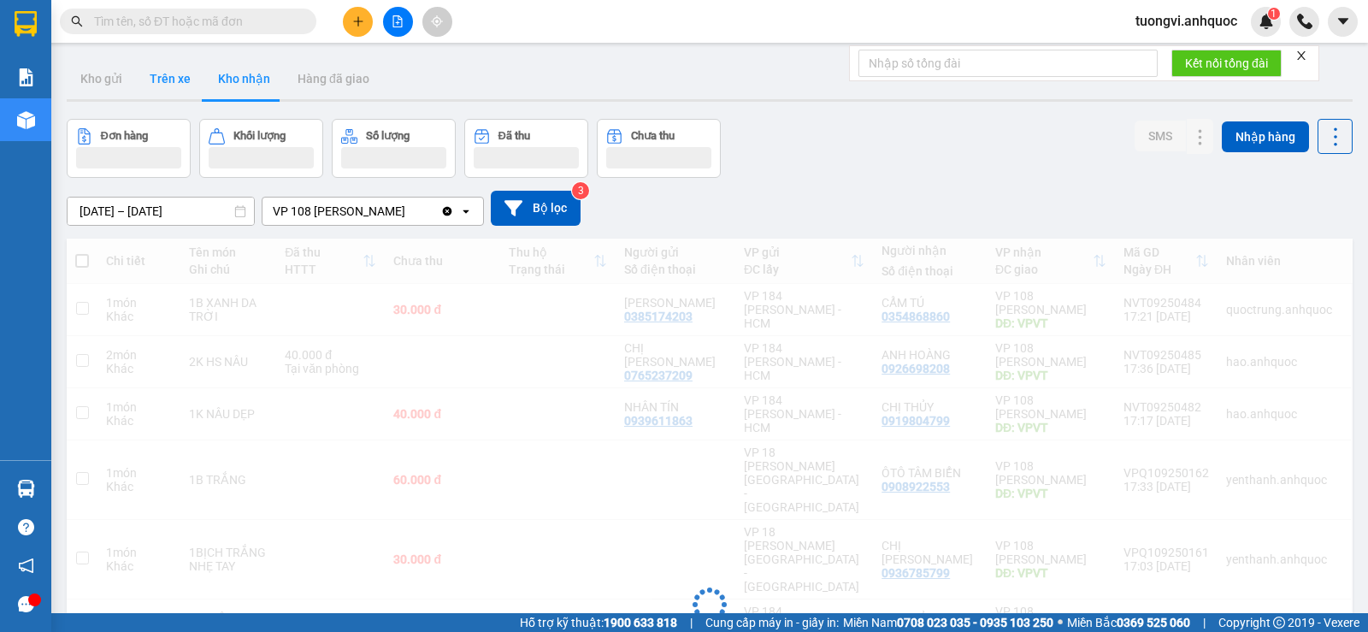
click at [174, 82] on button "Trên xe" at bounding box center [170, 78] width 68 height 41
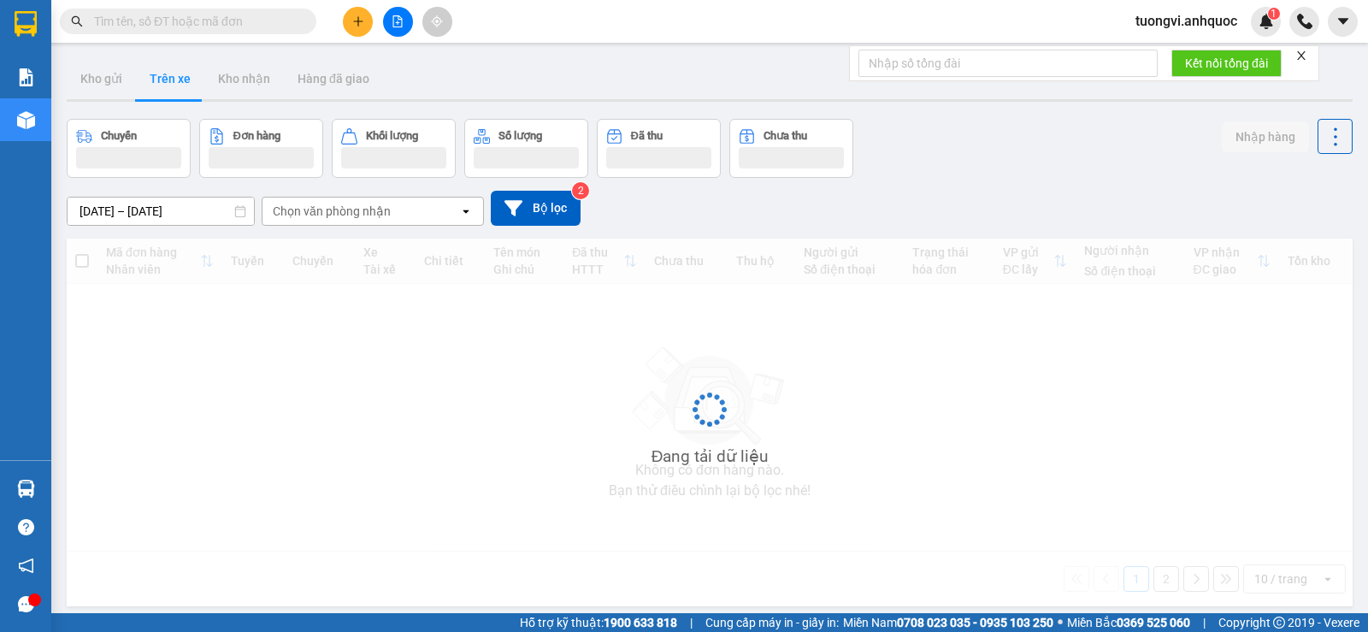
type input "[DATE] – [DATE]"
click at [174, 82] on button "Trên xe" at bounding box center [170, 78] width 68 height 41
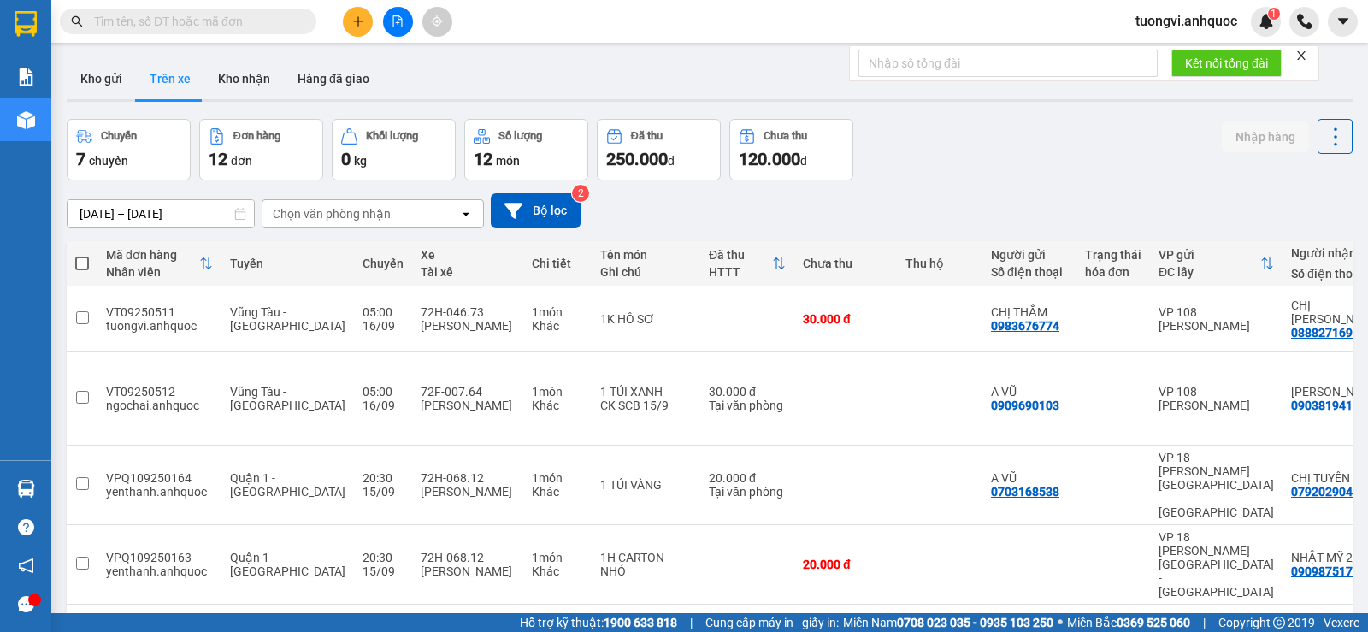
click at [217, 10] on span at bounding box center [188, 22] width 256 height 26
click at [217, 15] on input "text" at bounding box center [195, 21] width 202 height 19
click at [121, 72] on button "Kho gửi" at bounding box center [101, 78] width 69 height 41
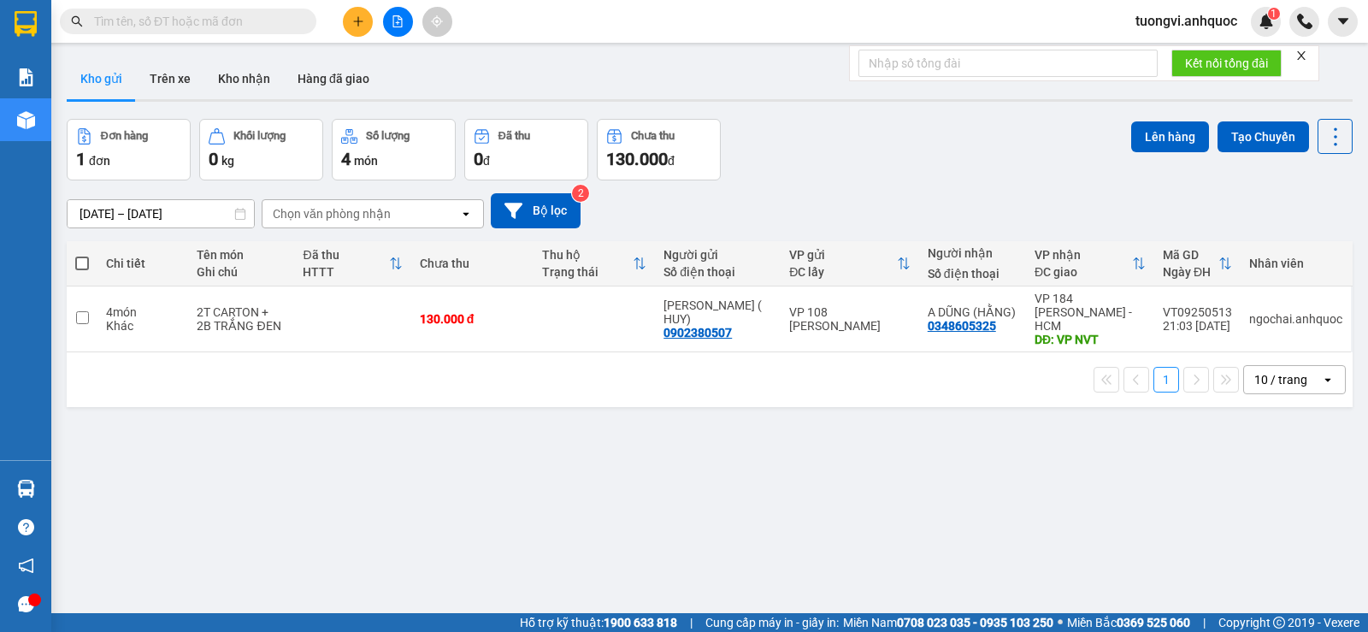
click at [118, 82] on button "Kho gửi" at bounding box center [101, 78] width 69 height 41
click at [162, 75] on button "Trên xe" at bounding box center [170, 78] width 68 height 41
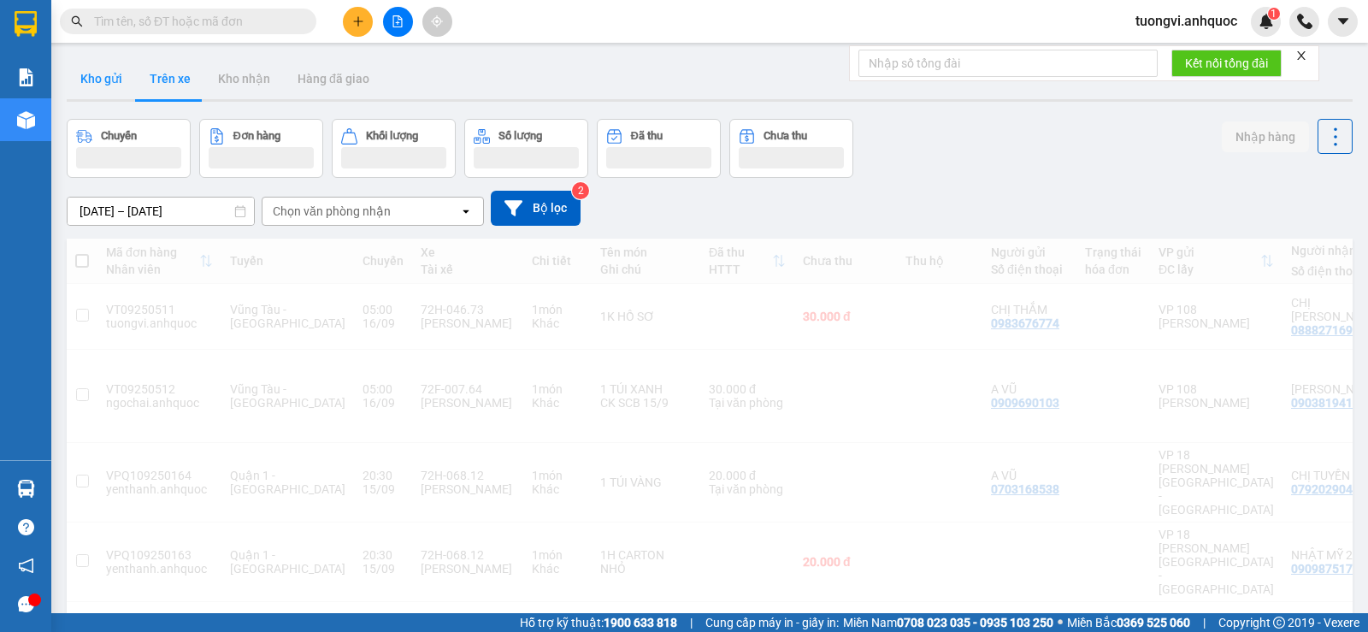
click at [97, 84] on button "Kho gửi" at bounding box center [101, 78] width 69 height 41
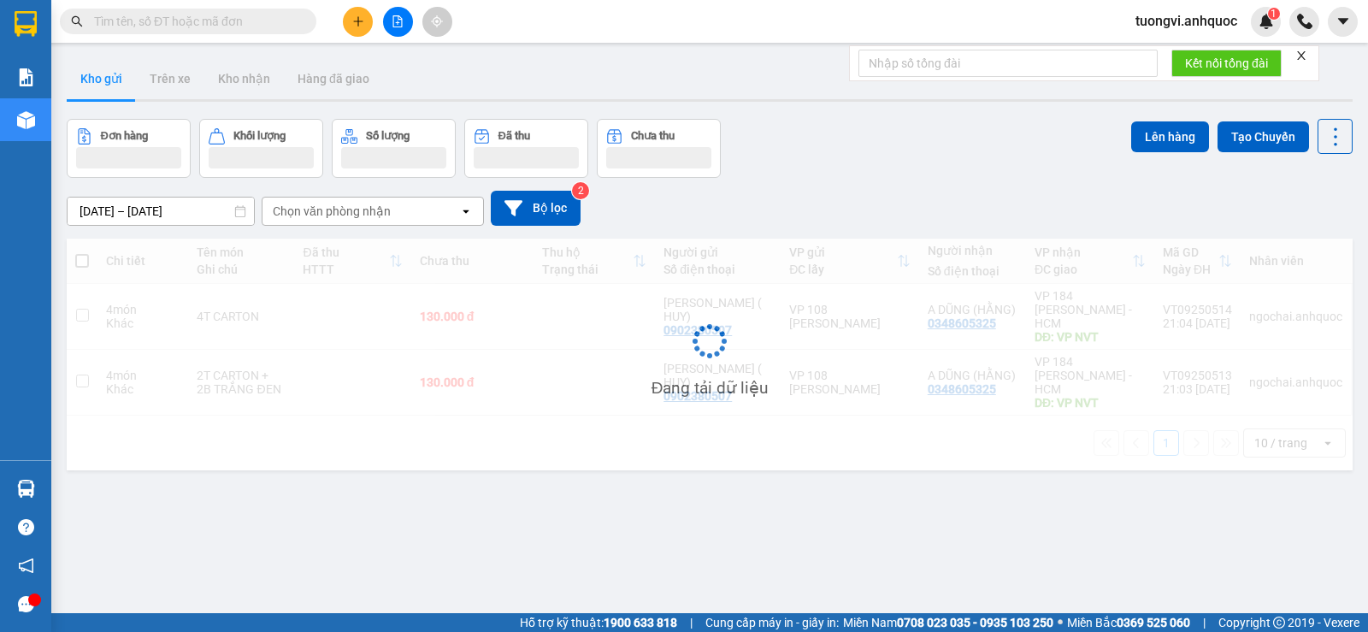
click at [99, 82] on button "Kho gửi" at bounding box center [101, 78] width 69 height 41
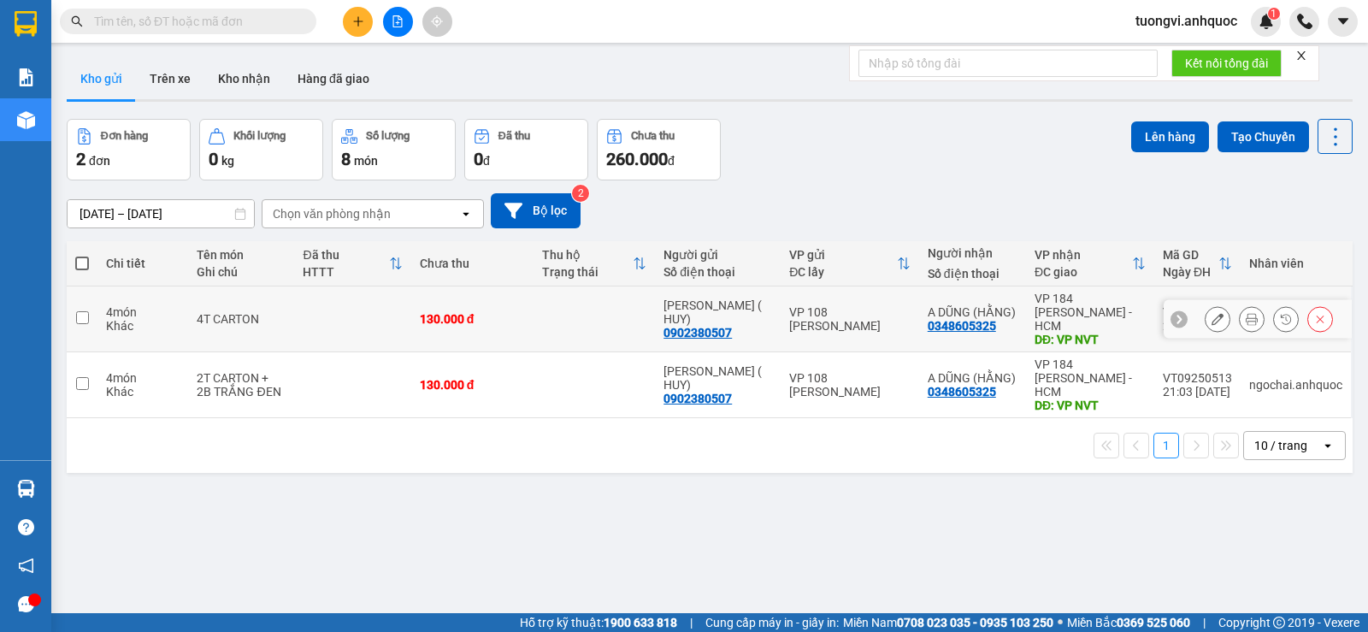
click at [644, 306] on td at bounding box center [594, 319] width 122 height 66
checkbox input "true"
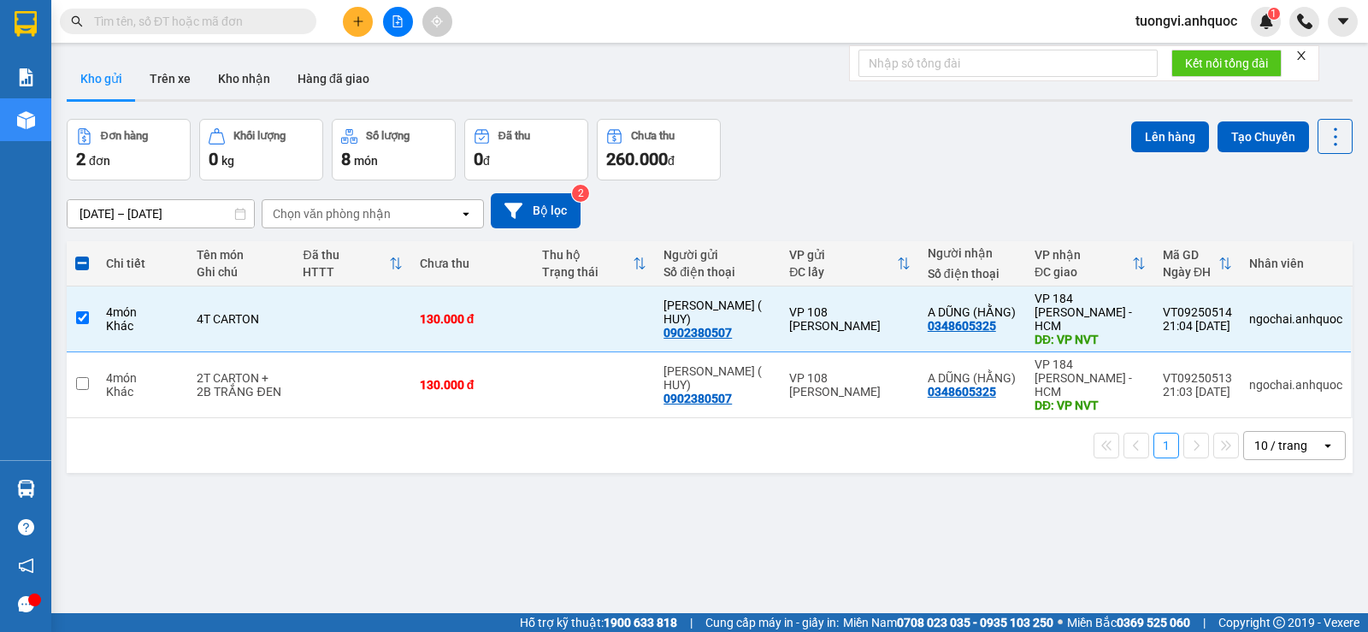
click at [1100, 125] on div "Đơn hàng 2 đơn Khối lượng 0 kg Số lượng 8 món Đã thu 0 đ Chưa thu 260.000 đ Lên…" at bounding box center [710, 150] width 1286 height 62
click at [1199, 125] on div "Lên hàng Tạo Chuyến" at bounding box center [1241, 136] width 221 height 35
click at [1176, 137] on button "Lên hàng" at bounding box center [1170, 136] width 78 height 31
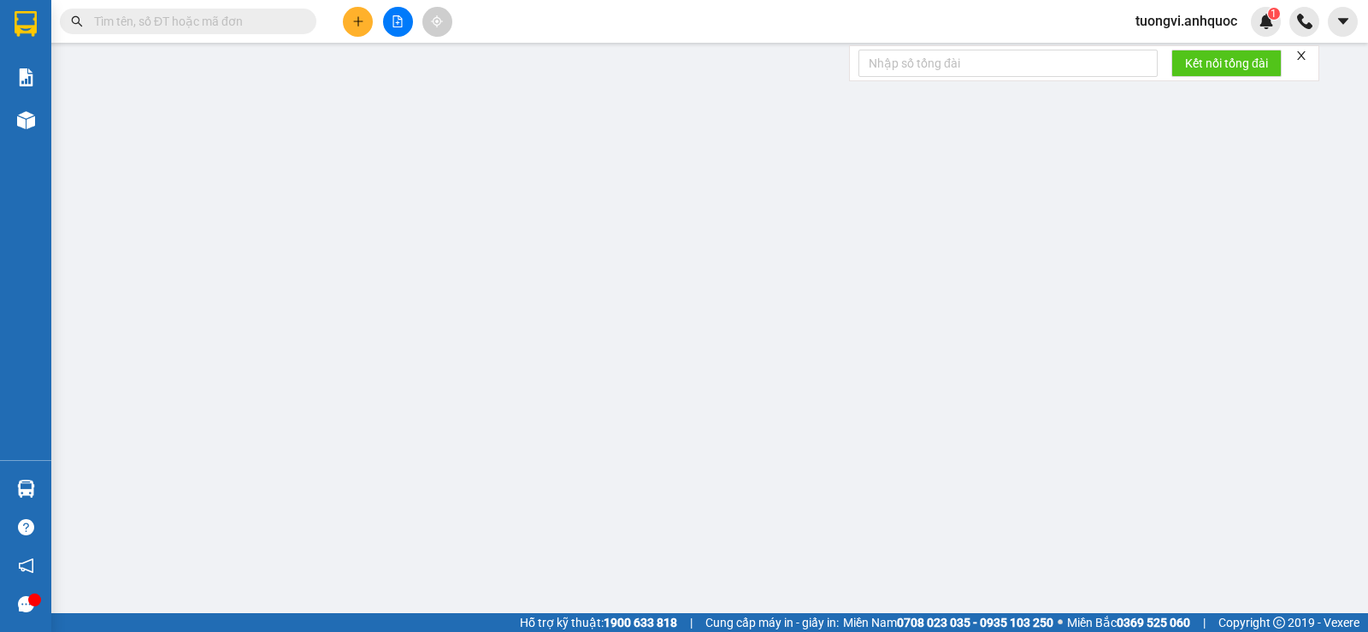
click at [1121, 137] on tr "STT Tên hàng SL ĐVT Loại hàng Ghi chú Tổng SL Tổng cước CR CC Thu hộ Mã GD Số Đ…" at bounding box center [684, 137] width 1332 height 66
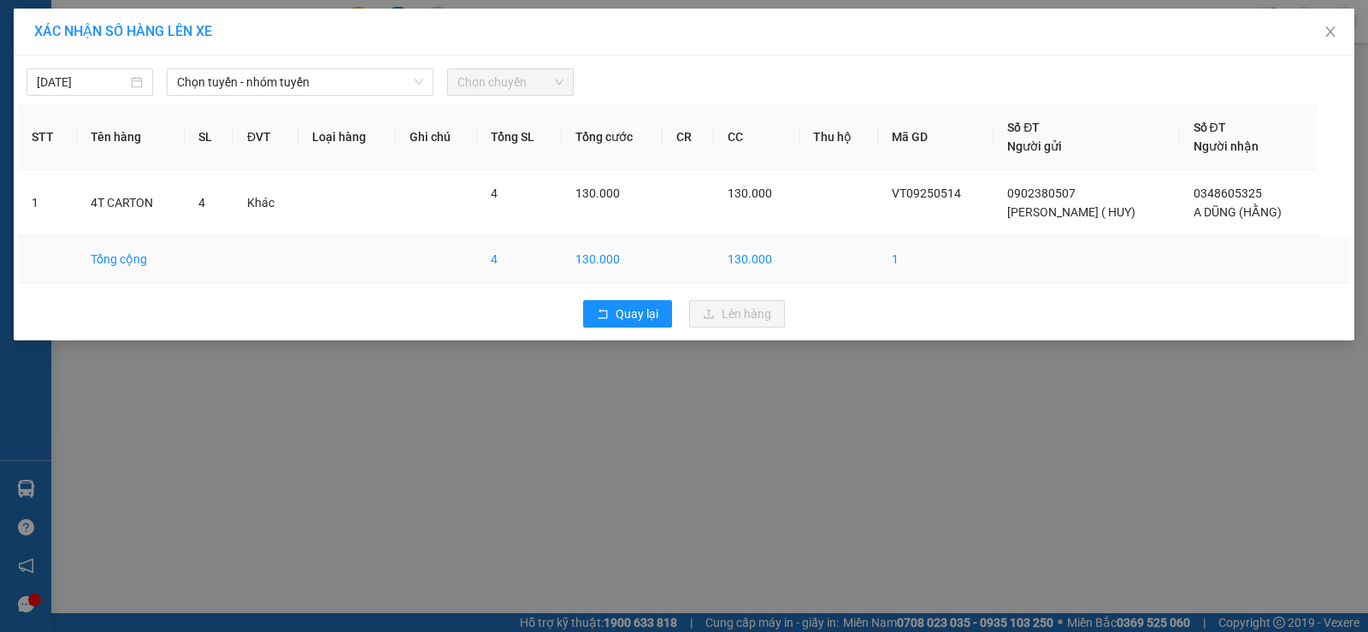
click at [89, 82] on body "Kết quả tìm kiếm ( 155 ) Bộ lọc Mã ĐH Trạng thái Món hàng Thu hộ Tổng cước Chưa…" at bounding box center [684, 316] width 1368 height 632
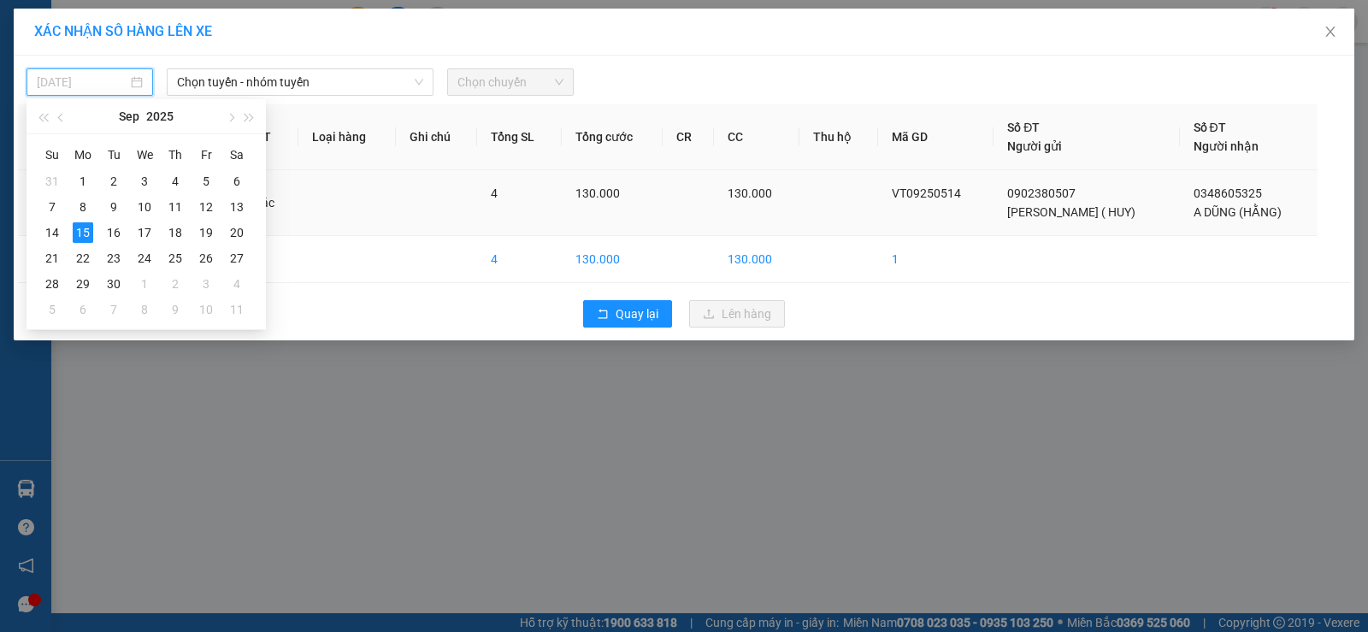
click at [121, 238] on td "16" at bounding box center [113, 233] width 31 height 26
type input "[DATE]"
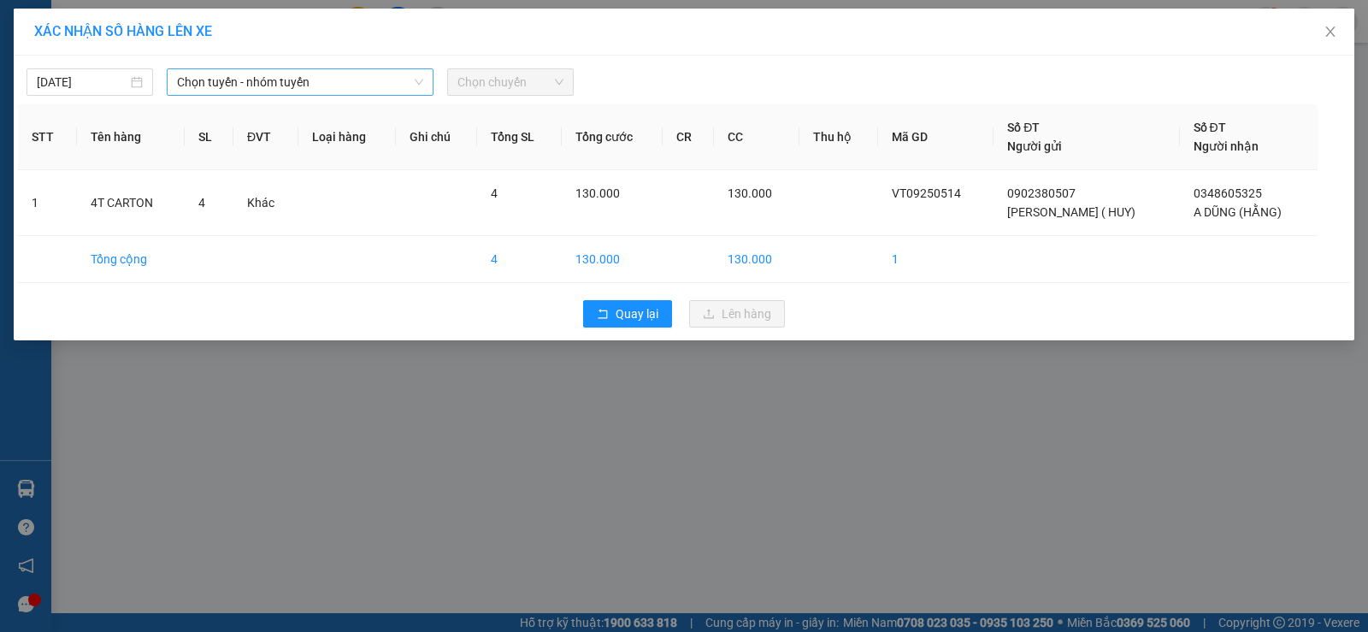
click at [239, 71] on span "Chọn tuyến - nhóm tuyến" at bounding box center [300, 82] width 246 height 26
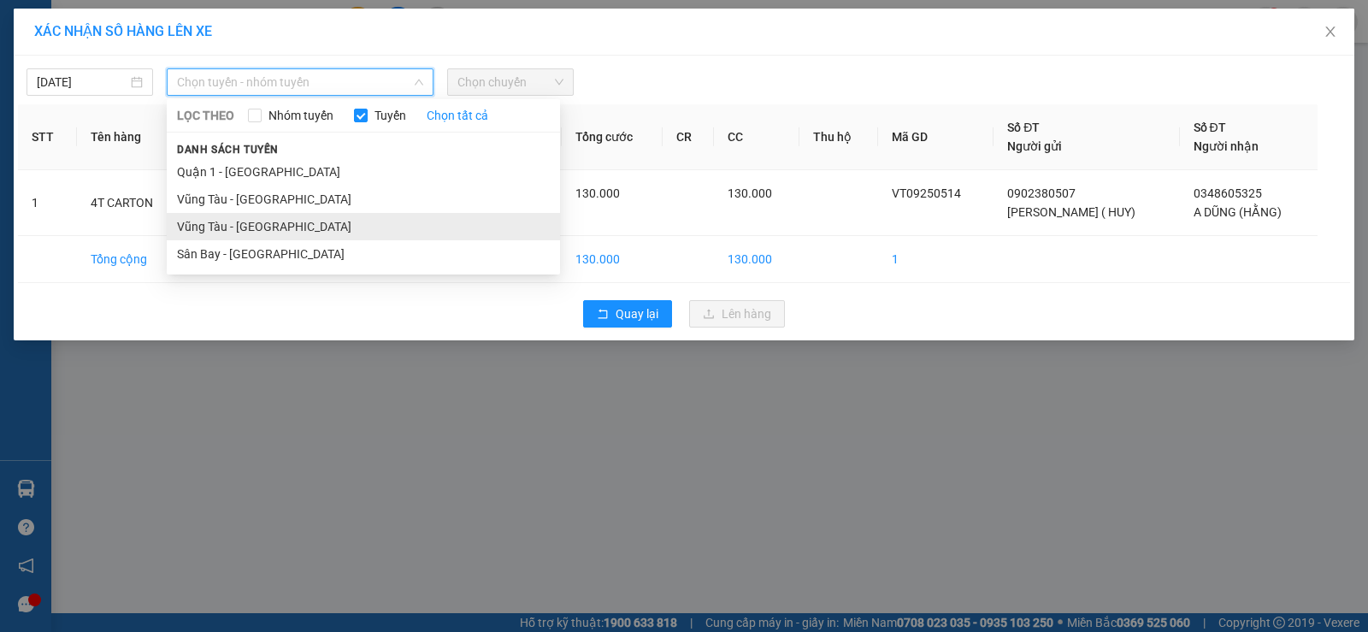
click at [262, 230] on li "Vũng Tàu - [GEOGRAPHIC_DATA]" at bounding box center [363, 226] width 393 height 27
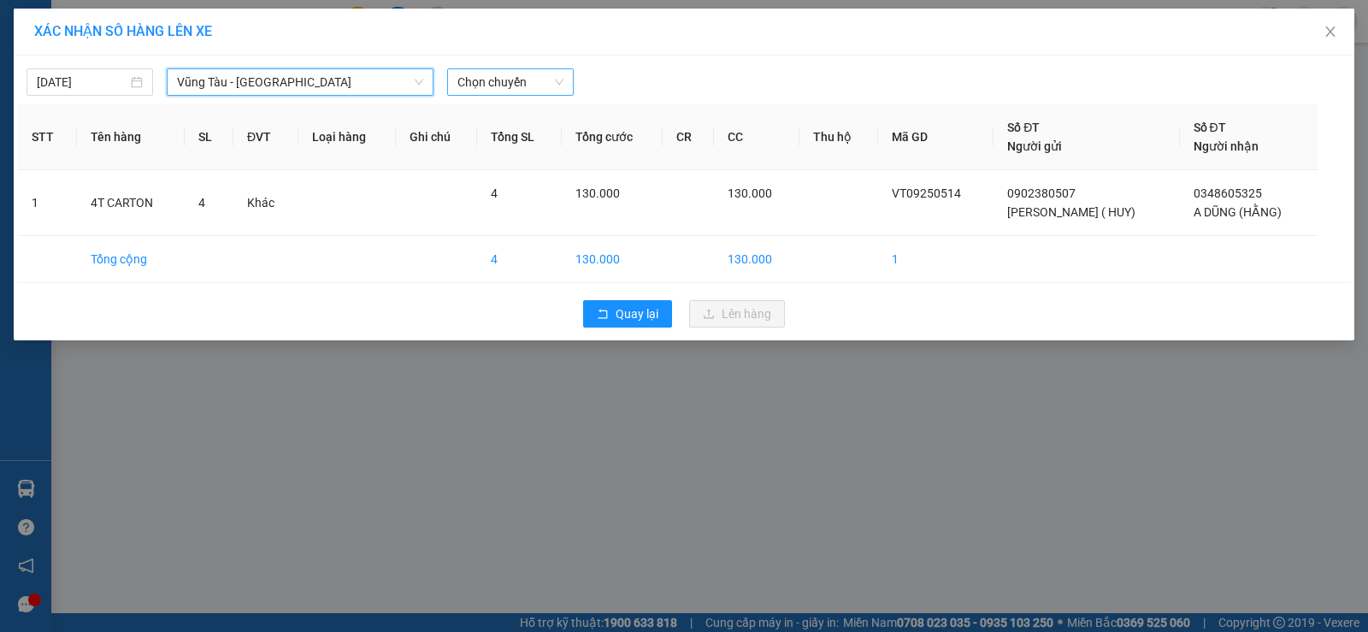
click at [501, 85] on span "Chọn chuyến" at bounding box center [510, 82] width 106 height 26
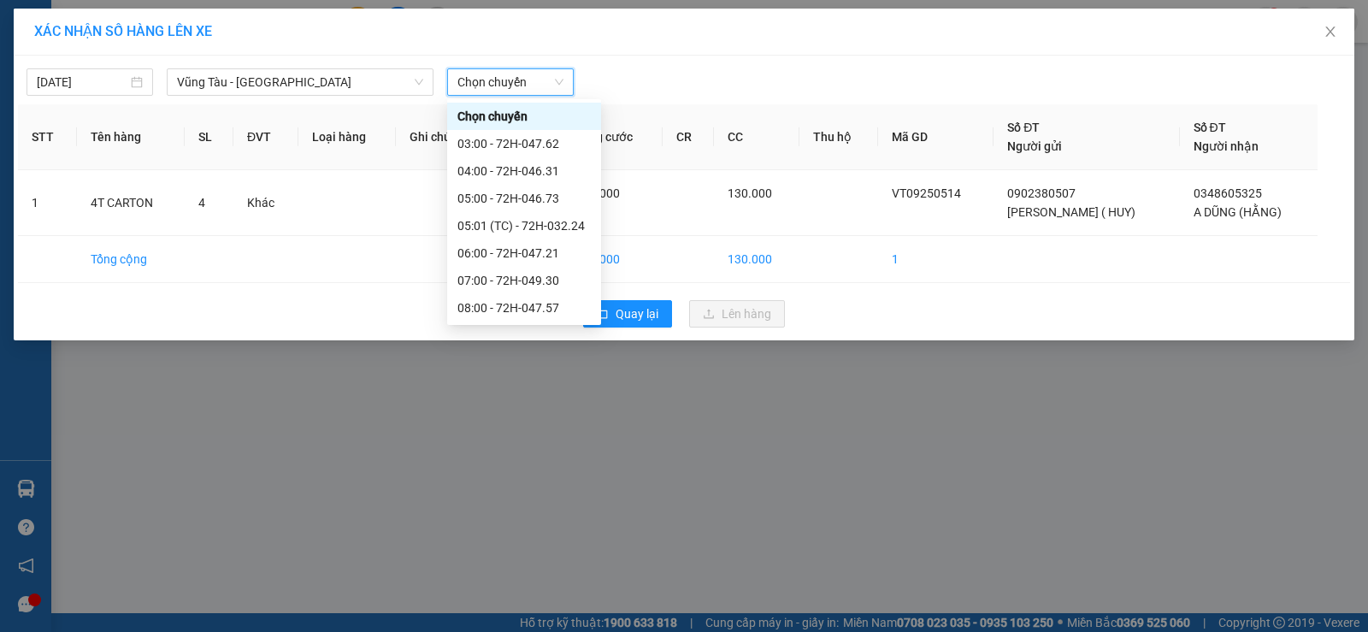
click at [501, 85] on span "Chọn chuyến" at bounding box center [510, 82] width 106 height 26
click at [508, 93] on span "Chọn chuyến" at bounding box center [510, 82] width 106 height 26
click at [489, 168] on div "04:00 - 72H-046.31" at bounding box center [523, 171] width 133 height 19
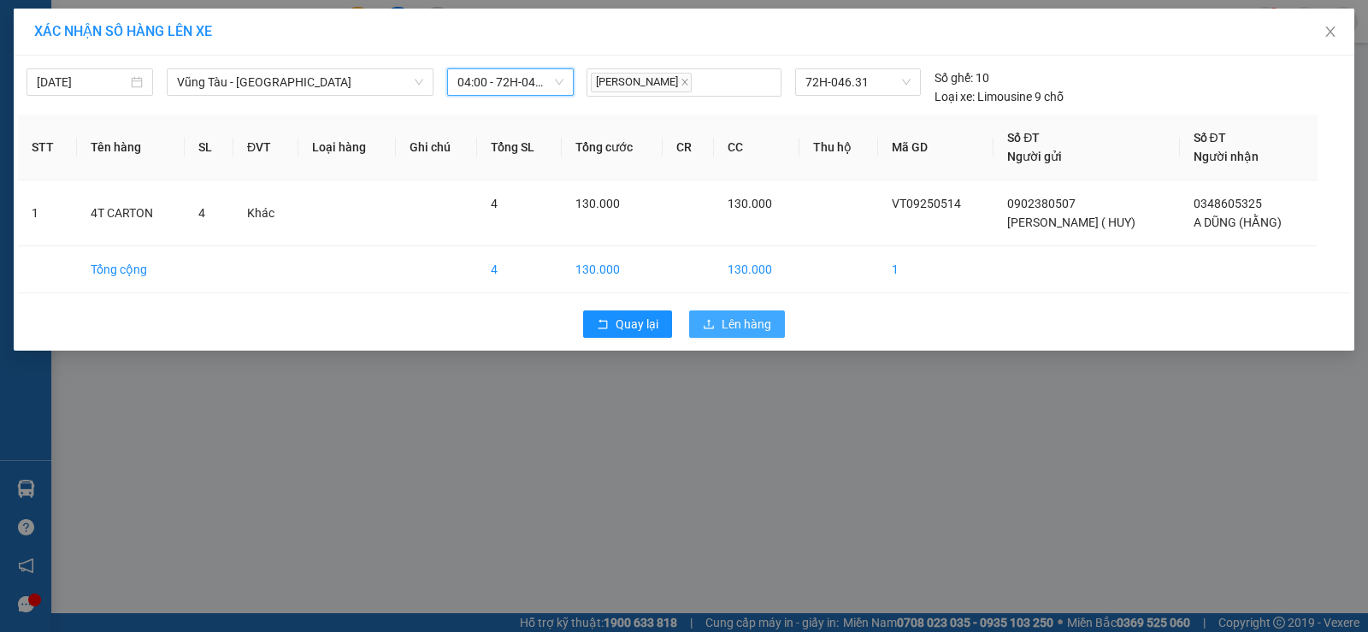
click at [733, 320] on span "Lên hàng" at bounding box center [746, 324] width 50 height 19
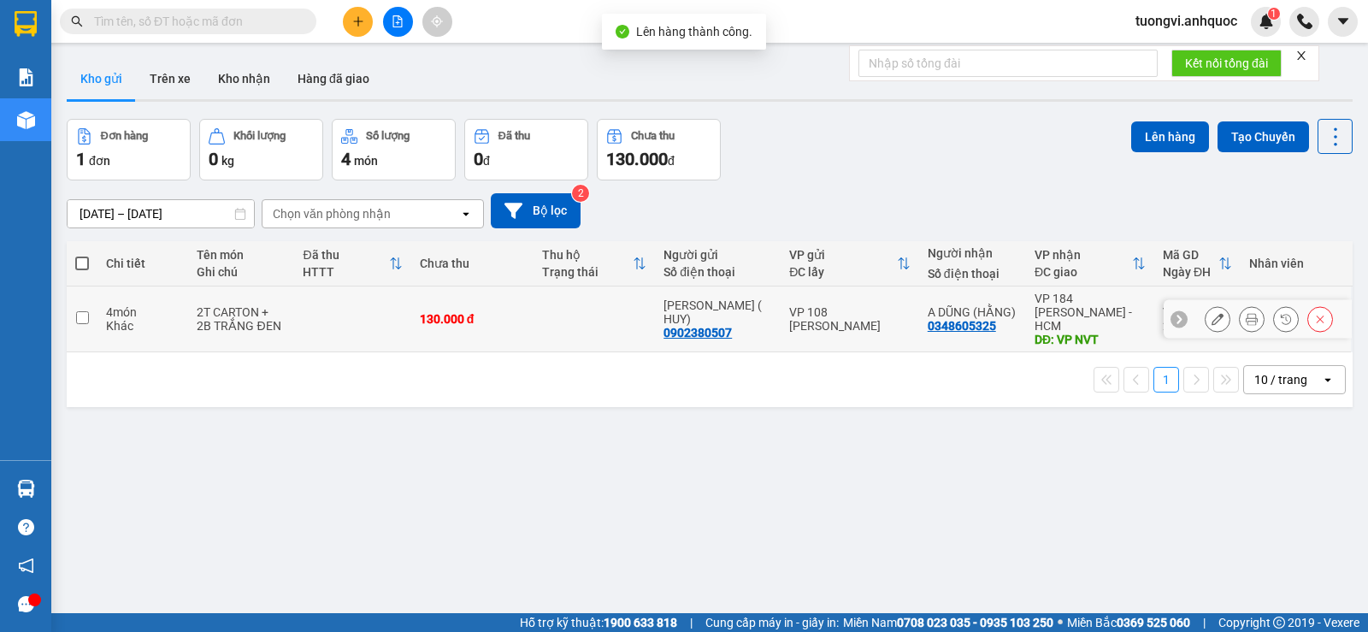
click at [596, 303] on td at bounding box center [594, 319] width 122 height 66
checkbox input "true"
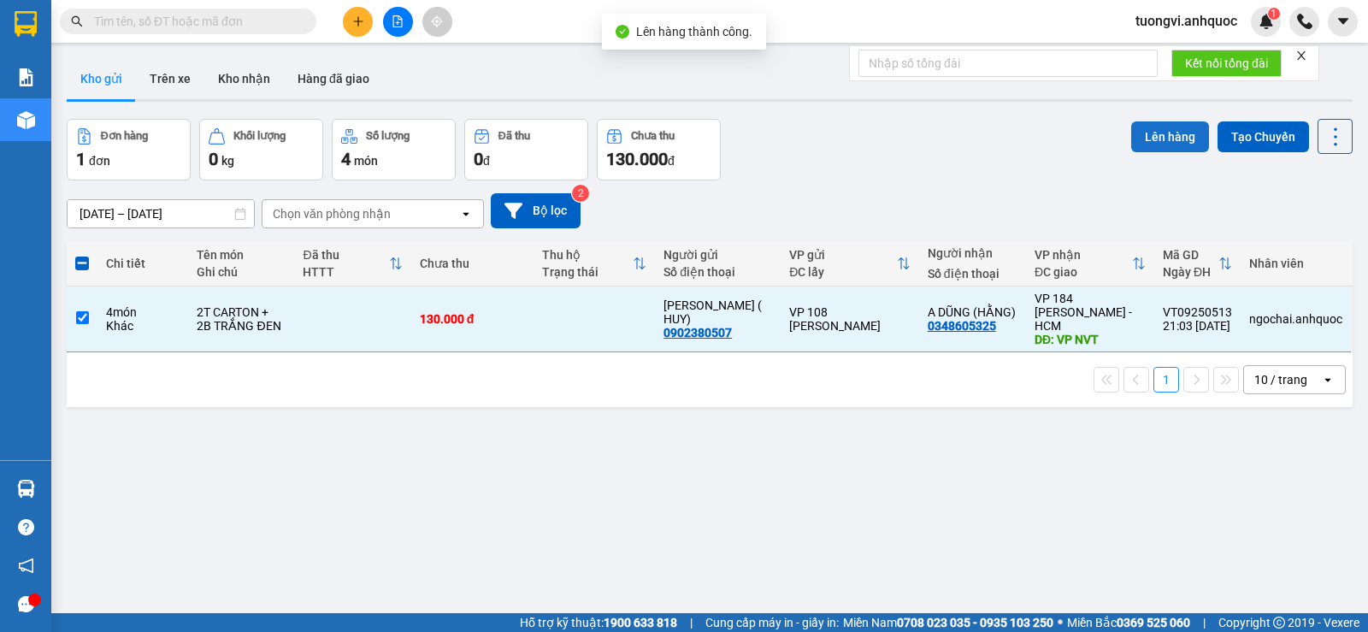
click at [1161, 143] on button "Lên hàng" at bounding box center [1170, 136] width 78 height 31
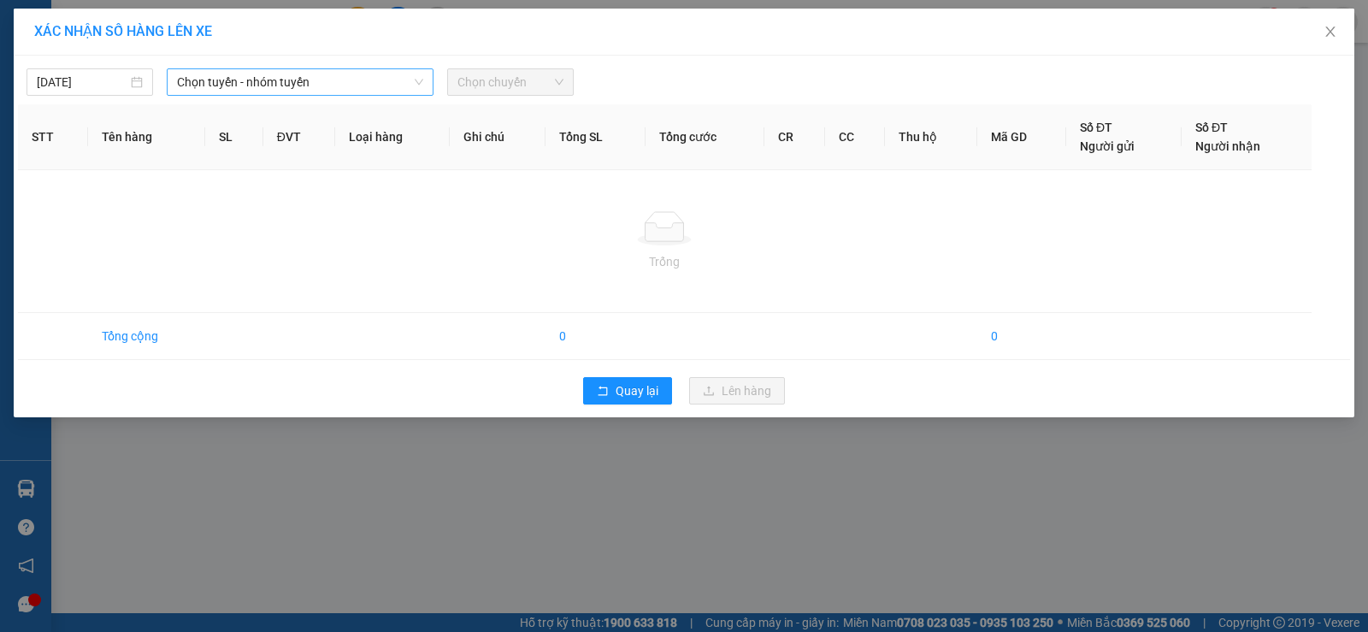
click at [227, 85] on span "Chọn tuyến - nhóm tuyến" at bounding box center [300, 82] width 246 height 26
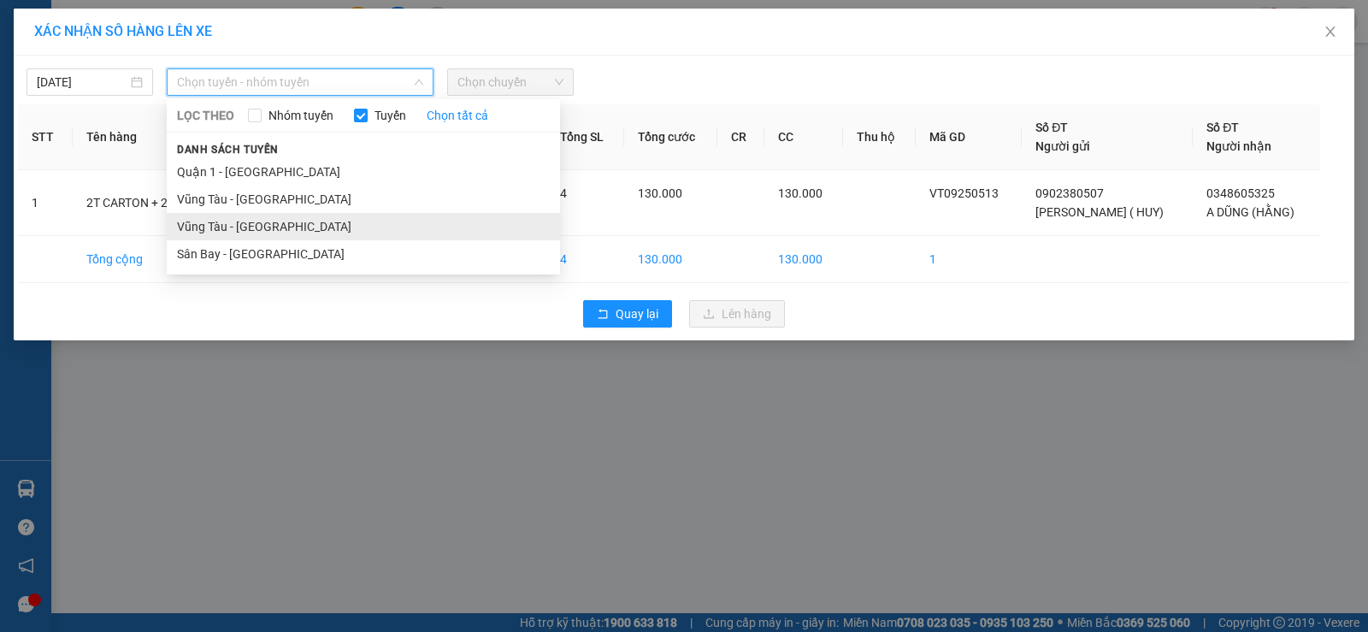
click at [206, 217] on li "Vũng Tàu - [GEOGRAPHIC_DATA]" at bounding box center [363, 226] width 393 height 27
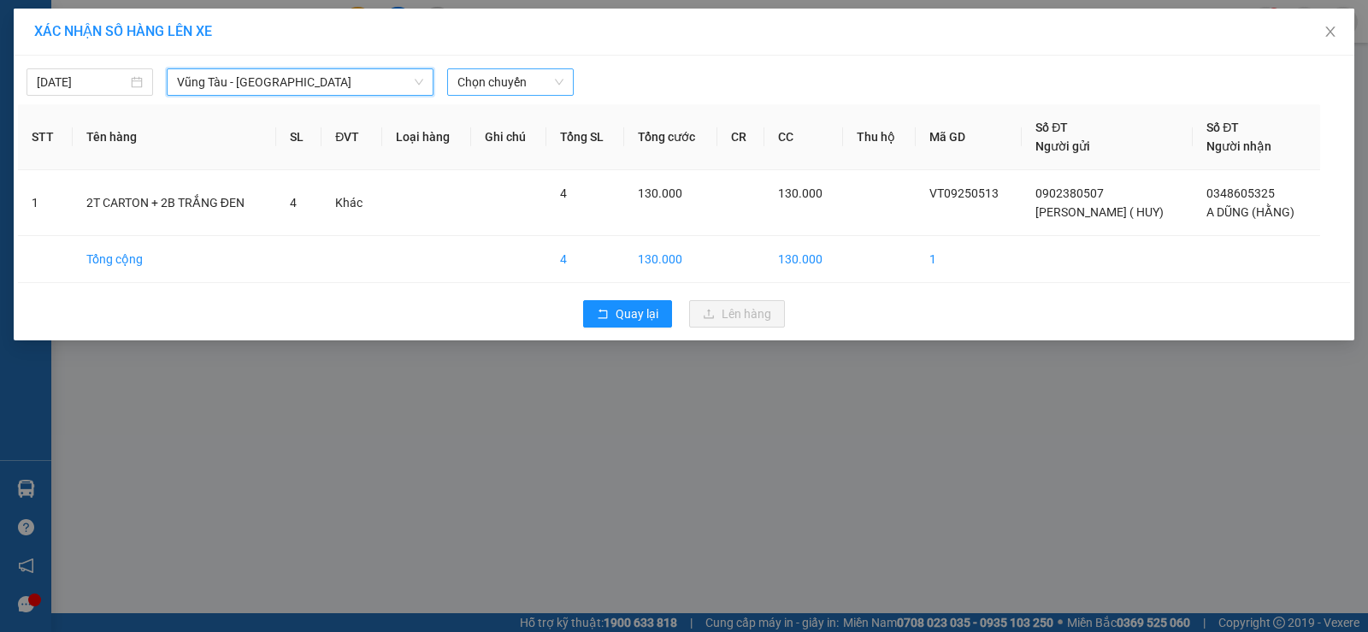
click at [488, 79] on span "Chọn chuyến" at bounding box center [510, 82] width 106 height 26
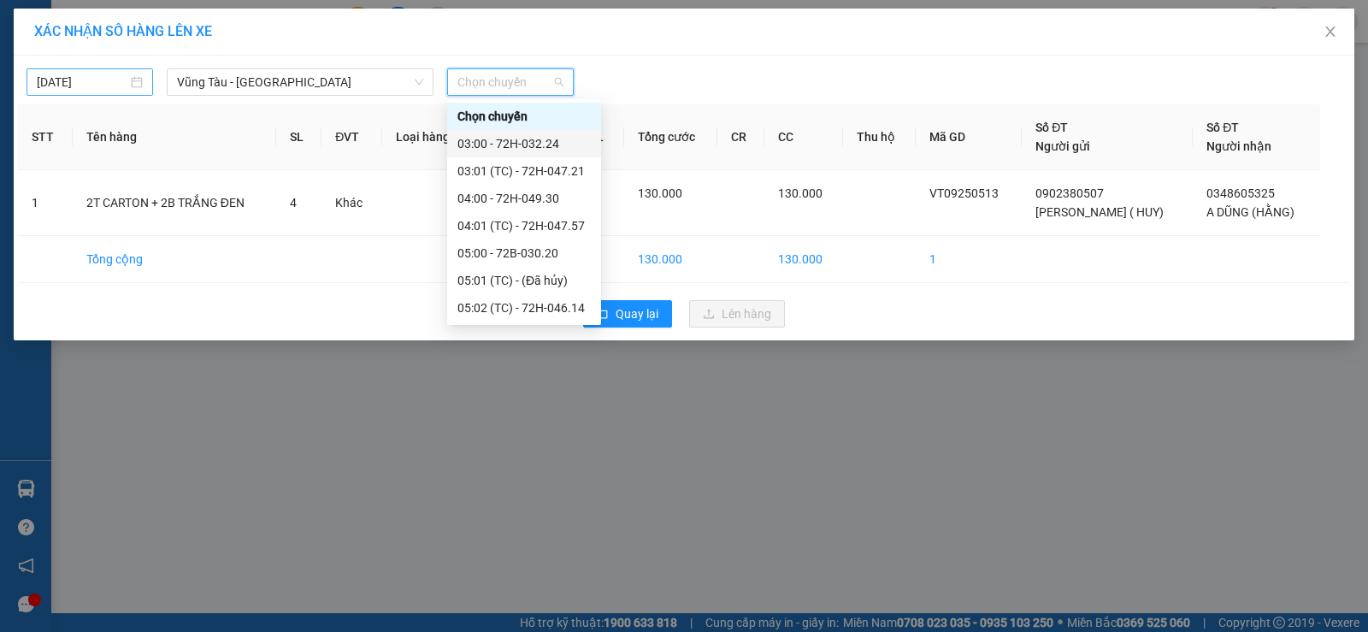
click at [76, 84] on input "[DATE]" at bounding box center [82, 82] width 91 height 19
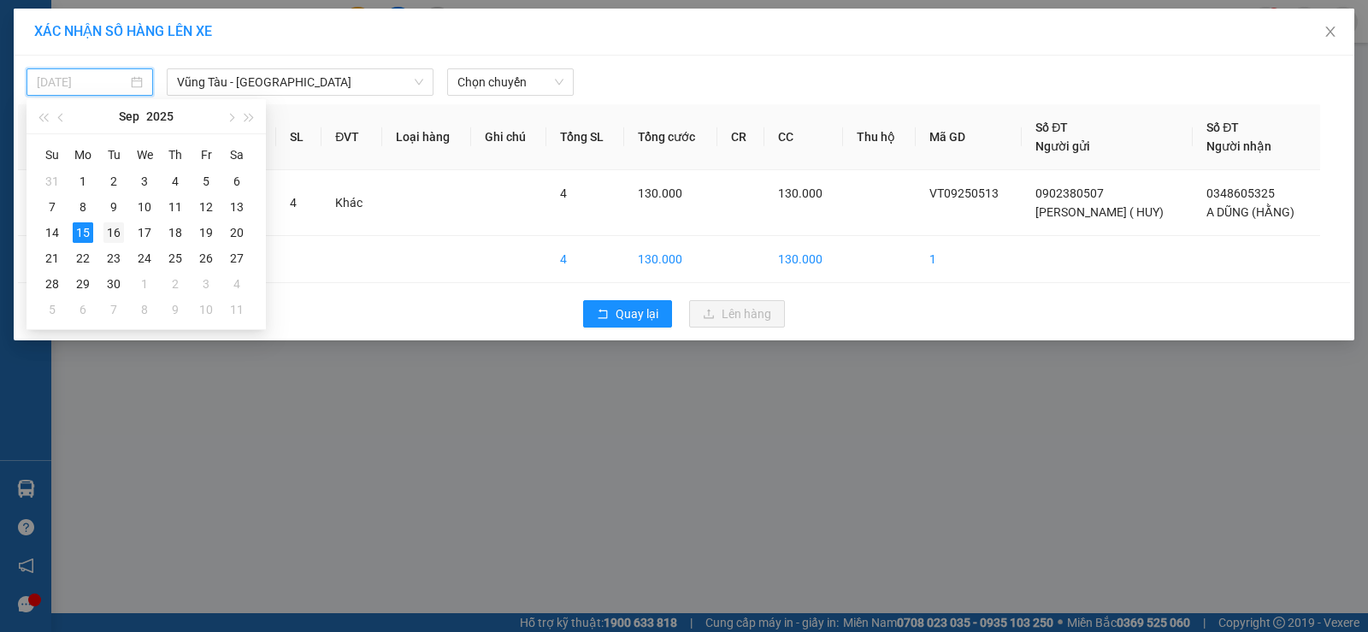
click at [119, 233] on div "16" at bounding box center [113, 232] width 21 height 21
type input "[DATE]"
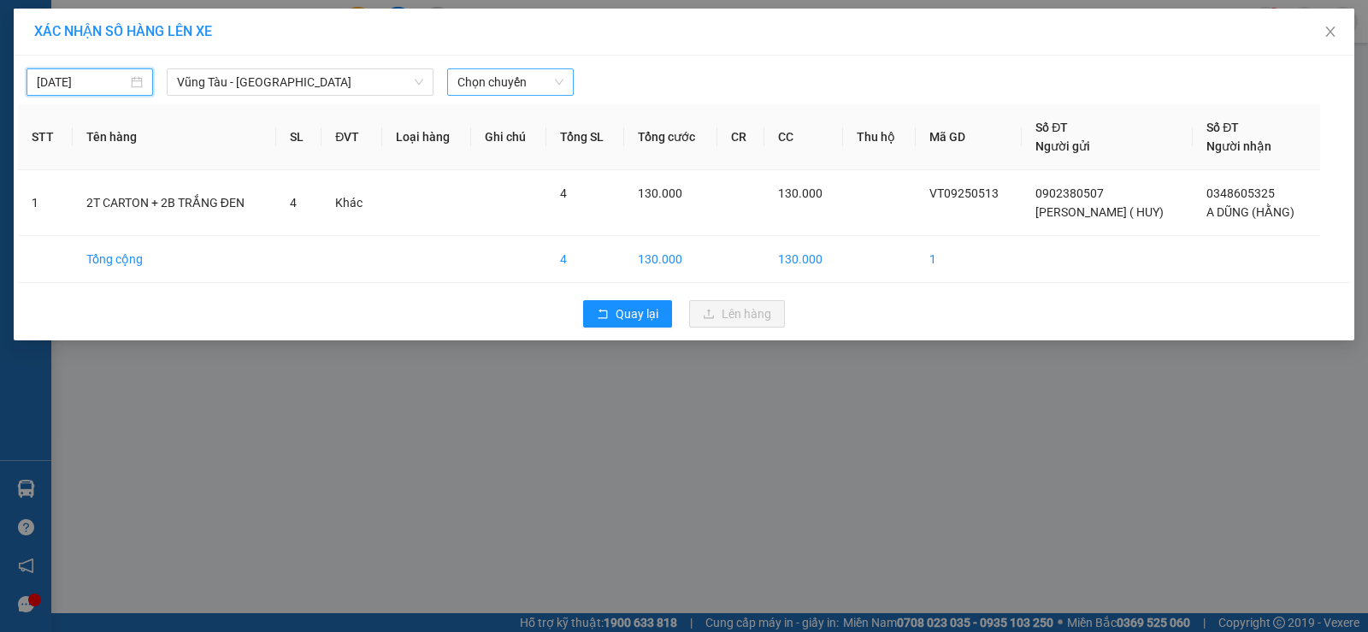
drag, startPoint x: 507, startPoint y: 59, endPoint x: 506, endPoint y: 85, distance: 25.7
click at [507, 68] on div "[DATE] [GEOGRAPHIC_DATA] - [GEOGRAPHIC_DATA] LỌC THEO Nhóm tuyến Tuyến Chọn tất…" at bounding box center [684, 198] width 1340 height 285
click at [506, 85] on span "Chọn chuyến" at bounding box center [510, 82] width 106 height 26
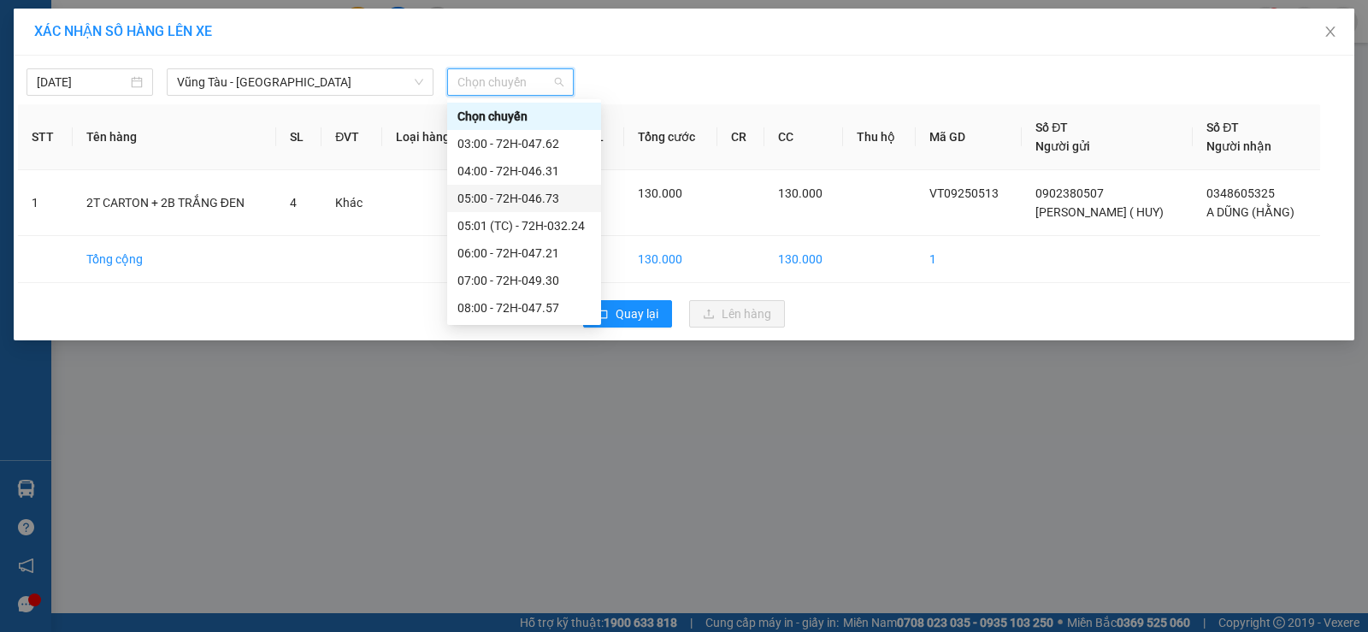
click at [527, 205] on div "05:00 - 72H-046.73" at bounding box center [523, 198] width 133 height 19
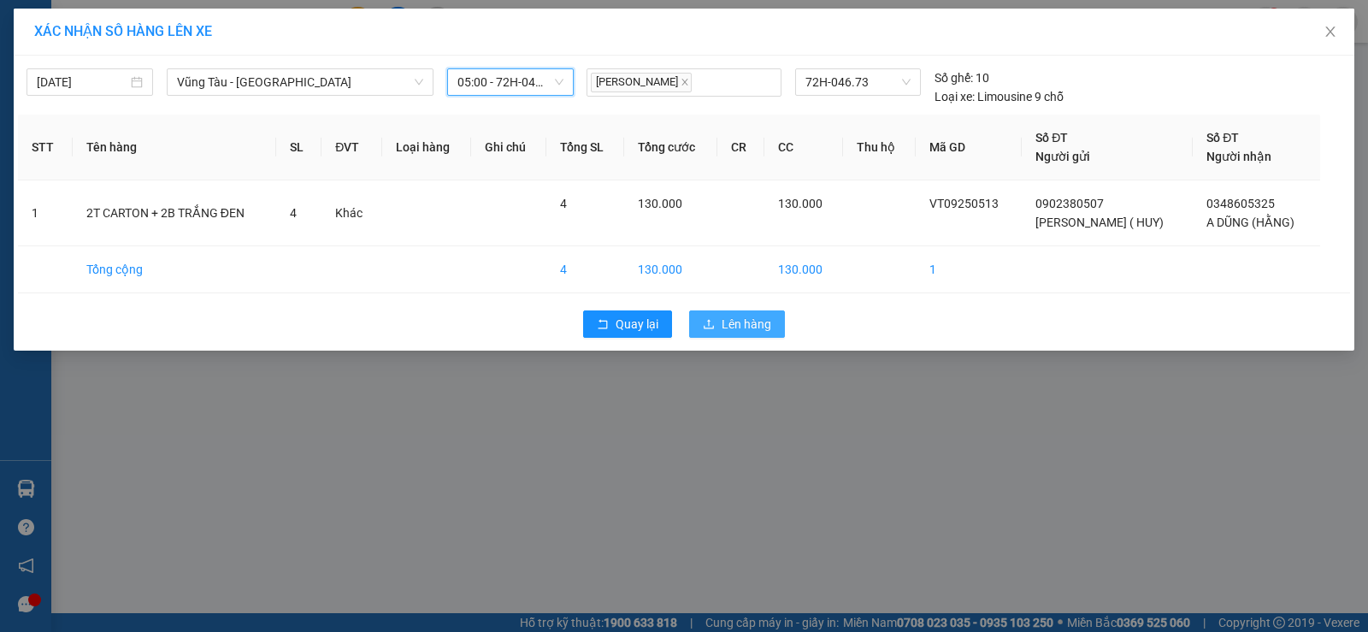
click at [752, 319] on span "Lên hàng" at bounding box center [746, 324] width 50 height 19
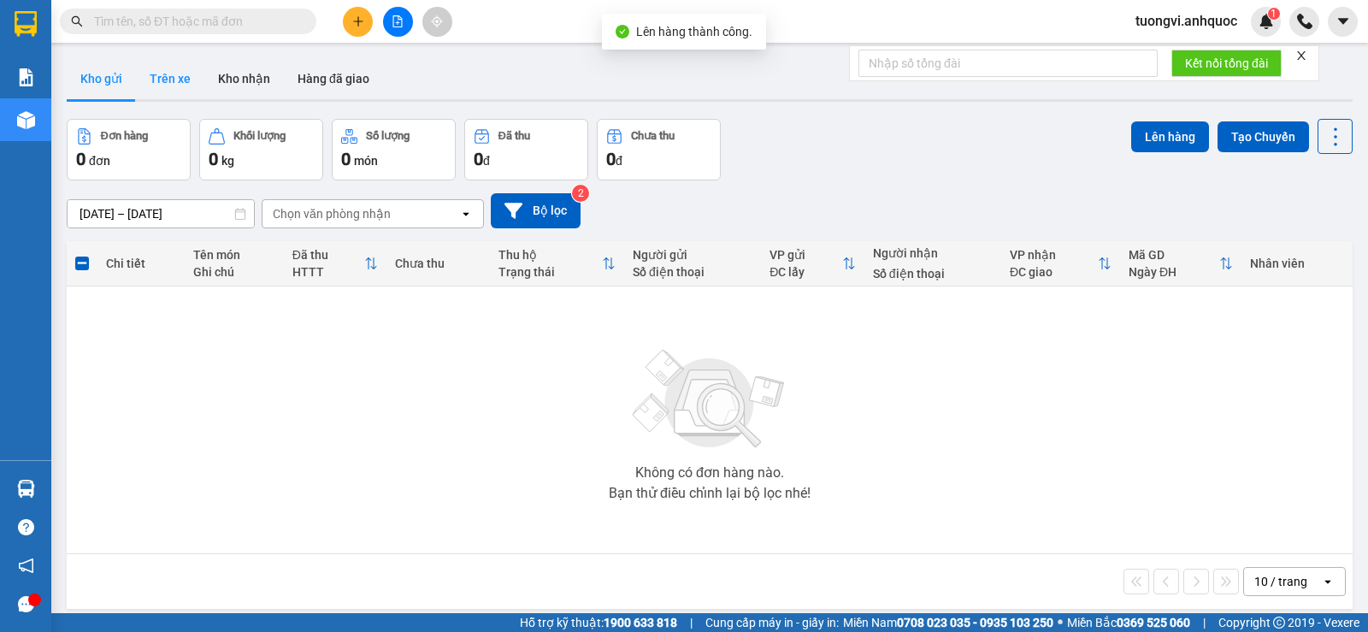
click at [180, 80] on button "Trên xe" at bounding box center [170, 78] width 68 height 41
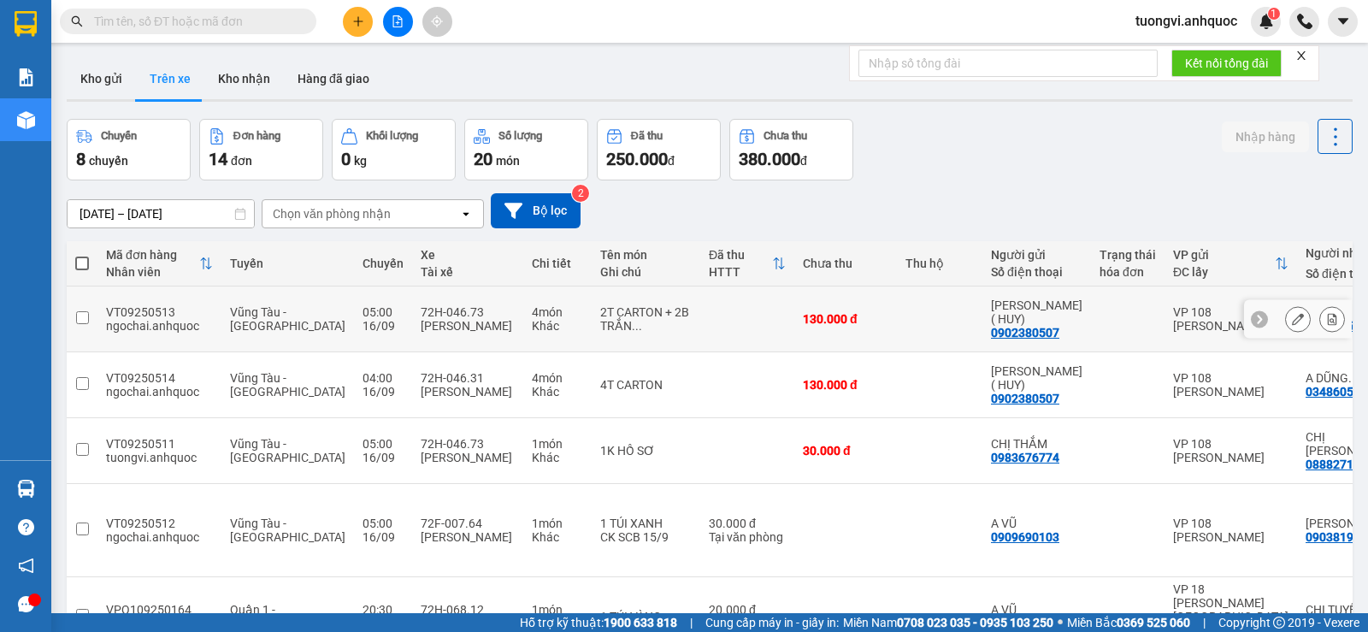
click at [1328, 318] on icon at bounding box center [1332, 319] width 9 height 12
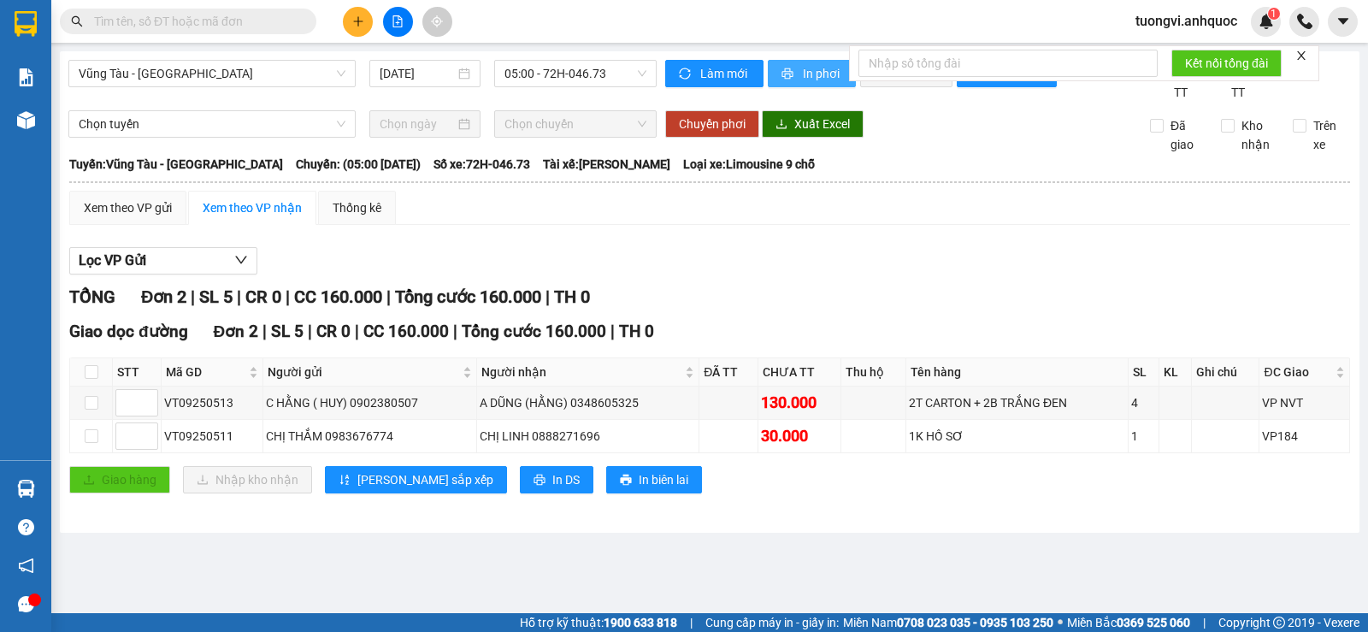
click at [810, 68] on span "In phơi" at bounding box center [822, 73] width 39 height 19
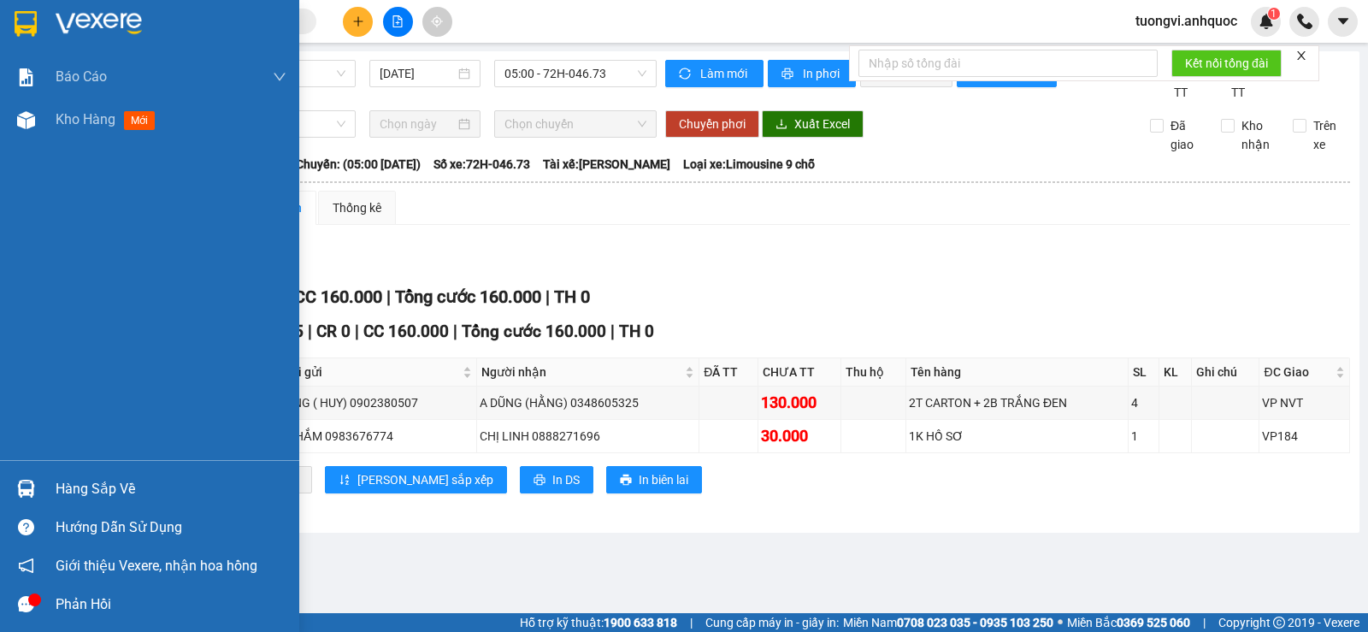
click at [119, 129] on div "Kho hàng mới" at bounding box center [171, 119] width 231 height 43
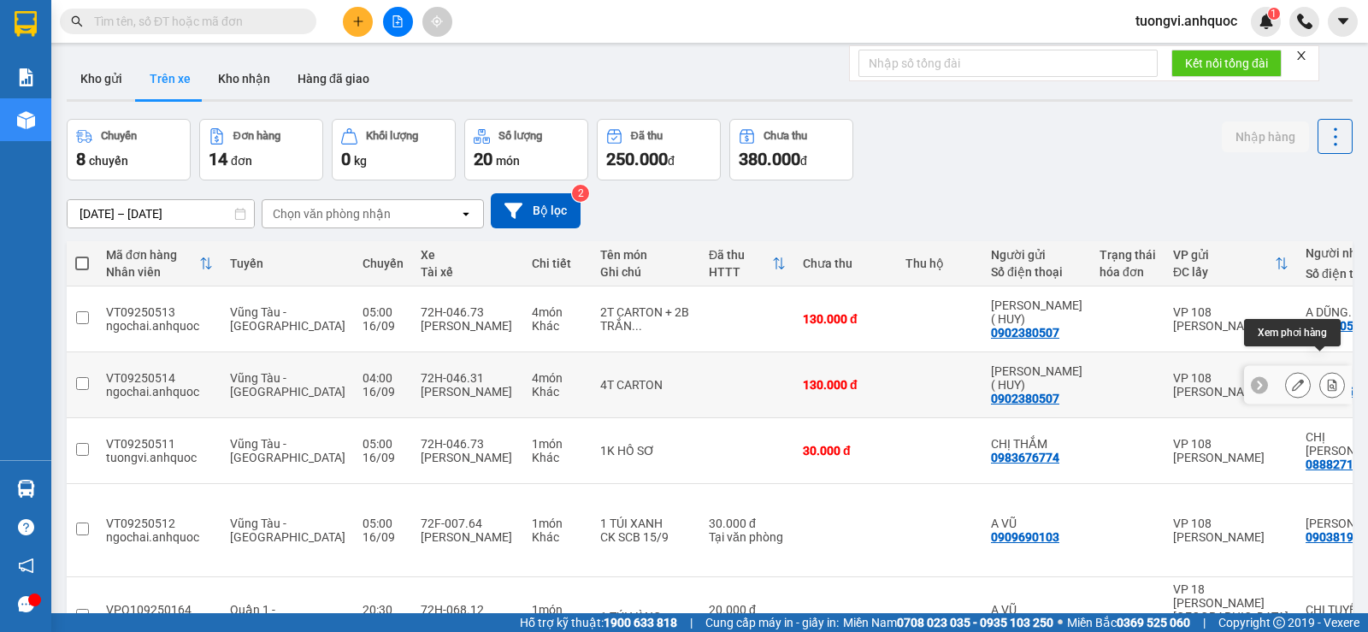
click at [1328, 370] on button at bounding box center [1332, 385] width 24 height 30
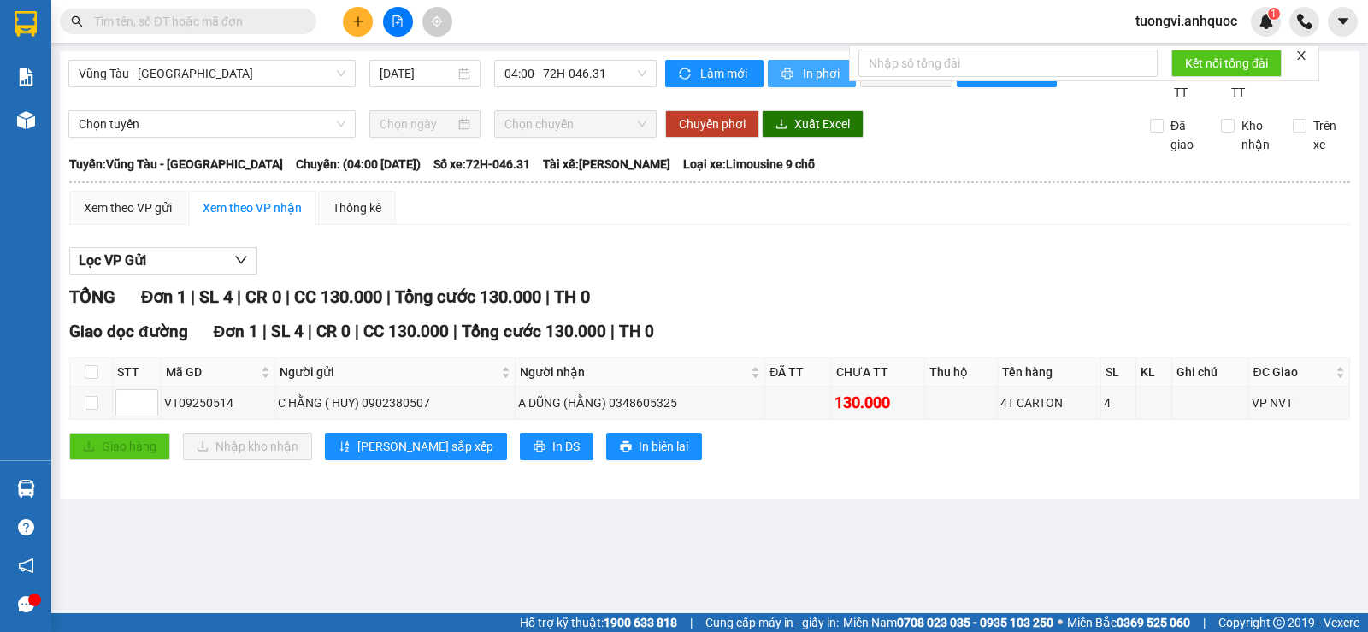
click at [817, 68] on span "In phơi" at bounding box center [822, 73] width 39 height 19
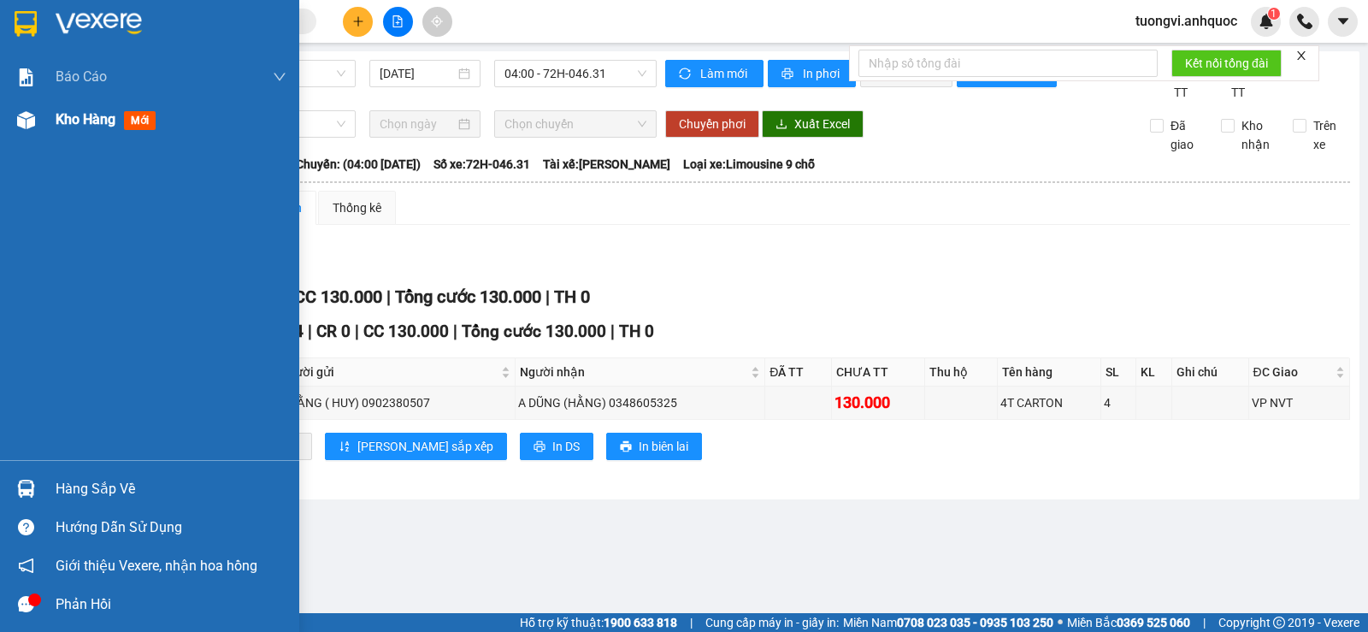
click at [6, 109] on div "Kho hàng mới" at bounding box center [149, 119] width 299 height 43
click at [61, 127] on span "Kho hàng" at bounding box center [86, 119] width 60 height 16
click at [63, 127] on span "Kho hàng" at bounding box center [86, 119] width 60 height 16
click at [65, 128] on div "Kho hàng mới" at bounding box center [109, 119] width 107 height 21
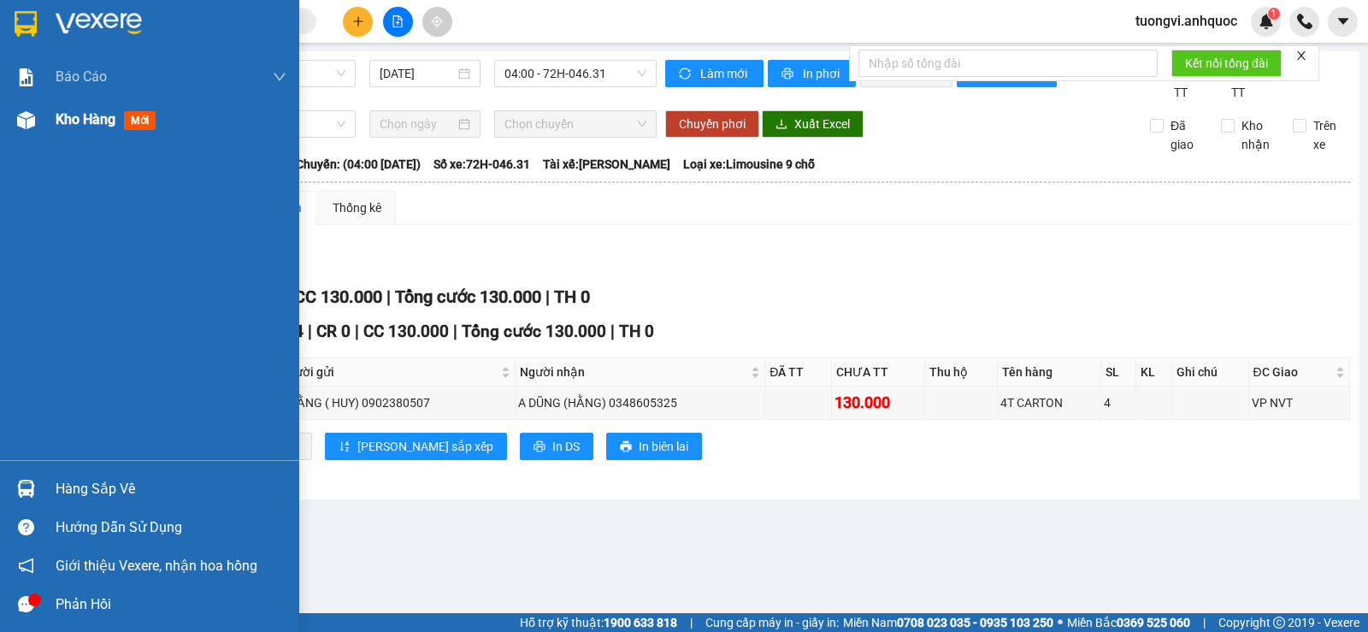
click at [66, 129] on div "Kho hàng mới" at bounding box center [109, 119] width 107 height 21
click at [71, 126] on span "Kho hàng" at bounding box center [86, 119] width 60 height 16
click at [77, 134] on div "Kho hàng mới" at bounding box center [171, 119] width 231 height 43
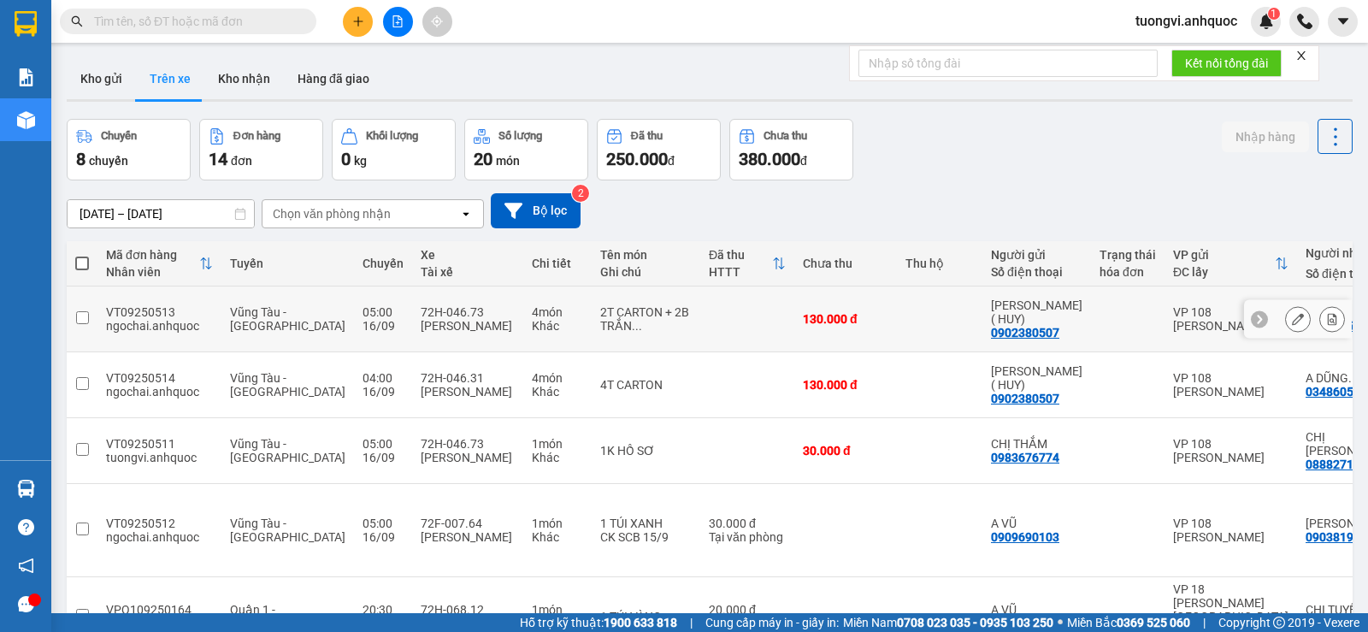
scroll to position [171, 0]
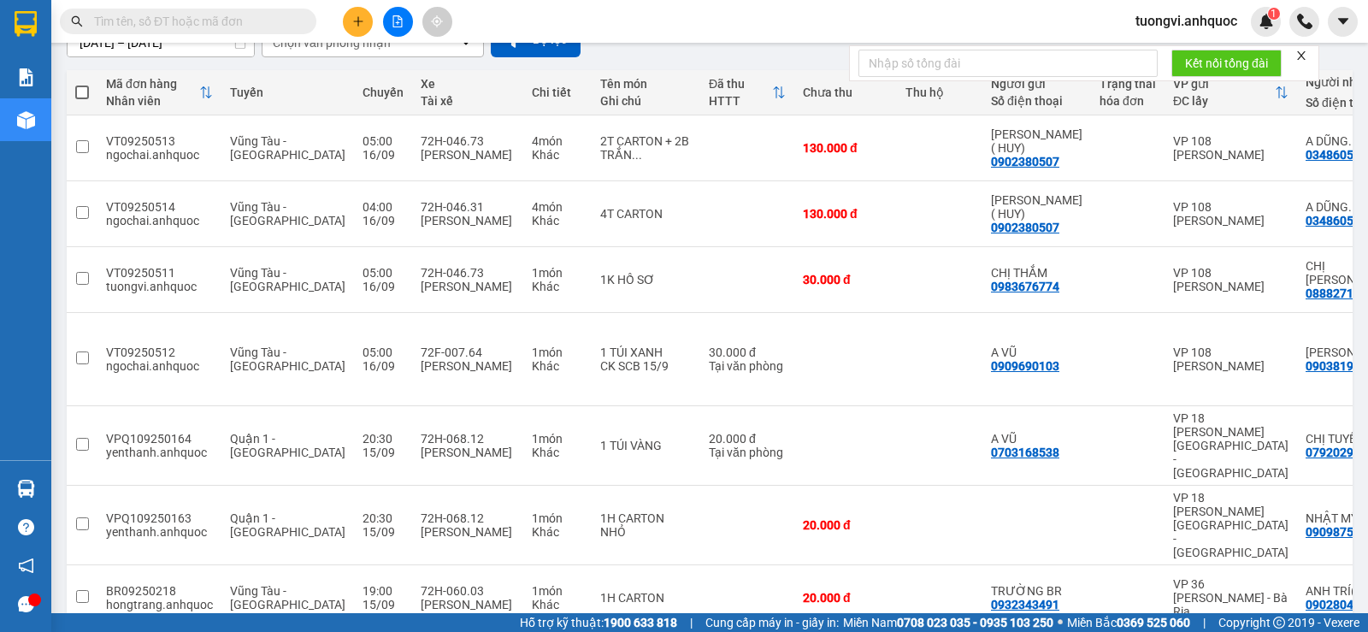
click at [243, 23] on input "text" at bounding box center [195, 21] width 202 height 19
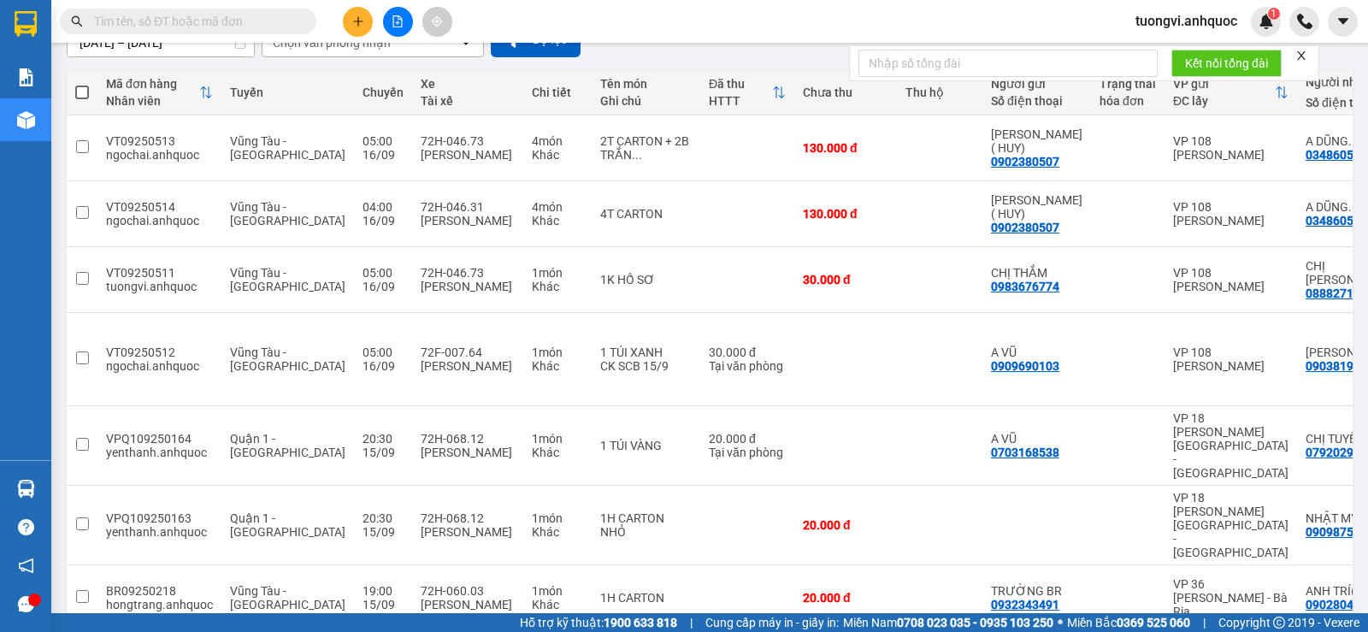
click at [243, 23] on input "text" at bounding box center [195, 21] width 202 height 19
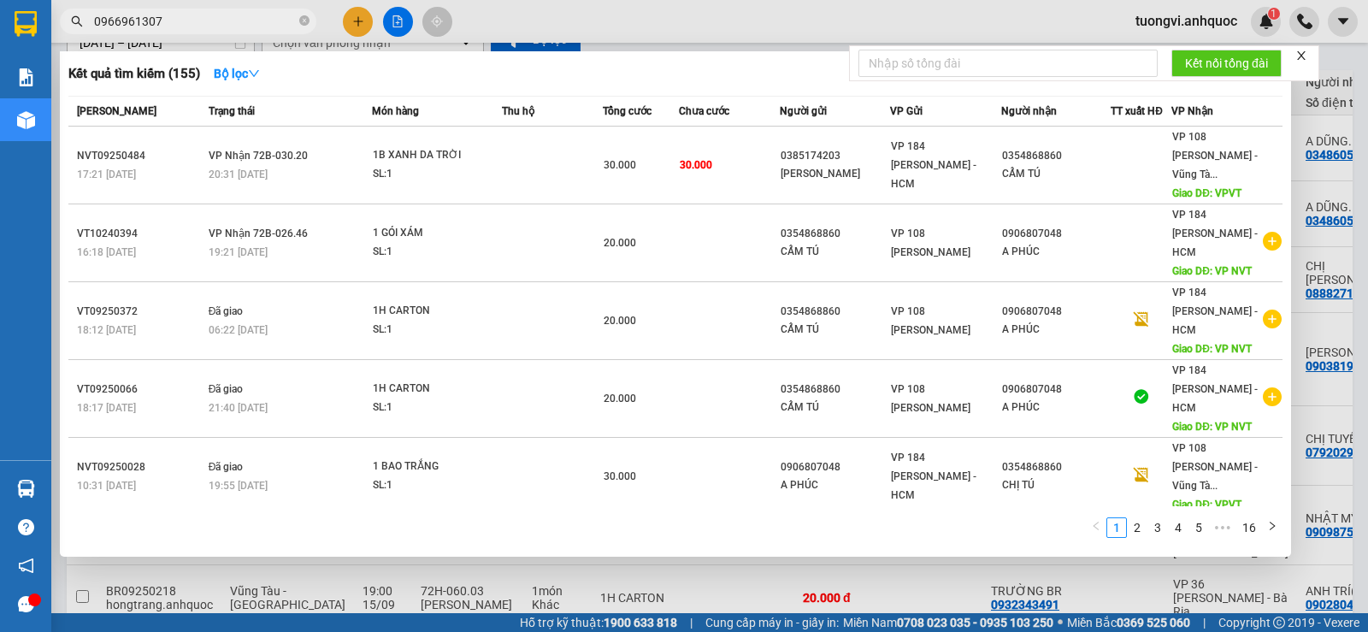
click at [205, 21] on input "0966961307" at bounding box center [195, 21] width 202 height 19
click at [206, 26] on input "0966961307" at bounding box center [195, 21] width 202 height 19
